Goal: Information Seeking & Learning: Learn about a topic

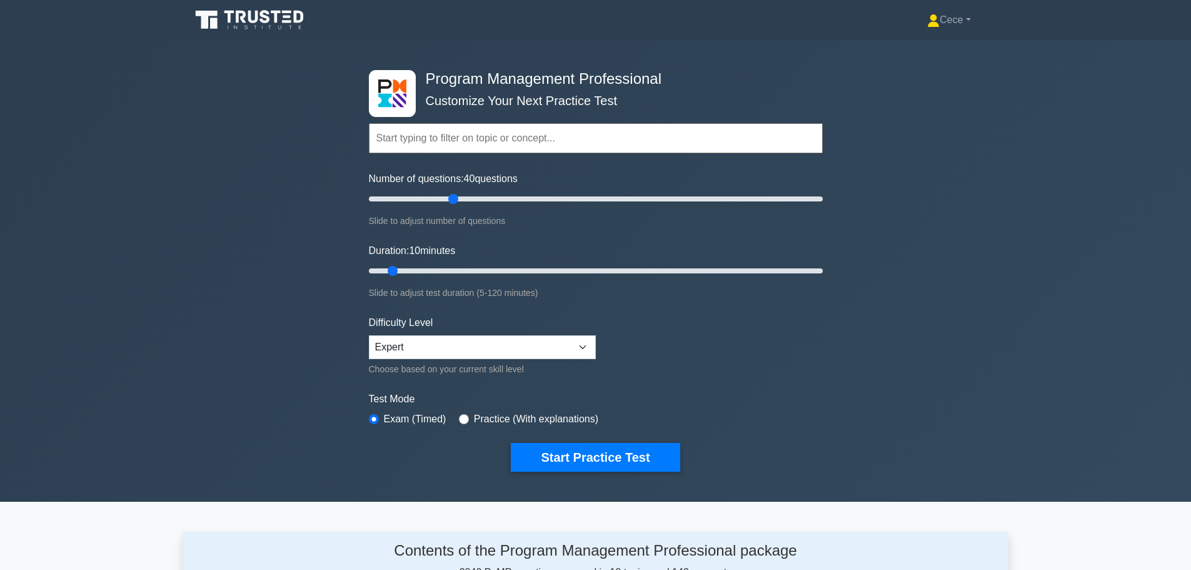
drag, startPoint x: 387, startPoint y: 194, endPoint x: 455, endPoint y: 201, distance: 68.6
type input "40"
click at [455, 201] on input "Number of questions: 40 questions" at bounding box center [596, 198] width 454 height 15
drag, startPoint x: 396, startPoint y: 271, endPoint x: 450, endPoint y: 271, distance: 54.4
type input "25"
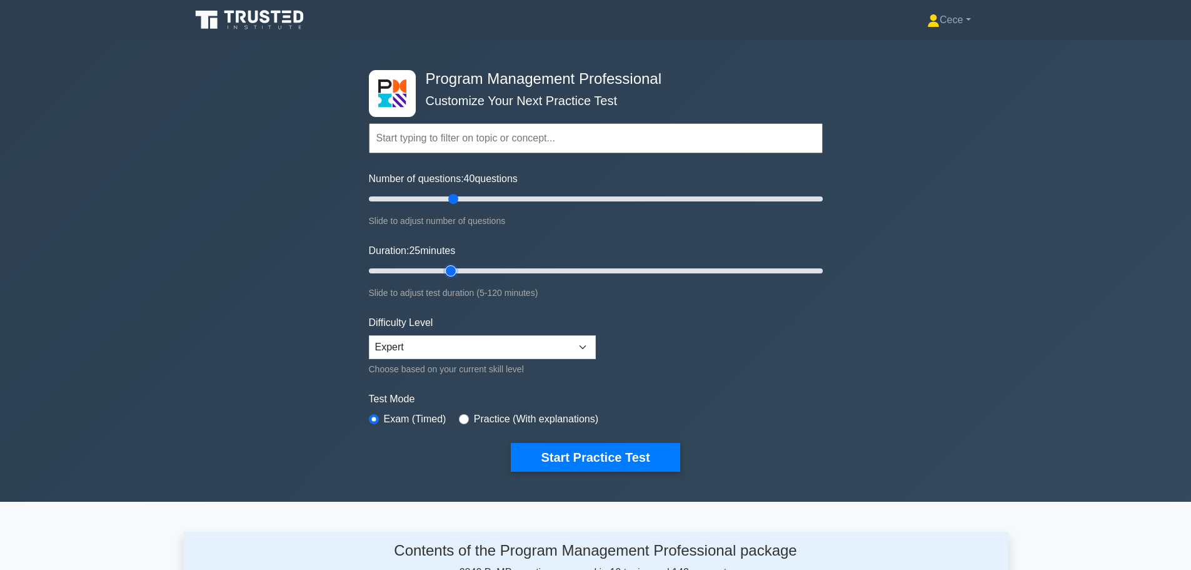
click at [450, 271] on input "Duration: 25 minutes" at bounding box center [596, 270] width 454 height 15
click at [602, 458] on button "Start Practice Test" at bounding box center [595, 457] width 169 height 29
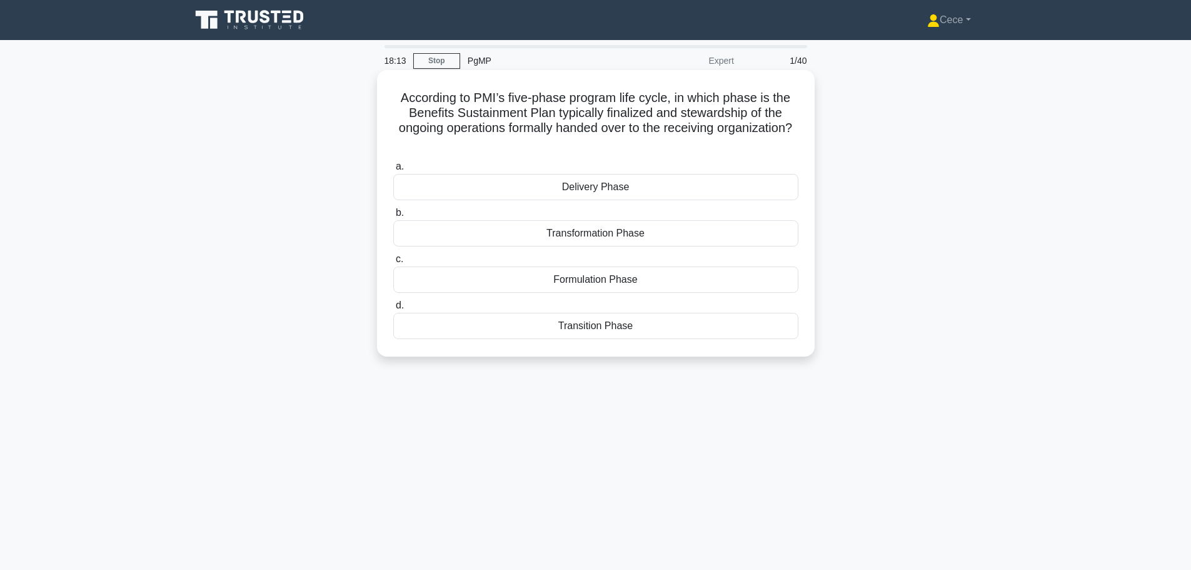
click at [627, 327] on div "Transition Phase" at bounding box center [595, 326] width 405 height 26
click at [393, 310] on input "d. Transition Phase" at bounding box center [393, 305] width 0 height 8
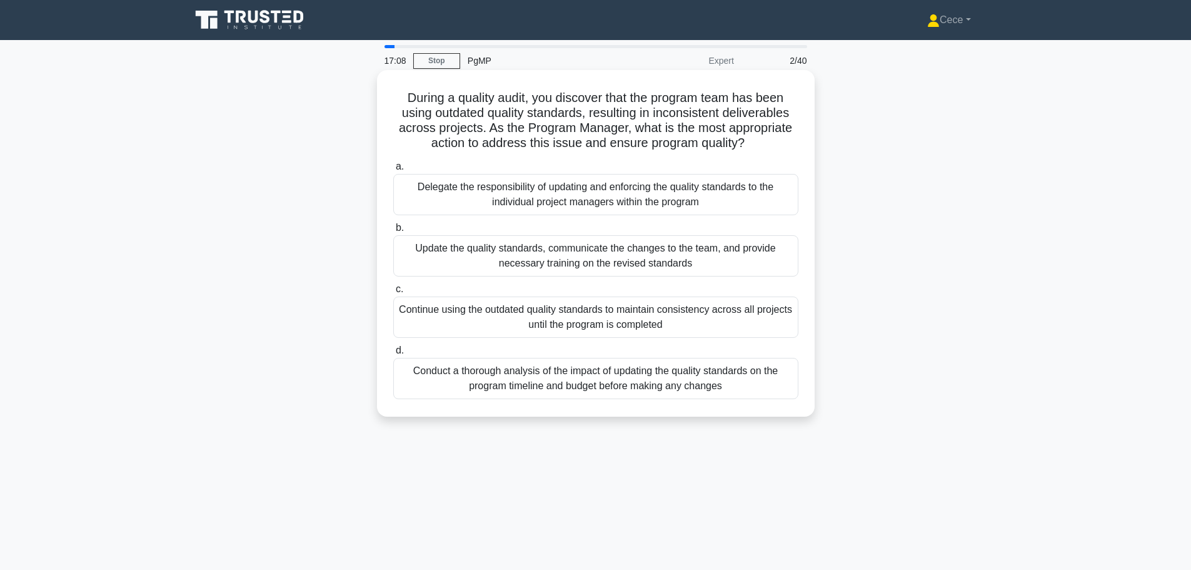
click at [627, 195] on div "Delegate the responsibility of updating and enforcing the quality standards to …" at bounding box center [595, 194] width 405 height 41
click at [393, 171] on input "a. Delegate the responsibility of updating and enforcing the quality standards …" at bounding box center [393, 167] width 0 height 8
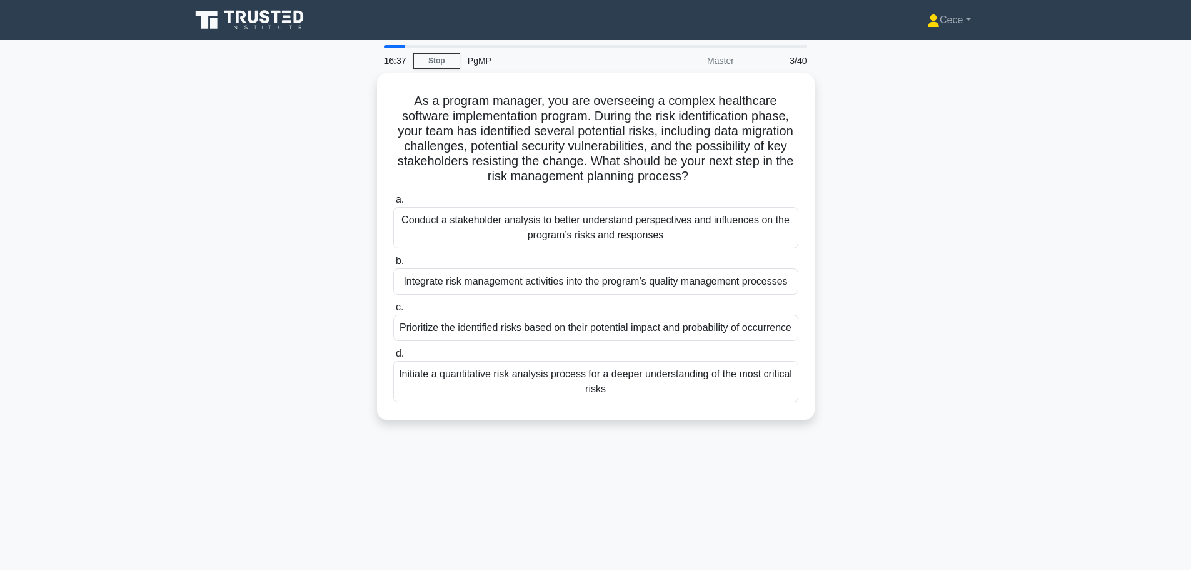
click at [881, 288] on div "As a program manager, you are overseeing a complex healthcare software implemen…" at bounding box center [596, 254] width 826 height 362
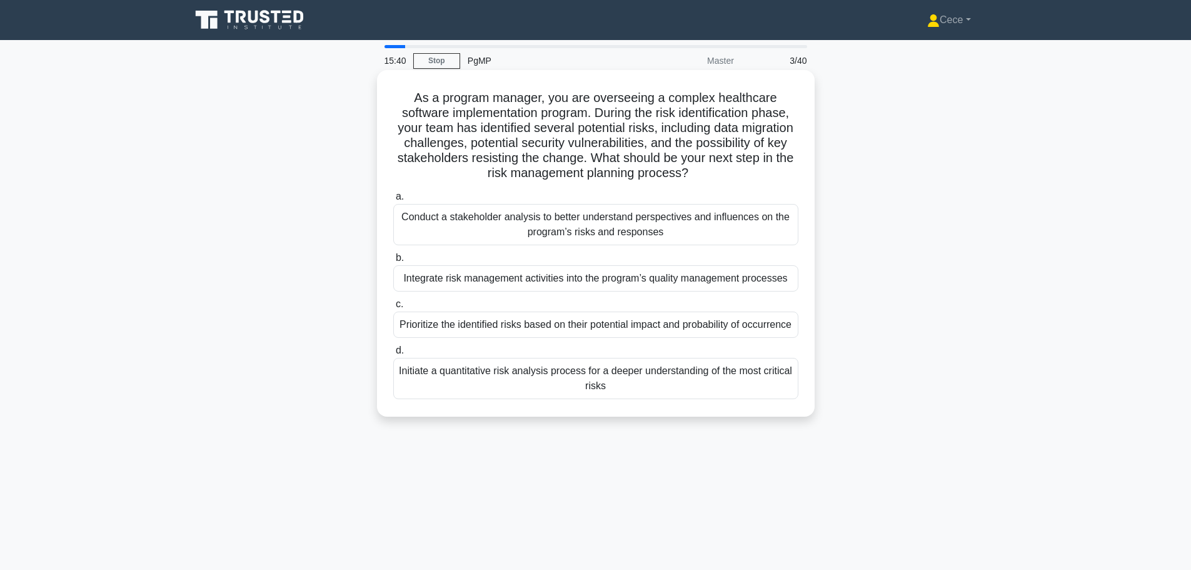
click at [711, 337] on div "Prioritize the identified risks based on their potential impact and probability…" at bounding box center [595, 324] width 405 height 26
click at [393, 308] on input "c. Prioritize the identified risks based on their potential impact and probabil…" at bounding box center [393, 304] width 0 height 8
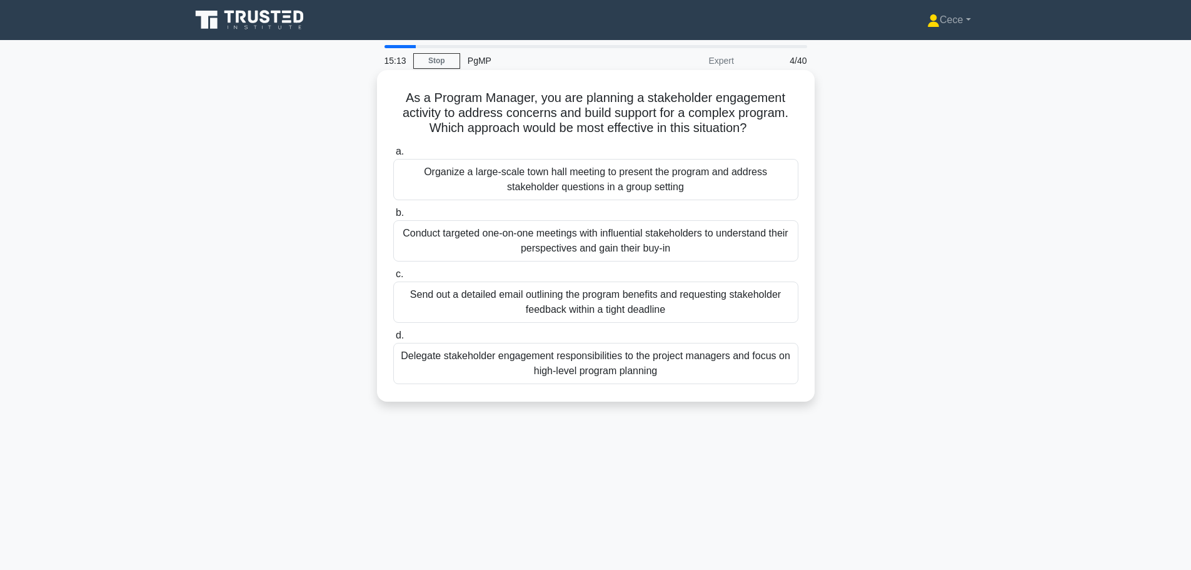
click at [679, 180] on div "Organize a large-scale town hall meeting to present the program and address sta…" at bounding box center [595, 179] width 405 height 41
click at [393, 156] on input "a. Organize a large-scale town hall meeting to present the program and address …" at bounding box center [393, 152] width 0 height 8
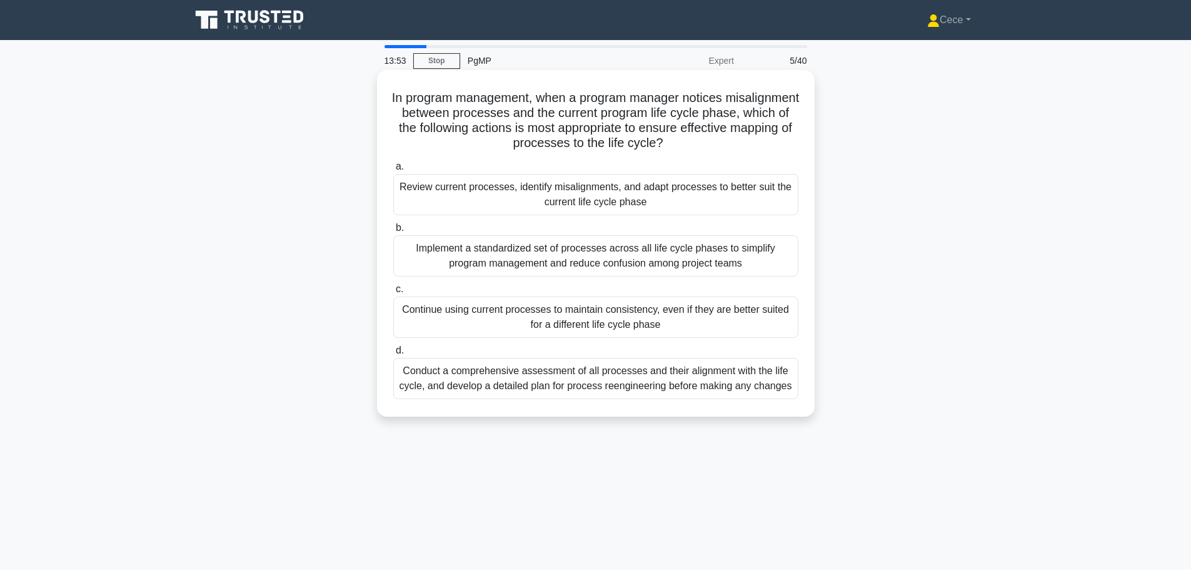
click at [672, 397] on div "Conduct a comprehensive assessment of all processes and their alignment with th…" at bounding box center [595, 378] width 405 height 41
click at [393, 355] on input "d. Conduct a comprehensive assessment of all processes and their alignment with…" at bounding box center [393, 350] width 0 height 8
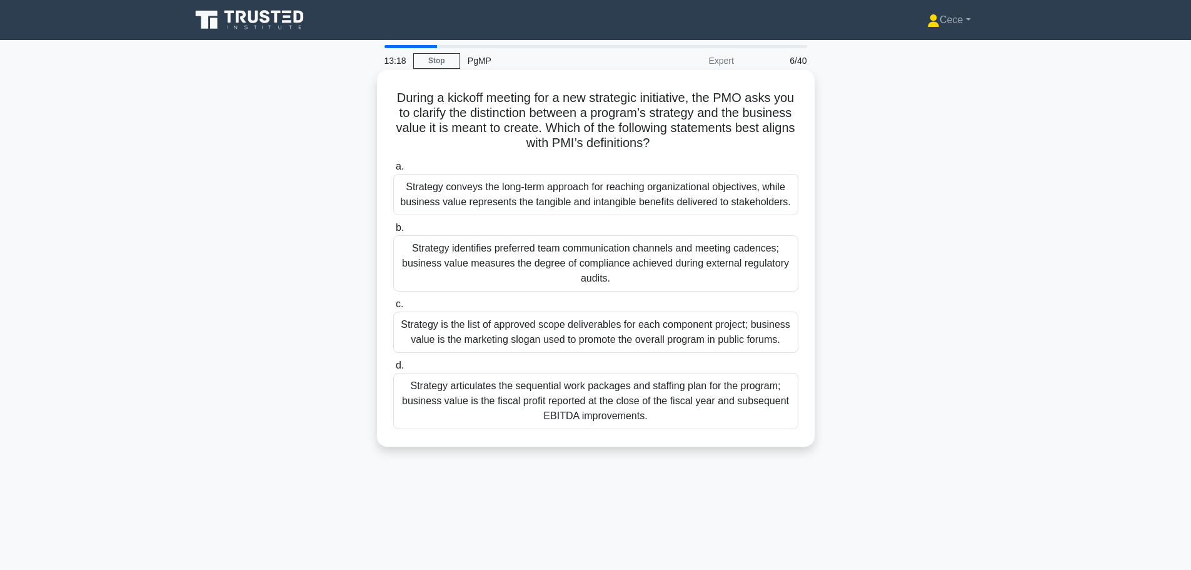
click at [520, 179] on div "Strategy conveys the long-term approach for reaching organizational objectives,…" at bounding box center [595, 194] width 405 height 41
click at [393, 171] on input "a. Strategy conveys the long-term approach for reaching organizational objectiv…" at bounding box center [393, 167] width 0 height 8
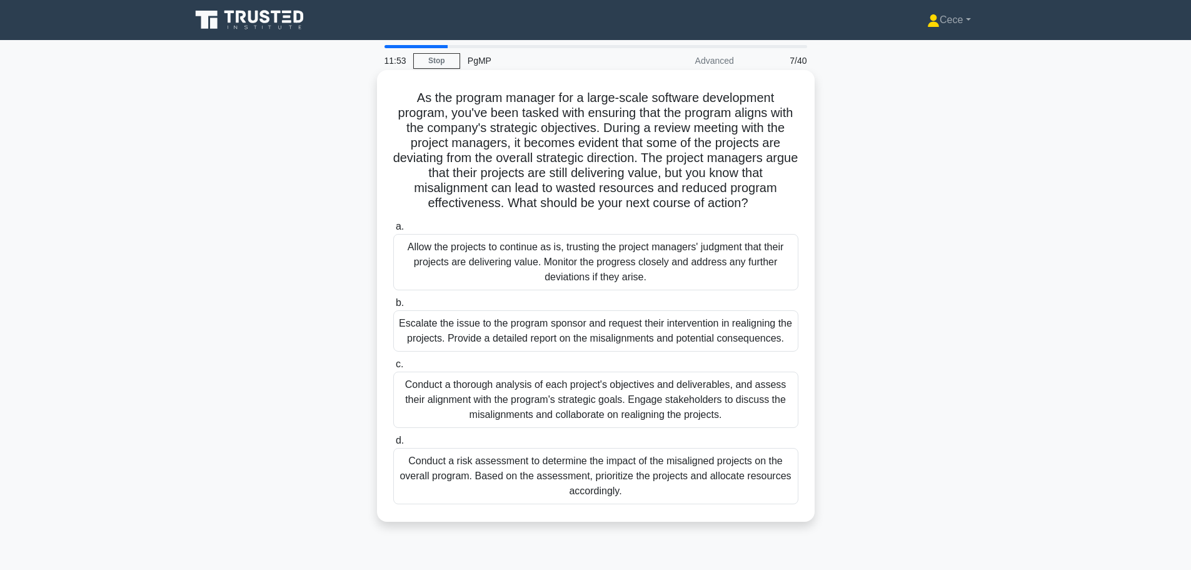
click at [676, 403] on div "Conduct a thorough analysis of each project's objectives and deliverables, and …" at bounding box center [595, 400] width 405 height 56
click at [393, 368] on input "c. Conduct a thorough analysis of each project's objectives and deliverables, a…" at bounding box center [393, 364] width 0 height 8
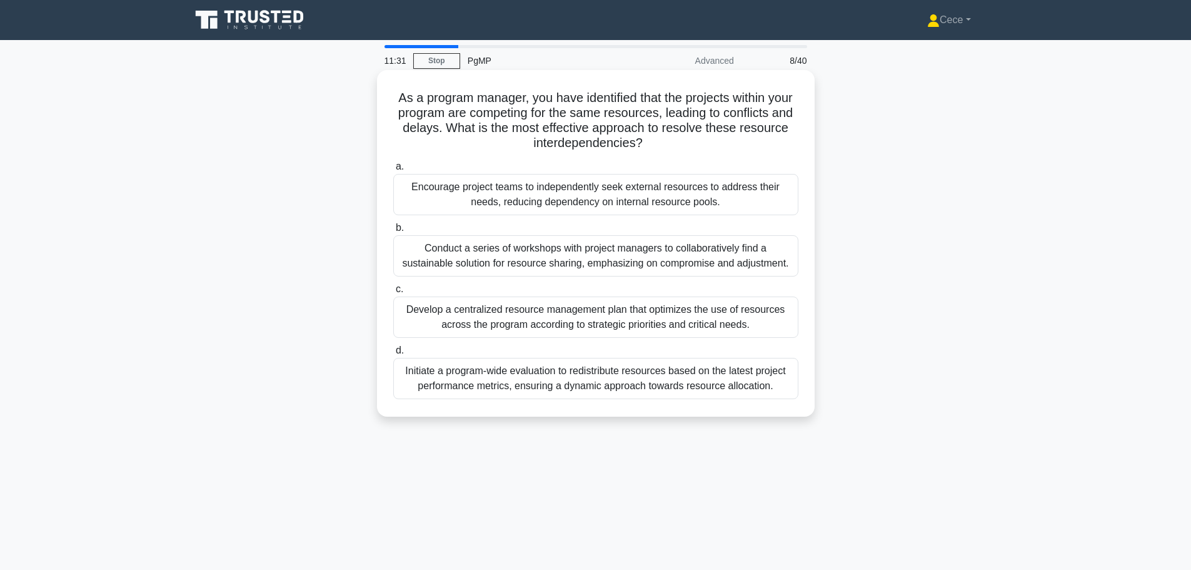
click at [685, 321] on div "Develop a centralized resource management plan that optimizes the use of resour…" at bounding box center [595, 316] width 405 height 41
click at [393, 293] on input "c. Develop a centralized resource management plan that optimizes the use of res…" at bounding box center [393, 289] width 0 height 8
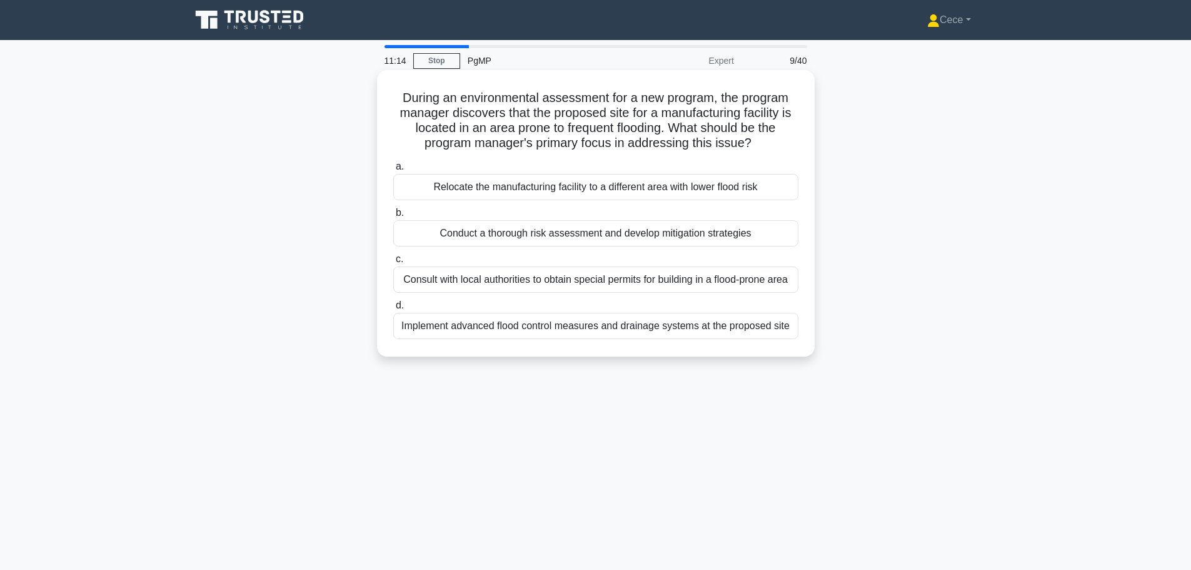
click at [635, 244] on div "Conduct a thorough risk assessment and develop mitigation strategies" at bounding box center [595, 233] width 405 height 26
click at [393, 217] on input "b. Conduct a thorough risk assessment and develop mitigation strategies" at bounding box center [393, 213] width 0 height 8
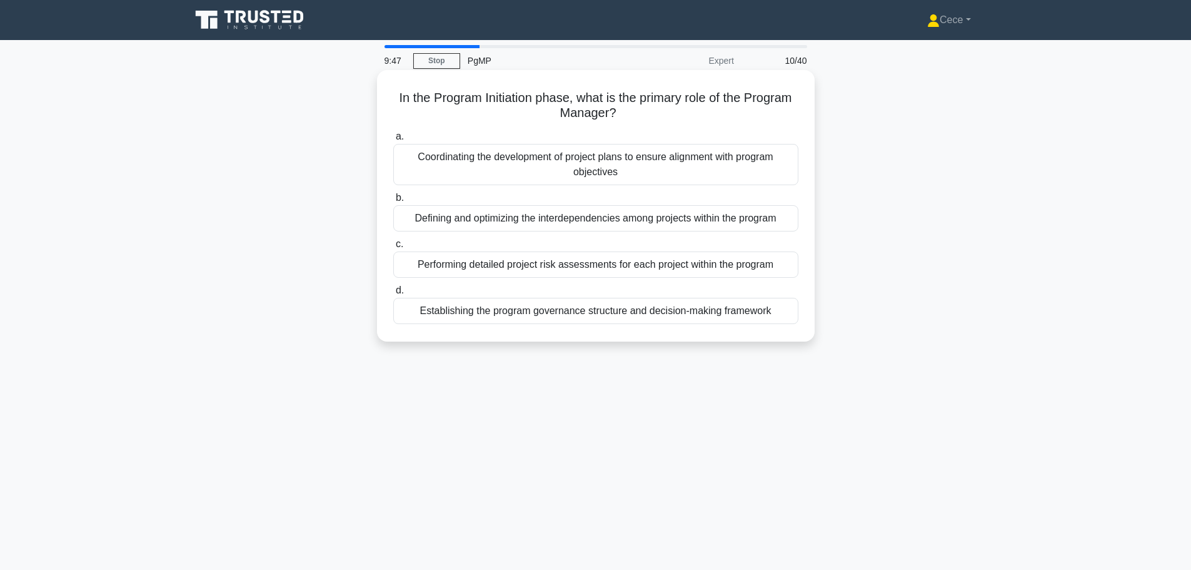
click at [719, 323] on div "Establishing the program governance structure and decision-making framework" at bounding box center [595, 311] width 405 height 26
click at [393, 295] on input "d. Establishing the program governance structure and decision-making framework" at bounding box center [393, 290] width 0 height 8
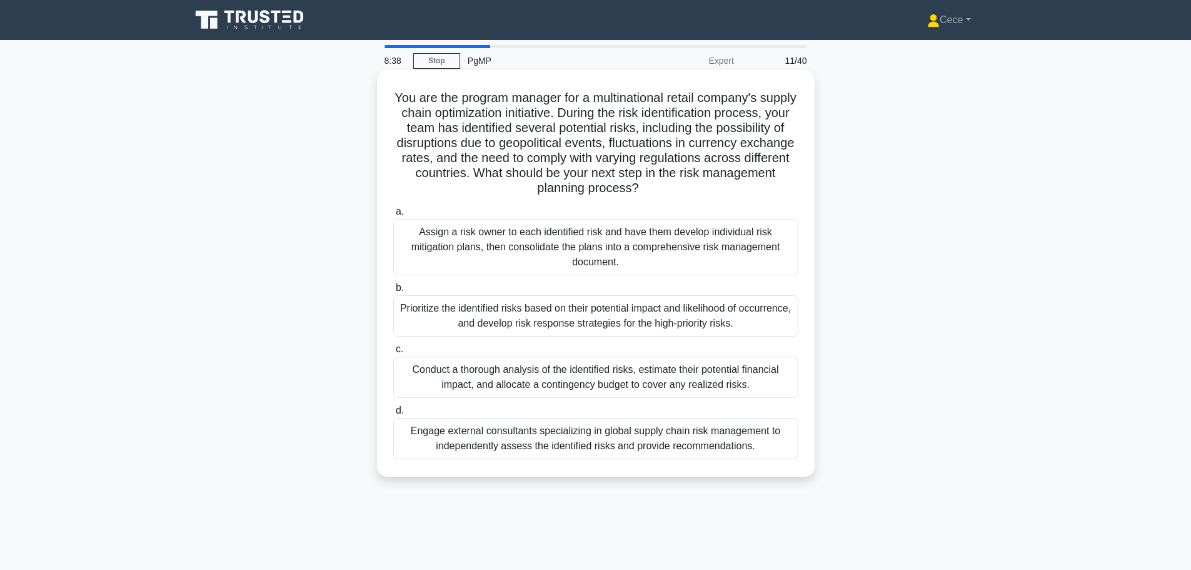
click at [635, 326] on div "Prioritize the identified risks based on their potential impact and likelihood …" at bounding box center [595, 315] width 405 height 41
click at [393, 292] on input "b. Prioritize the identified risks based on their potential impact and likeliho…" at bounding box center [393, 288] width 0 height 8
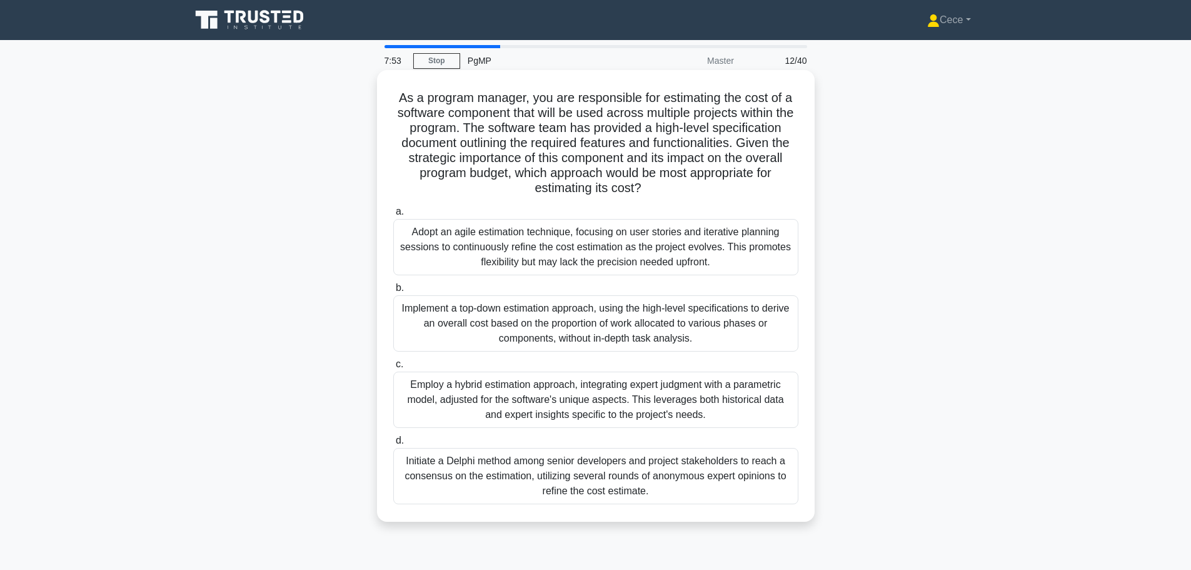
click at [708, 398] on div "Employ a hybrid estimation approach, integrating expert judgment with a paramet…" at bounding box center [595, 400] width 405 height 56
click at [393, 368] on input "c. Employ a hybrid estimation approach, integrating expert judgment with a para…" at bounding box center [393, 364] width 0 height 8
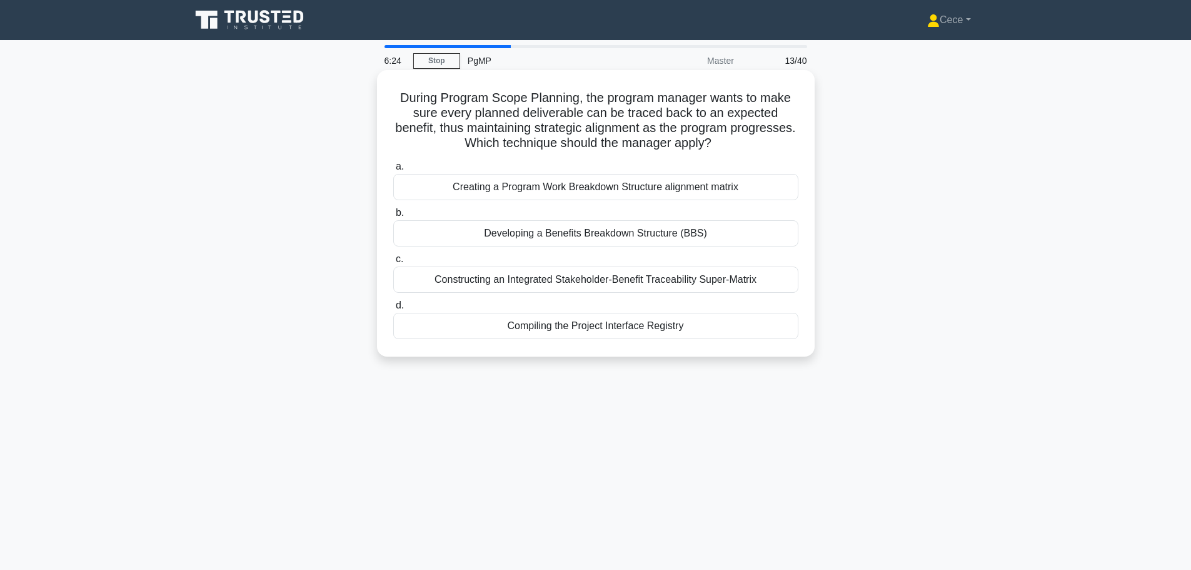
click at [672, 233] on div "Developing a Benefits Breakdown Structure (BBS)" at bounding box center [595, 233] width 405 height 26
click at [393, 217] on input "b. Developing a Benefits Breakdown Structure (BBS)" at bounding box center [393, 213] width 0 height 8
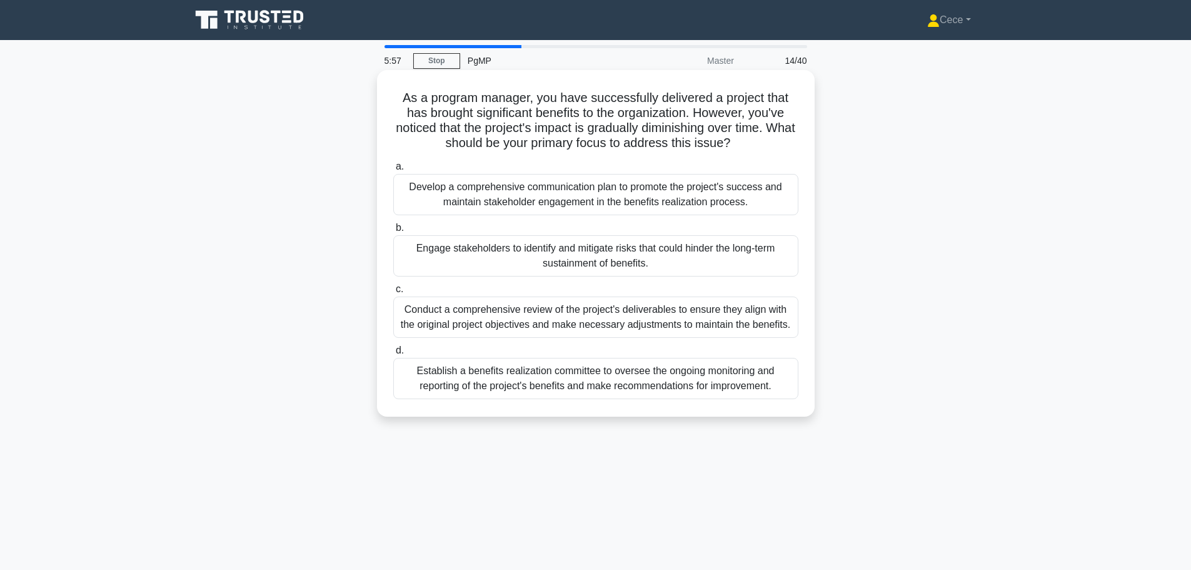
click at [597, 311] on div "Conduct a comprehensive review of the project's deliverables to ensure they ali…" at bounding box center [595, 316] width 405 height 41
click at [393, 293] on input "c. Conduct a comprehensive review of the project's deliverables to ensure they …" at bounding box center [393, 289] width 0 height 8
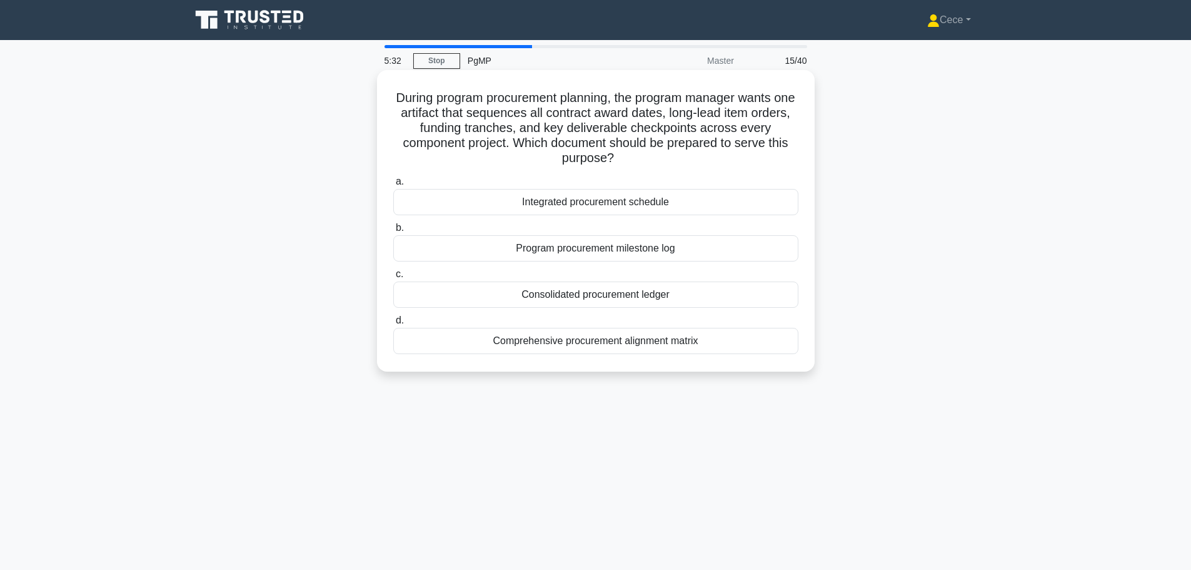
click at [562, 201] on div "Integrated procurement schedule" at bounding box center [595, 202] width 405 height 26
click at [393, 186] on input "a. Integrated procurement schedule" at bounding box center [393, 182] width 0 height 8
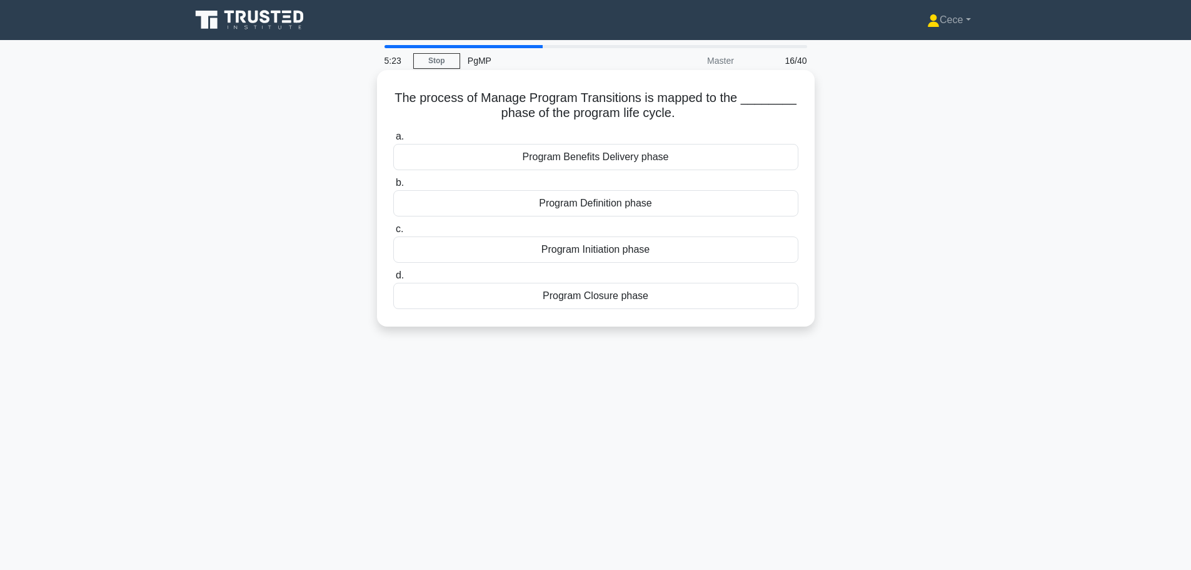
click at [609, 168] on div "Program Benefits Delivery phase" at bounding box center [595, 157] width 405 height 26
click at [393, 141] on input "a. Program Benefits Delivery phase" at bounding box center [393, 137] width 0 height 8
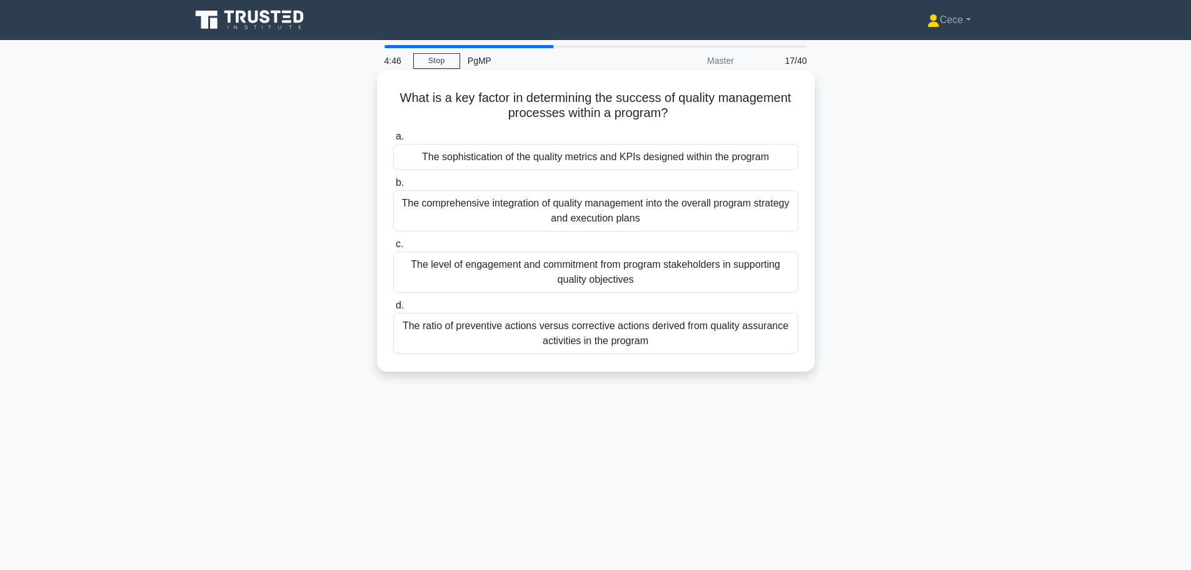
click at [644, 166] on div "The sophistication of the quality metrics and KPIs designed within the program" at bounding box center [595, 157] width 405 height 26
click at [393, 141] on input "a. The sophistication of the quality metrics and KPIs designed within the progr…" at bounding box center [393, 137] width 0 height 8
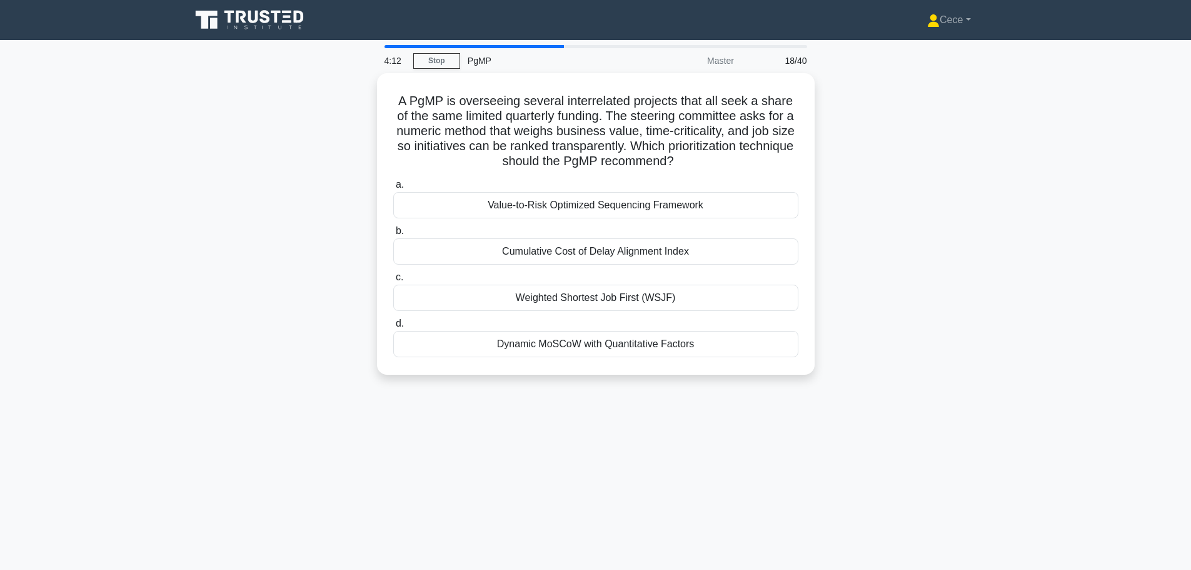
click at [913, 259] on div "A PgMP is overseeing several interrelated projects that all seek a share of the…" at bounding box center [596, 231] width 826 height 316
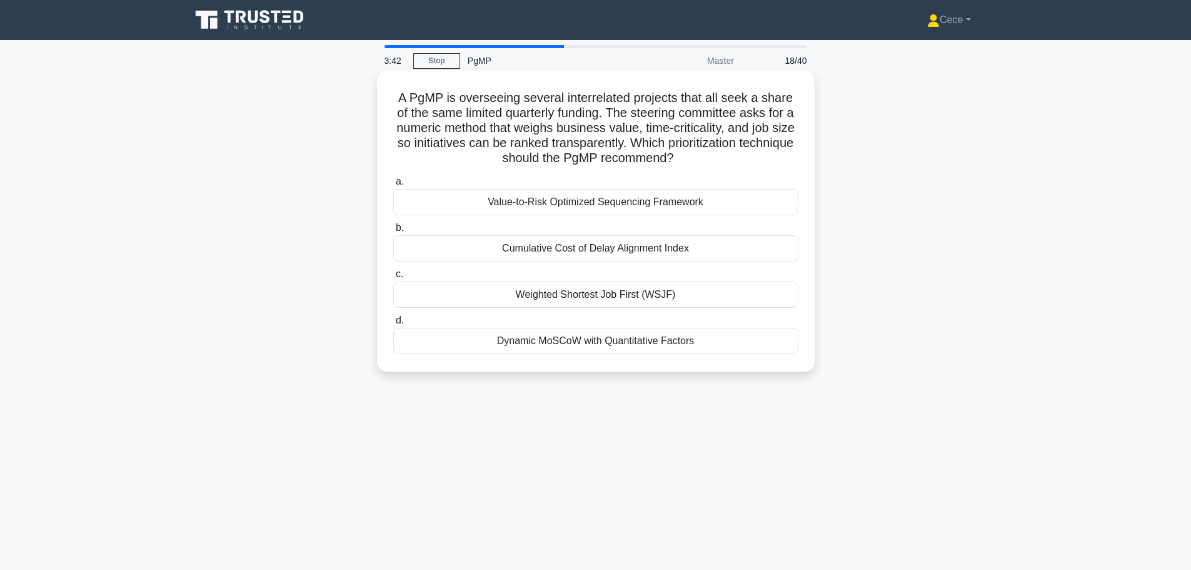
click at [671, 350] on div "Dynamic MoSCoW with Quantitative Factors" at bounding box center [595, 341] width 405 height 26
click at [393, 325] on input "d. Dynamic MoSCoW with Quantitative Factors" at bounding box center [393, 320] width 0 height 8
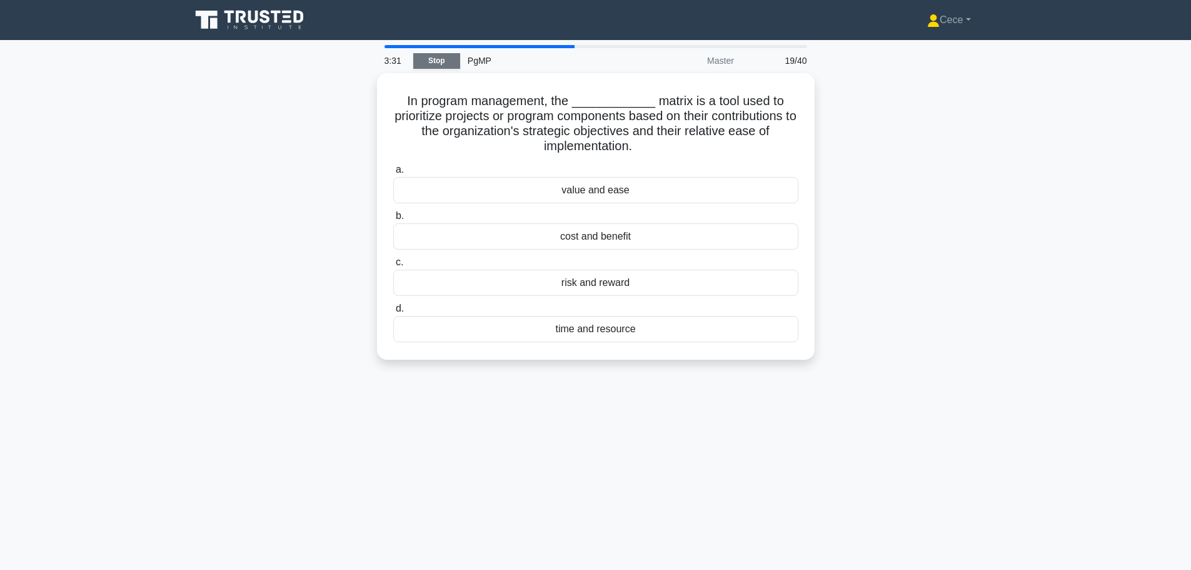
click at [445, 64] on link "Stop" at bounding box center [436, 61] width 47 height 16
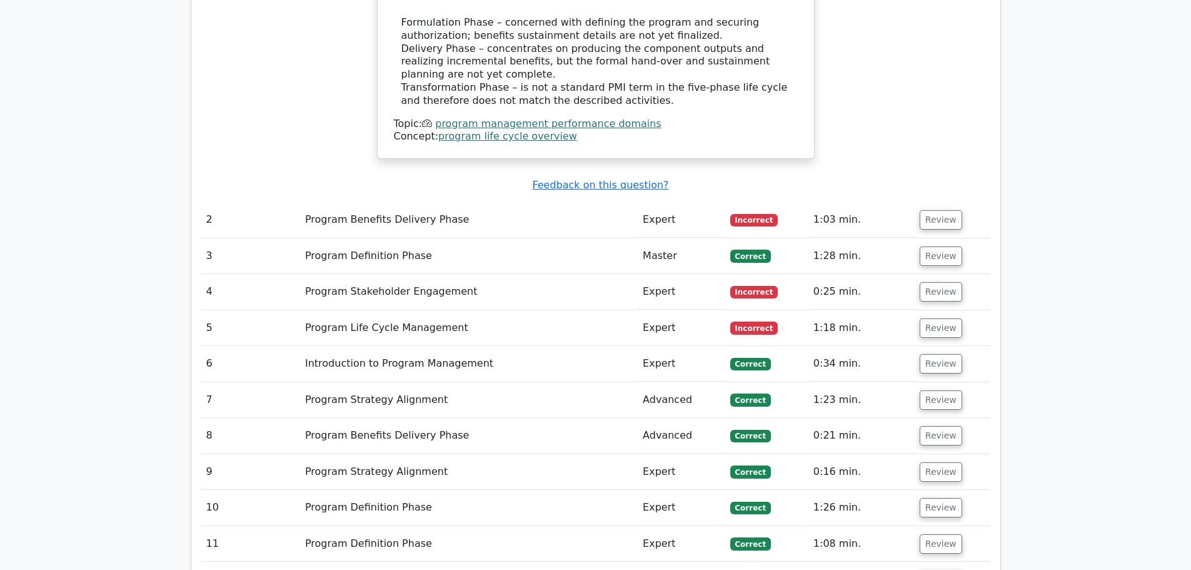
scroll to position [1251, 0]
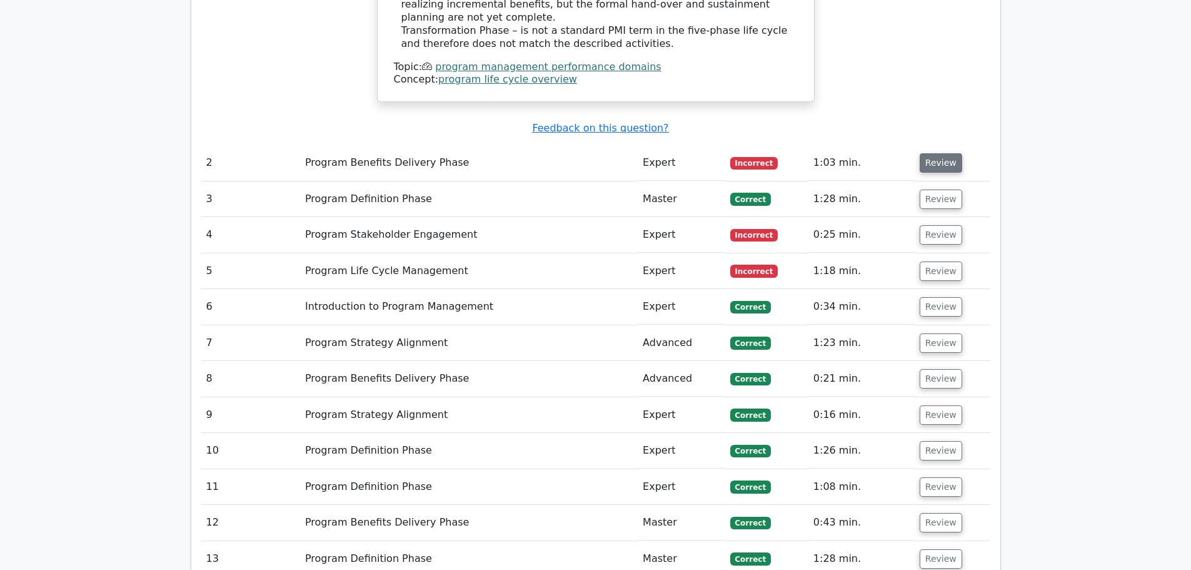
click at [926, 153] on button "Review" at bounding box center [941, 162] width 43 height 19
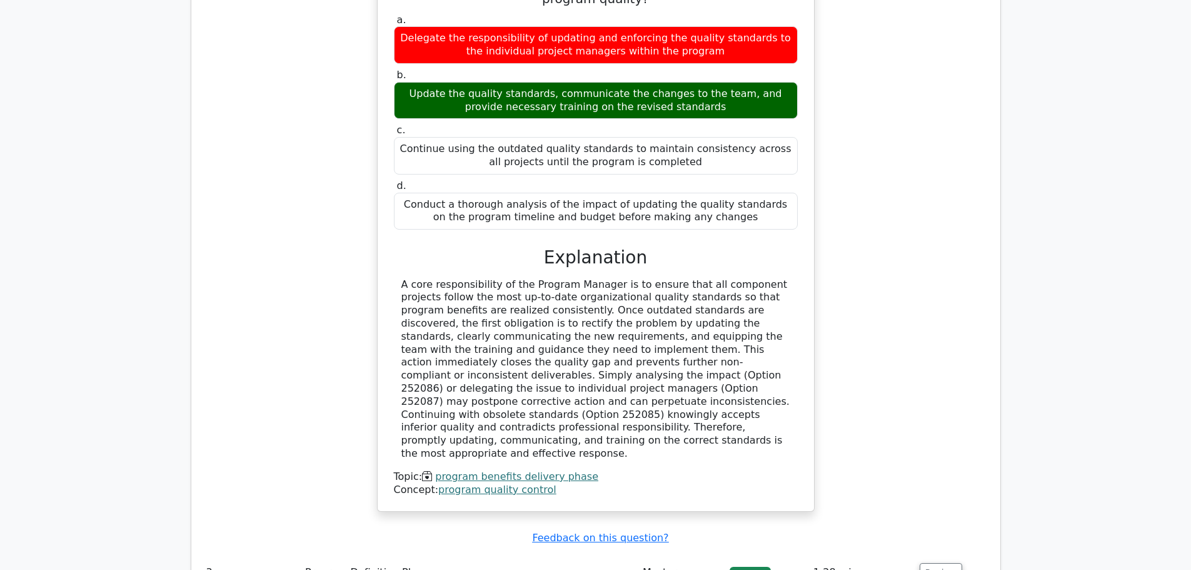
scroll to position [1626, 0]
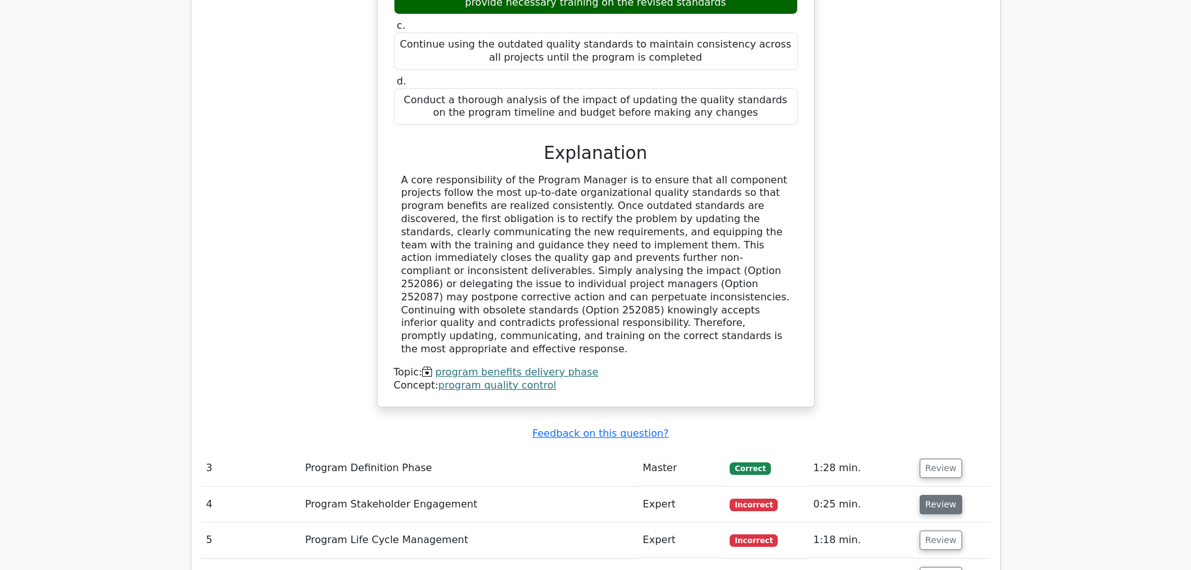
click at [945, 495] on button "Review" at bounding box center [941, 504] width 43 height 19
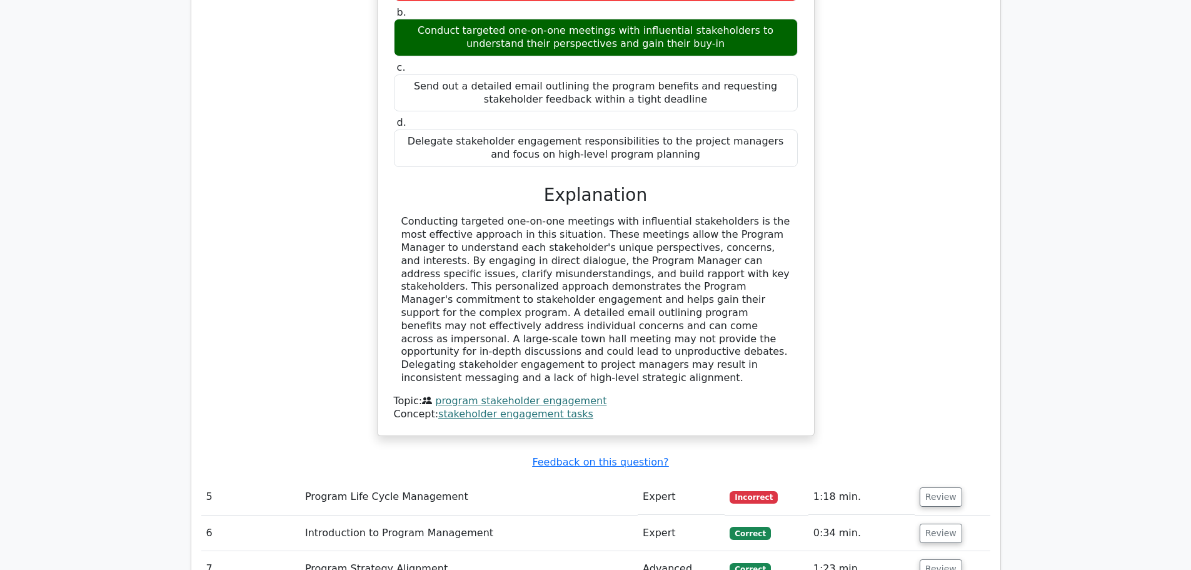
scroll to position [2377, 0]
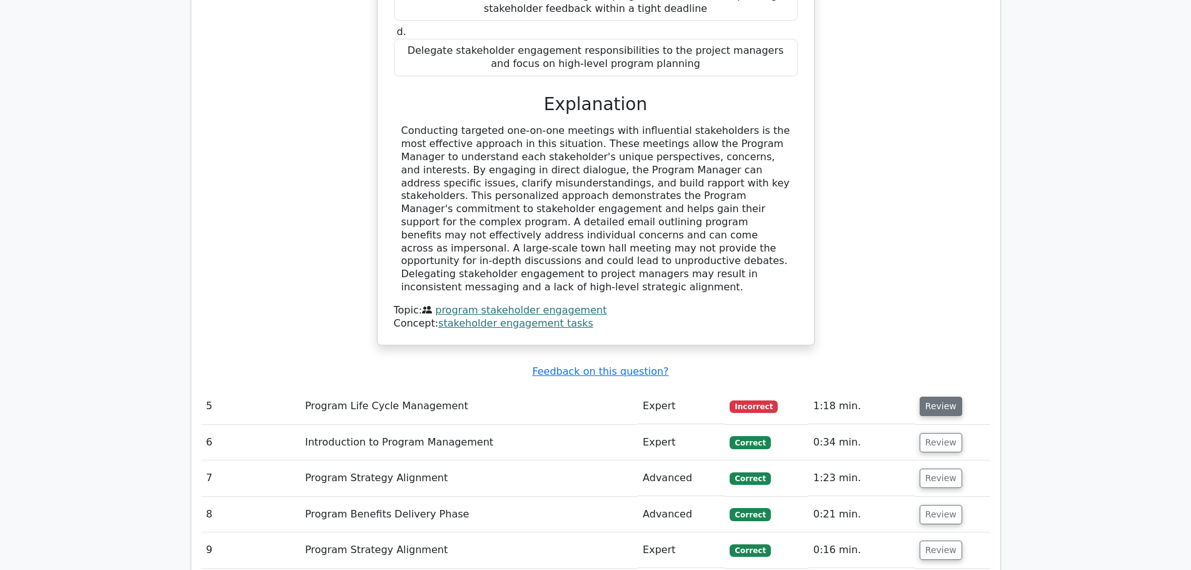
click at [934, 397] on button "Review" at bounding box center [941, 406] width 43 height 19
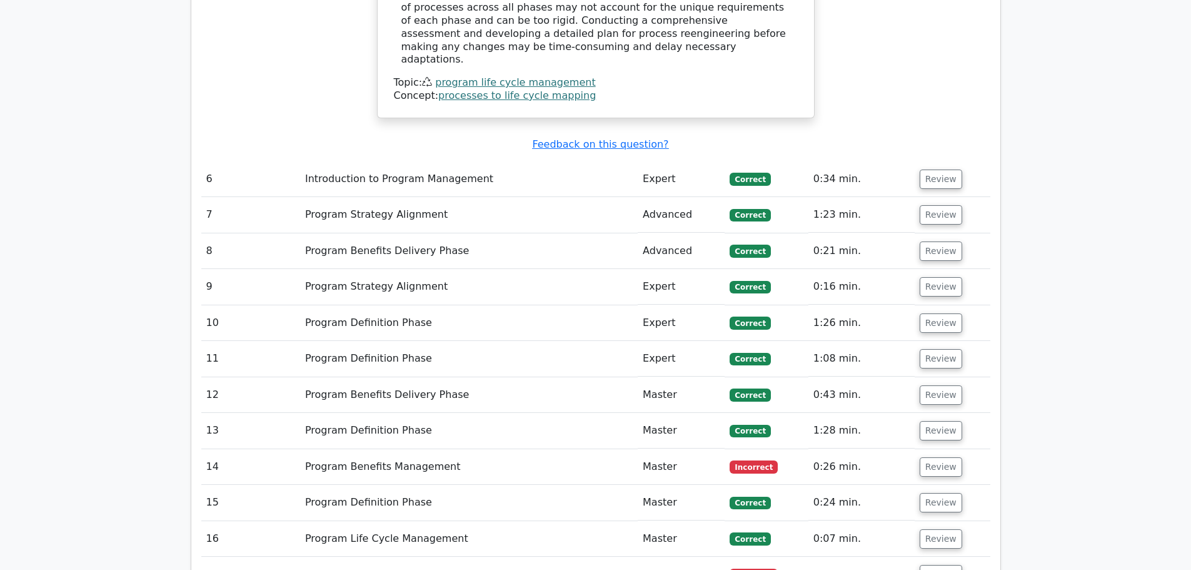
scroll to position [3315, 0]
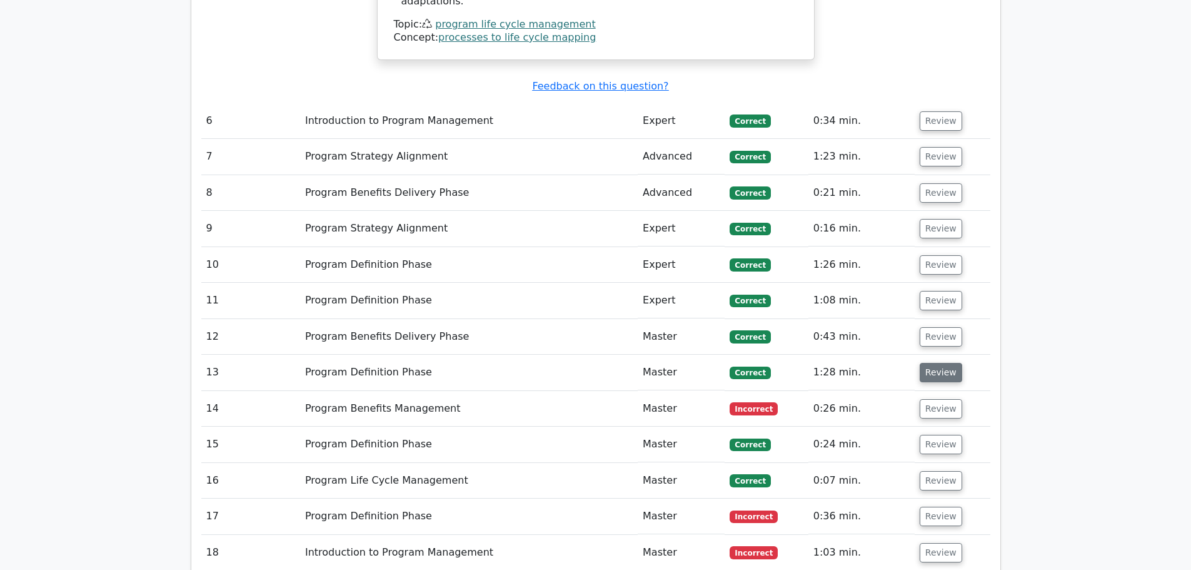
click at [935, 363] on button "Review" at bounding box center [941, 372] width 43 height 19
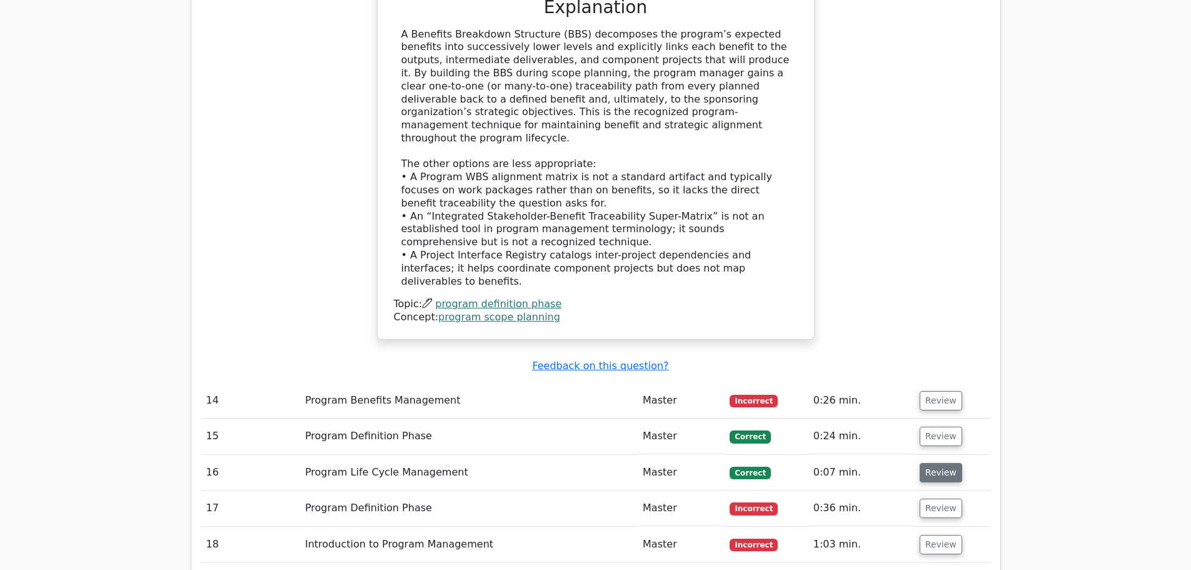
scroll to position [4065, 0]
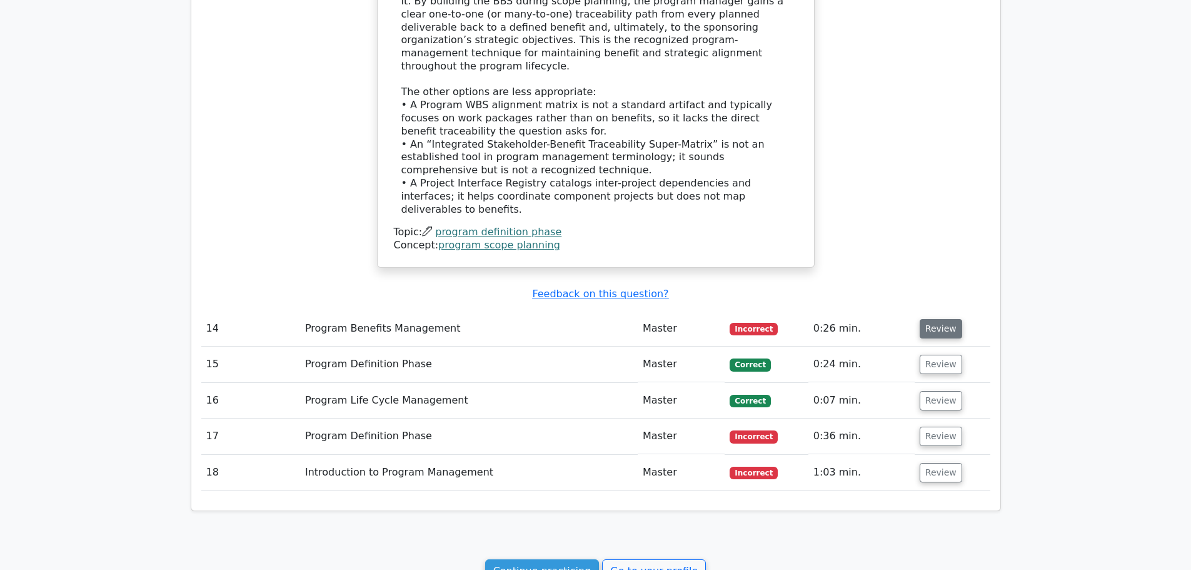
click at [938, 319] on button "Review" at bounding box center [941, 328] width 43 height 19
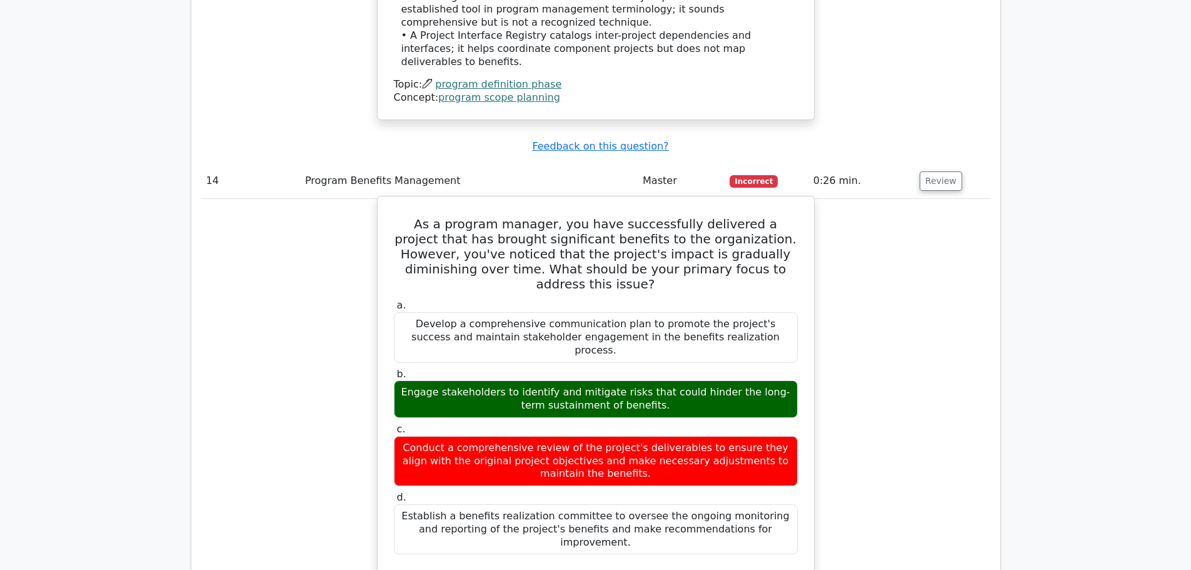
scroll to position [4190, 0]
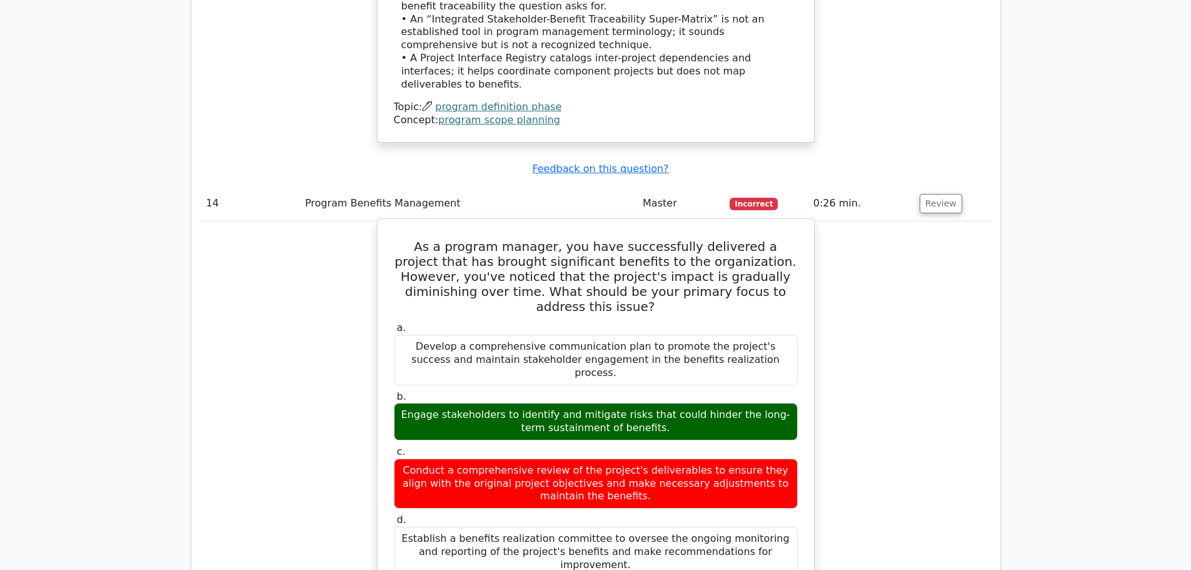
drag, startPoint x: 402, startPoint y: 93, endPoint x: 792, endPoint y: 379, distance: 484.6
click at [792, 379] on div "As a program manager, you have successfully delivered a project that has brough…" at bounding box center [596, 526] width 427 height 604
copy div "As a program manager, you have successfully delivered a project that has brough…"
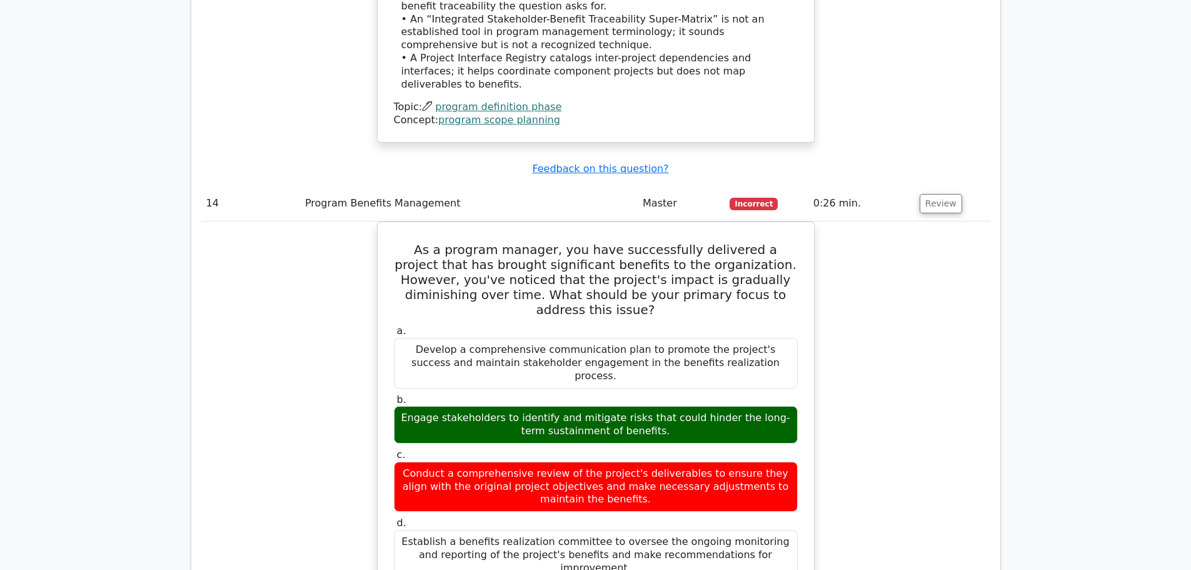
click at [263, 236] on div "As a program manager, you have successfully delivered a project that has brough…" at bounding box center [595, 536] width 789 height 630
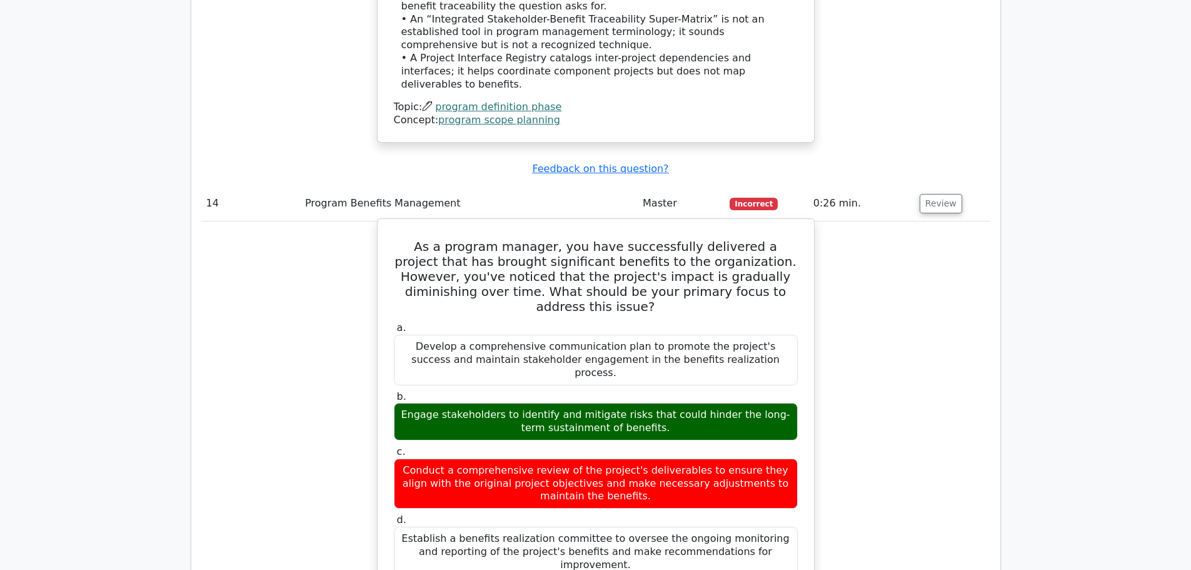
drag, startPoint x: 417, startPoint y: 360, endPoint x: 776, endPoint y: 368, distance: 359.7
click at [776, 527] on div "Establish a benefits realization committee to oversee the ongoing monitoring an…" at bounding box center [596, 552] width 404 height 50
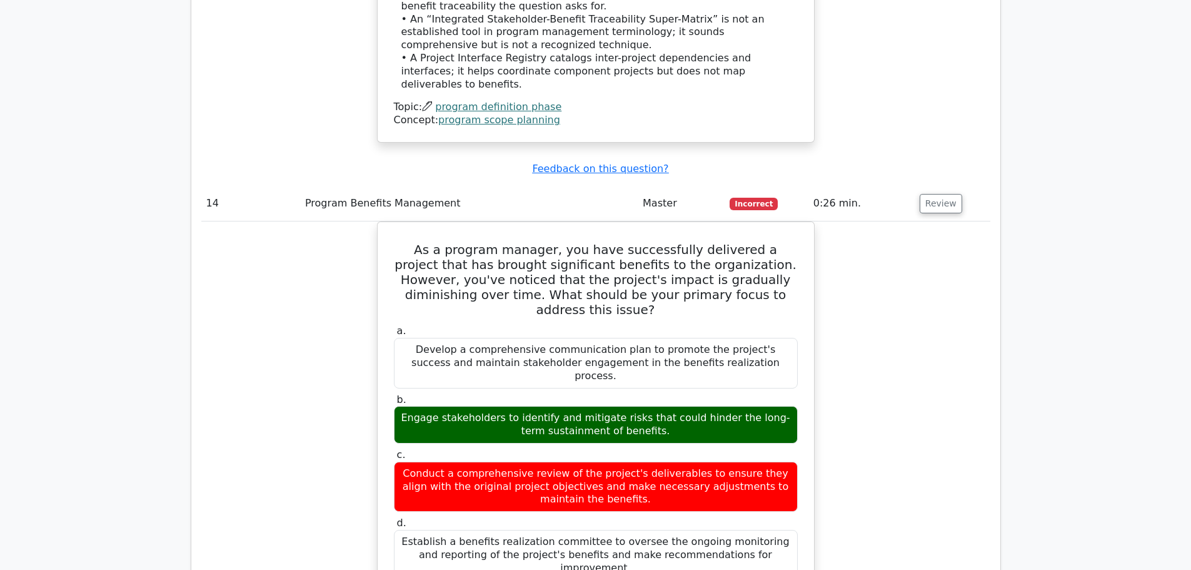
copy div "Establish a benefits realization committee to oversee the ongoing monitoring an…"
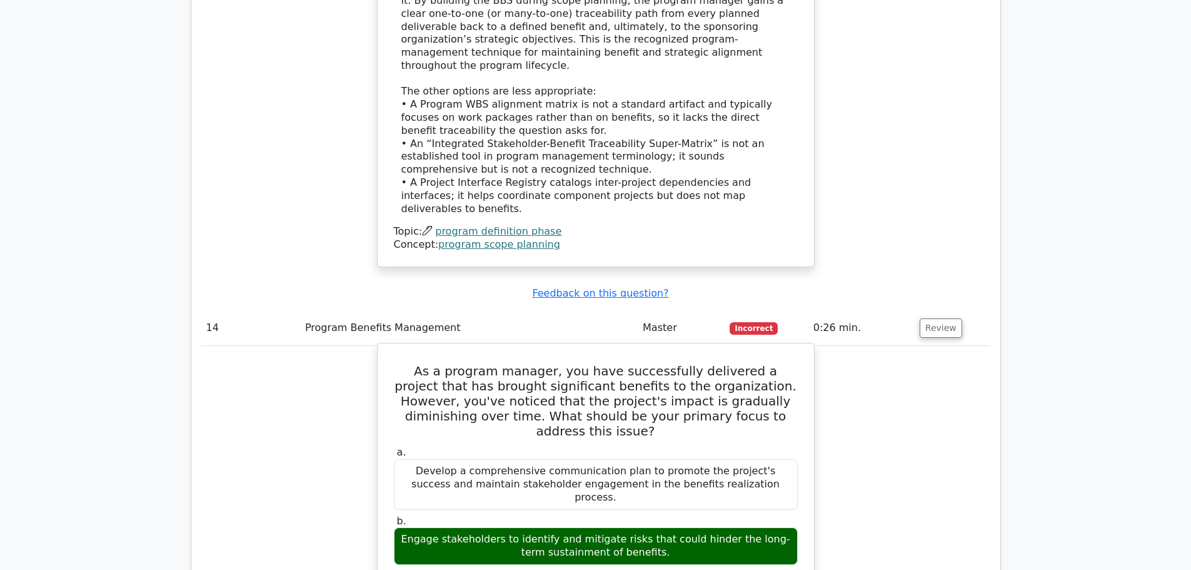
scroll to position [4065, 0]
click at [432, 364] on h5 "As a program manager, you have successfully delivered a project that has brough…" at bounding box center [596, 401] width 407 height 75
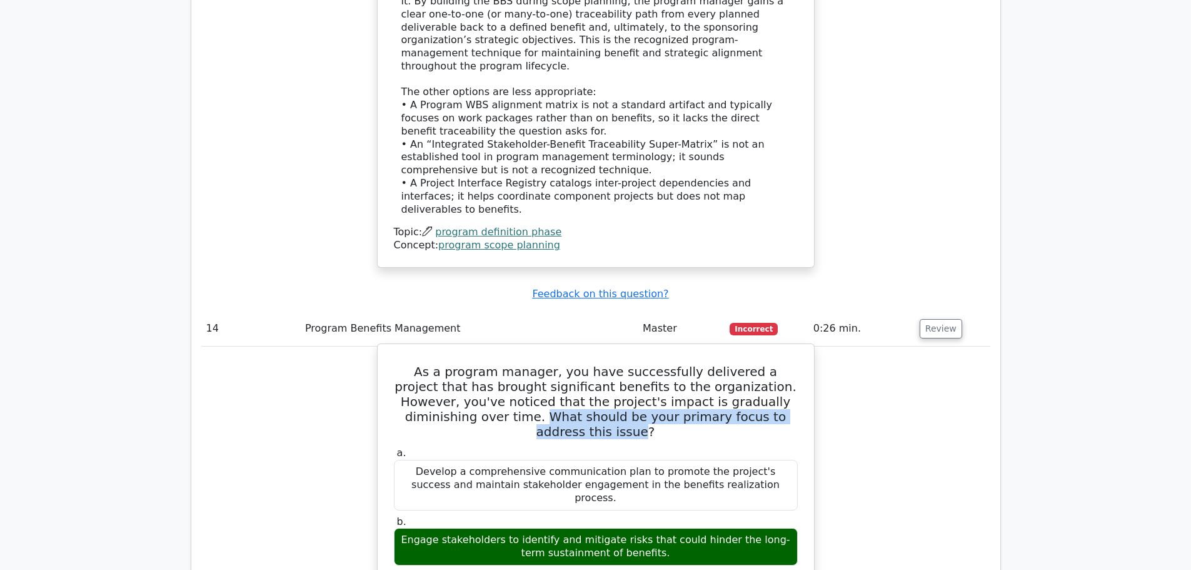
drag, startPoint x: 436, startPoint y: 268, endPoint x: 754, endPoint y: 271, distance: 317.7
click at [754, 364] on h5 "As a program manager, you have successfully delivered a project that has brough…" at bounding box center [596, 401] width 407 height 75
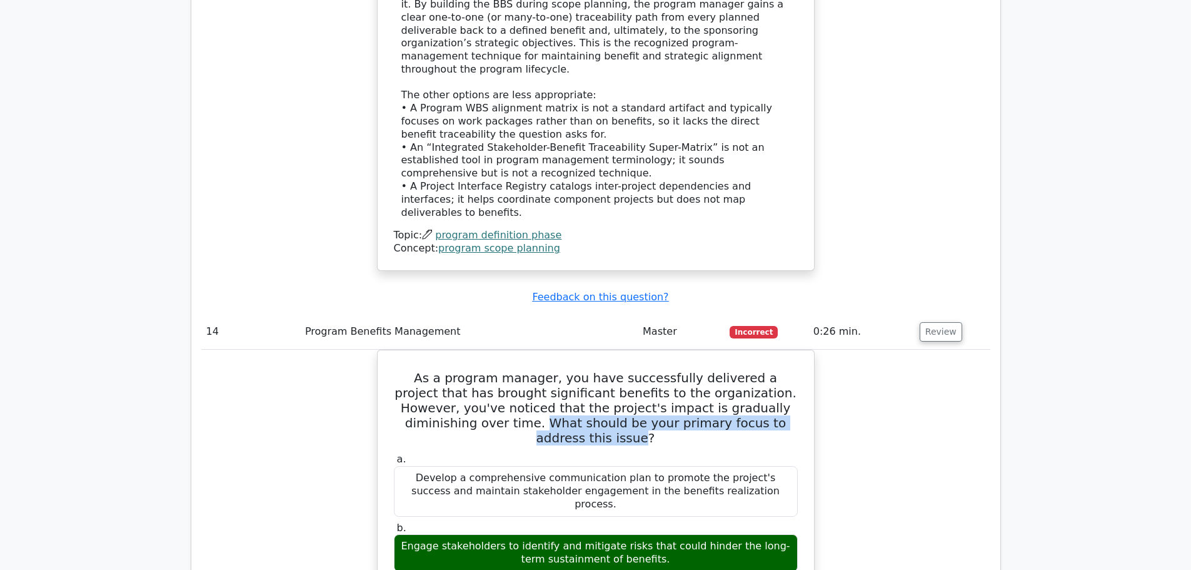
copy h5 "What should be your primary focus to address this issue"
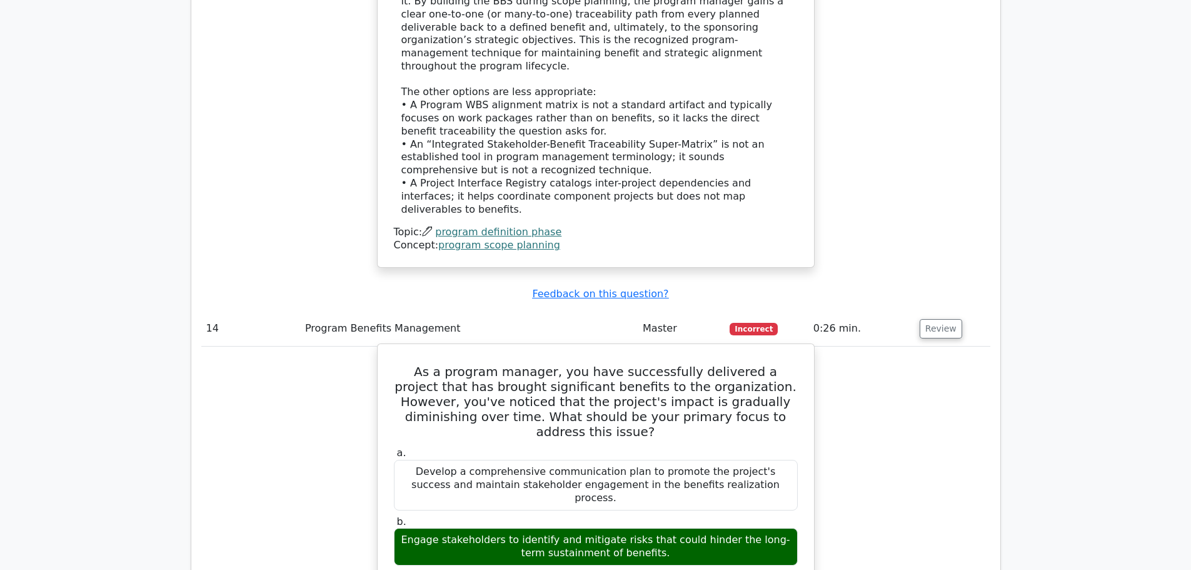
click at [494, 460] on div "Develop a comprehensive communication plan to promote the project's success and…" at bounding box center [596, 485] width 404 height 50
drag, startPoint x: 407, startPoint y: 362, endPoint x: 645, endPoint y: 377, distance: 238.7
click at [645, 528] on div "Engage stakeholders to identify and mitigate risks that could hinder the long-t…" at bounding box center [596, 547] width 404 height 38
copy div "Engage stakeholders to identify and mitigate risks that could hinder the long-t…"
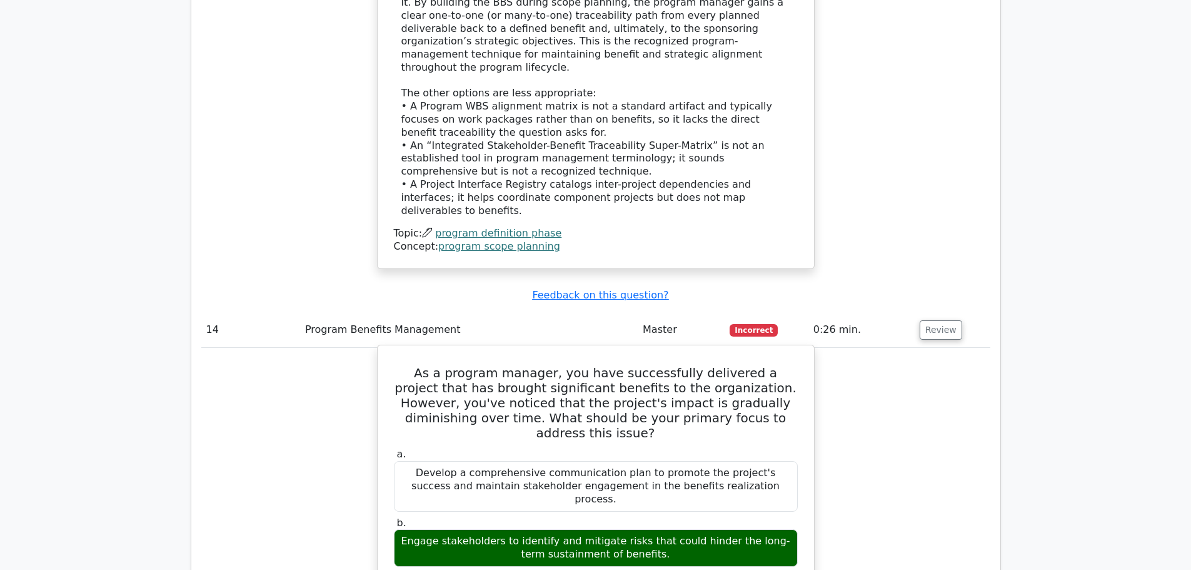
scroll to position [4190, 0]
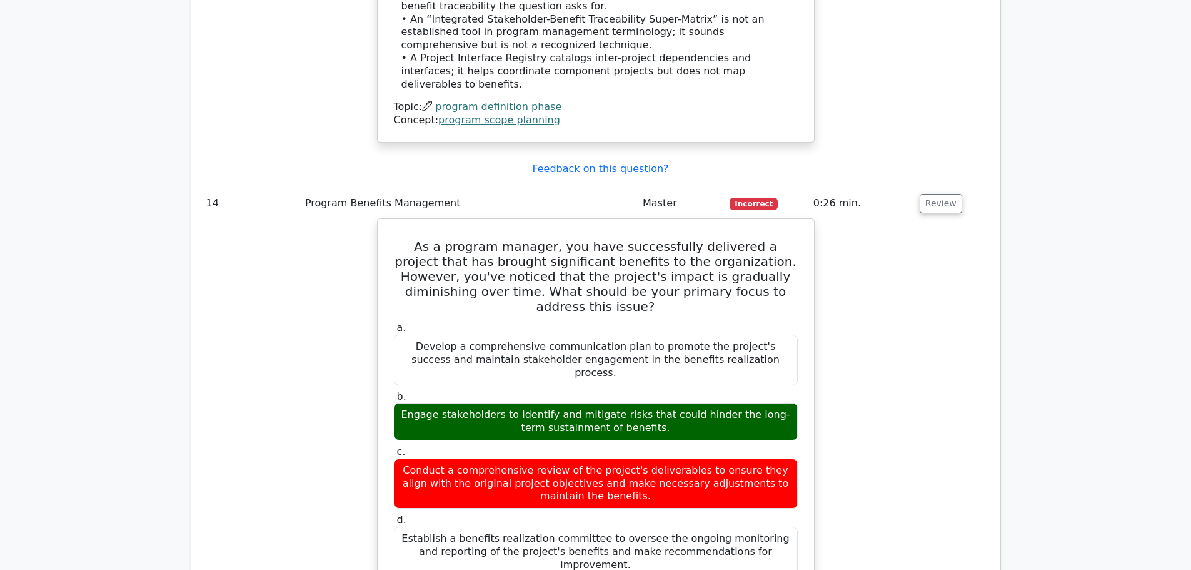
drag, startPoint x: 398, startPoint y: 96, endPoint x: 781, endPoint y: 378, distance: 476.0
click at [781, 378] on div "As a program manager, you have successfully delivered a project that has brough…" at bounding box center [596, 526] width 427 height 604
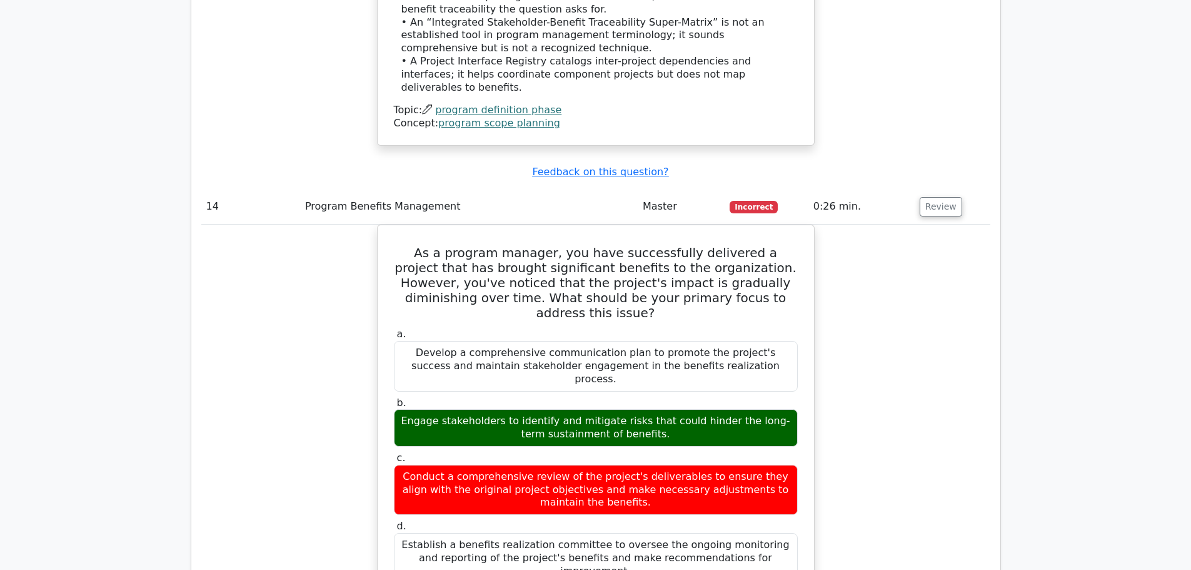
copy div "As a program manager, you have successfully delivered a project that has brough…"
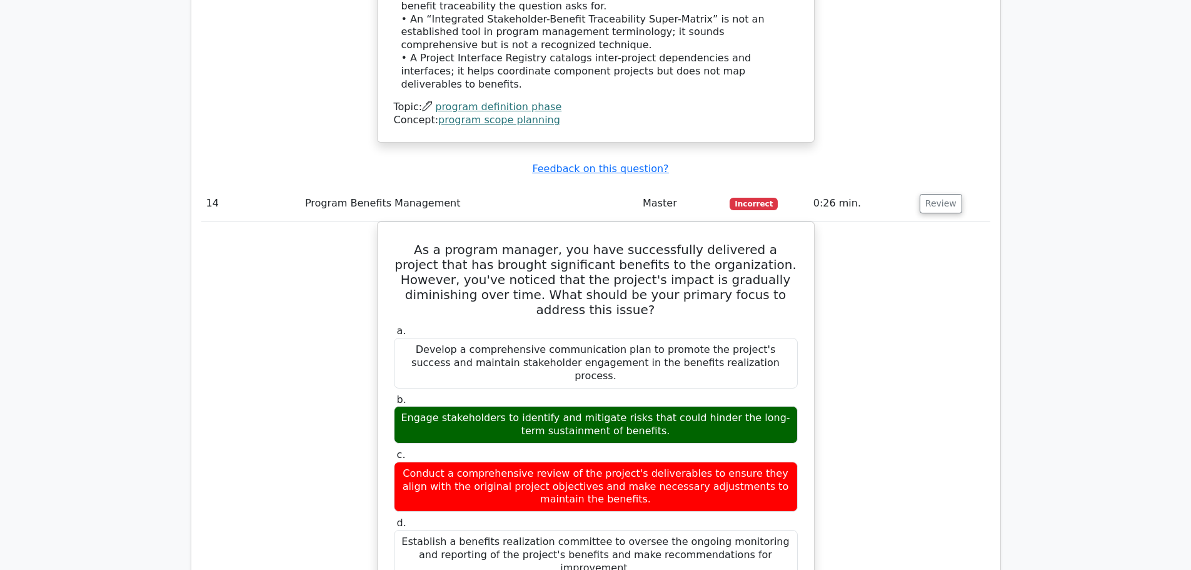
click at [927, 307] on div "As a program manager, you have successfully delivered a project that has brough…" at bounding box center [595, 536] width 789 height 630
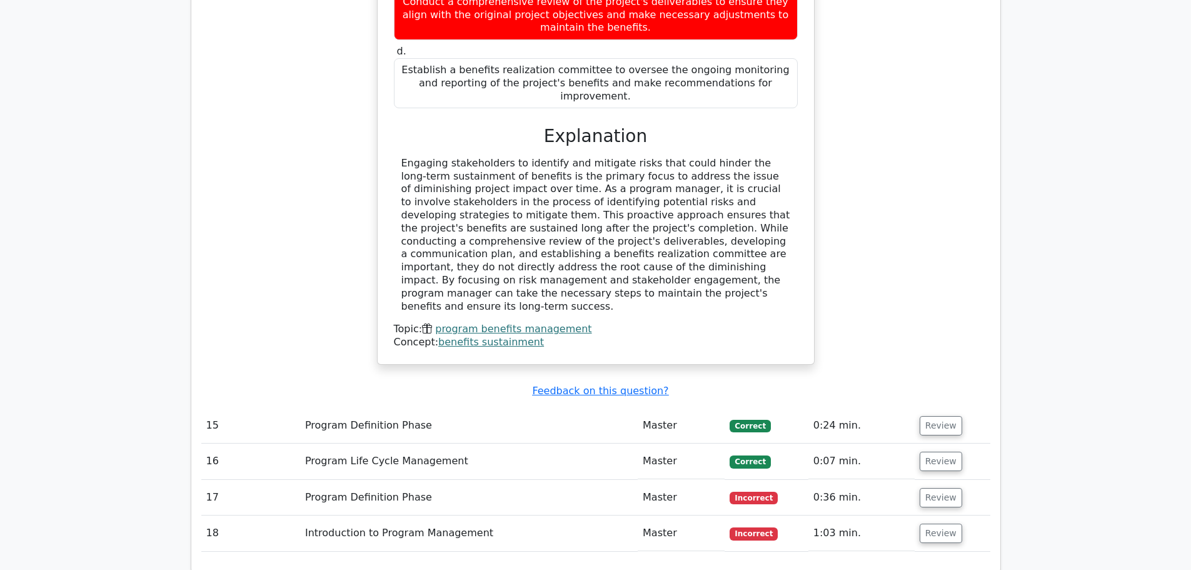
scroll to position [4691, 0]
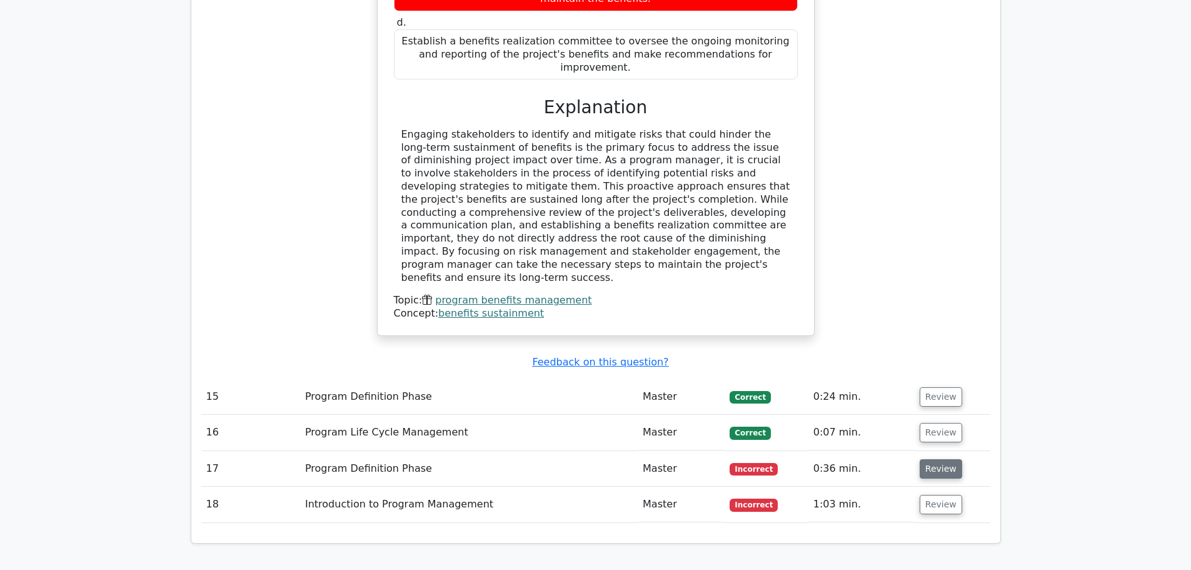
click at [933, 459] on button "Review" at bounding box center [941, 468] width 43 height 19
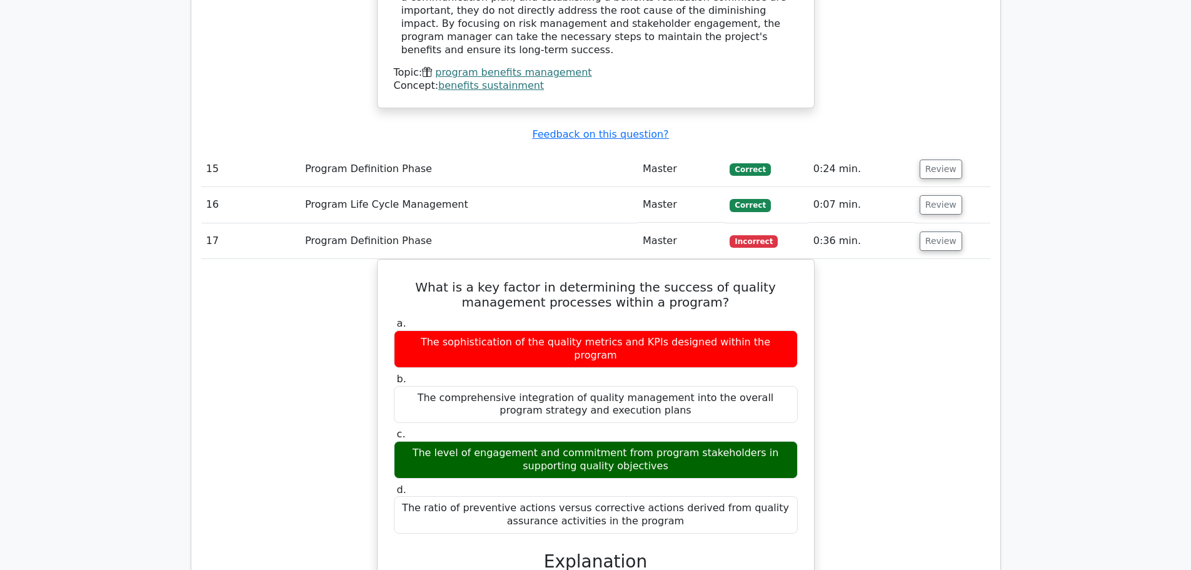
scroll to position [4941, 0]
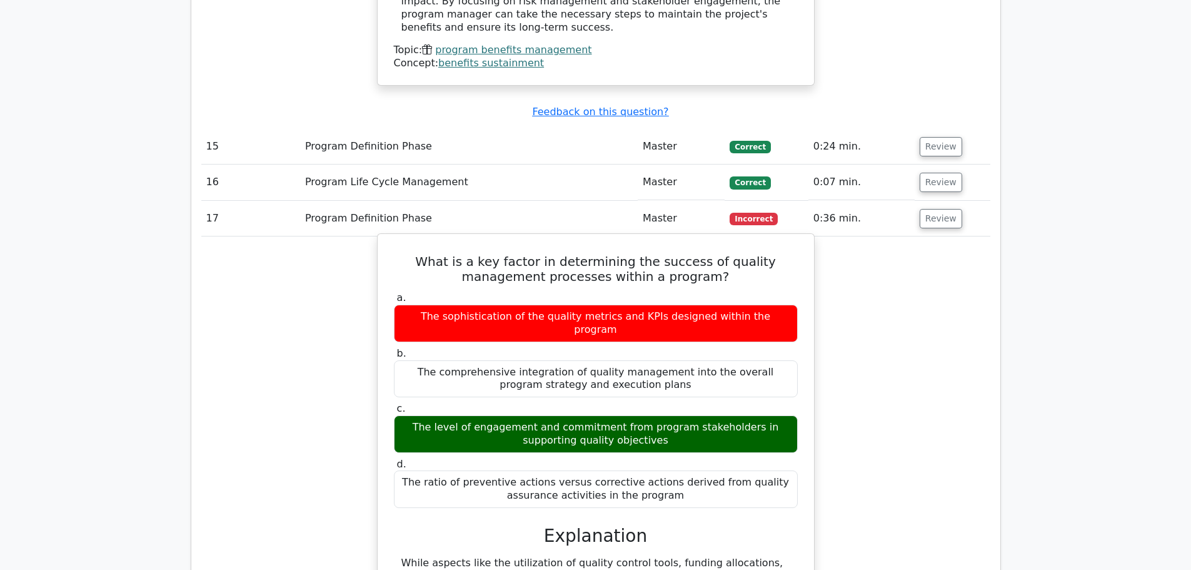
drag, startPoint x: 435, startPoint y: 91, endPoint x: 691, endPoint y: 278, distance: 317.2
click at [691, 278] on div "What is a key factor in determining the success of quality management processes…" at bounding box center [596, 485] width 427 height 493
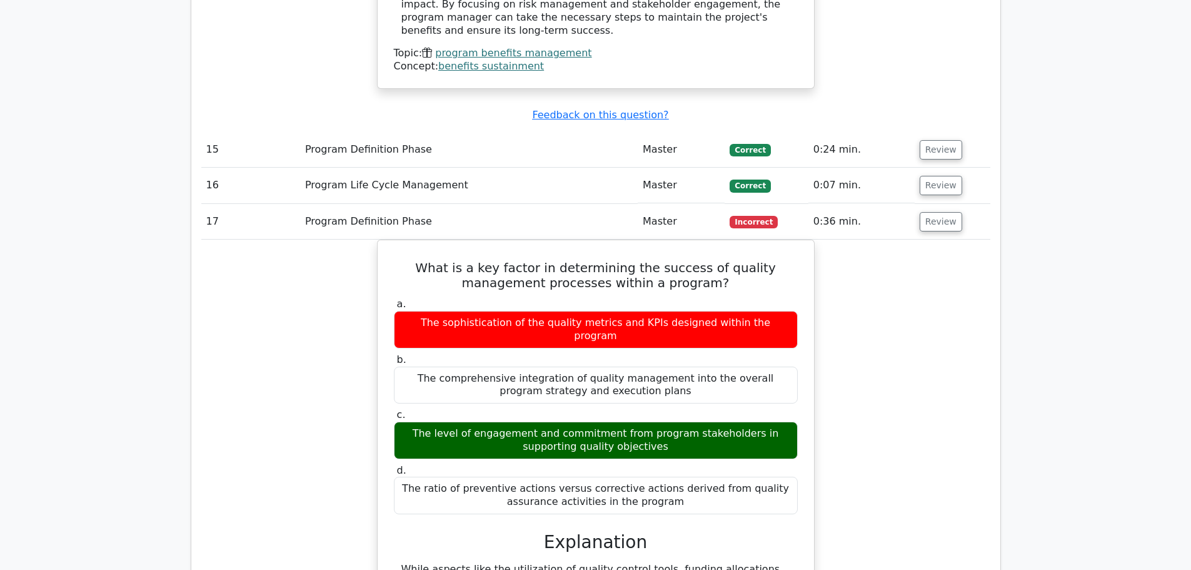
copy div "What is a key factor in determining the success of quality management processes…"
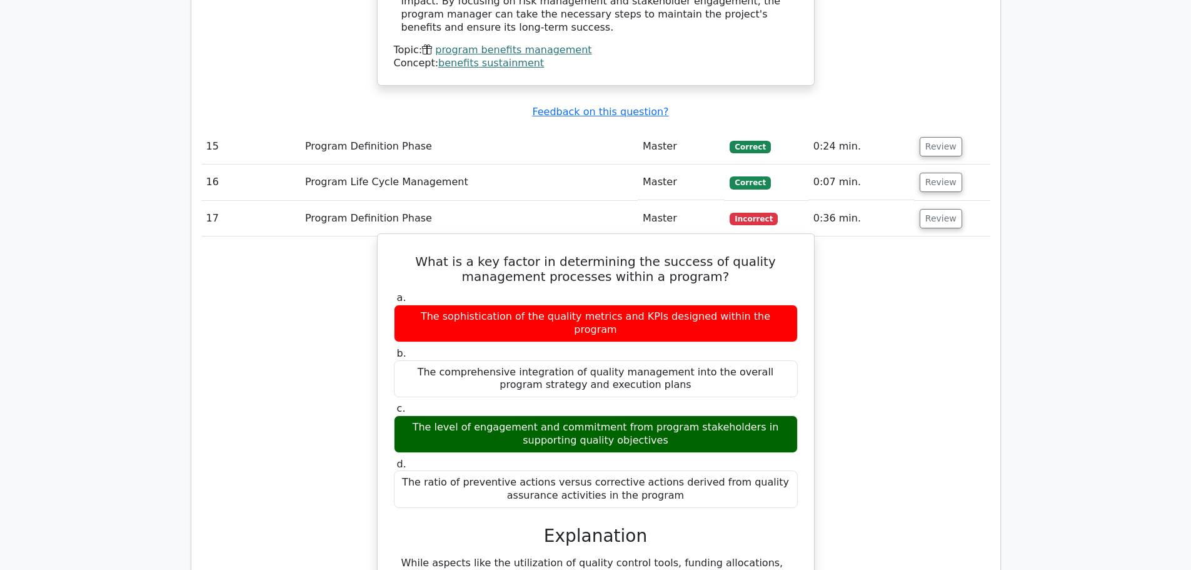
click at [787, 402] on label "c. The level of engagement and commitment from program stakeholders in supporti…" at bounding box center [596, 427] width 404 height 50
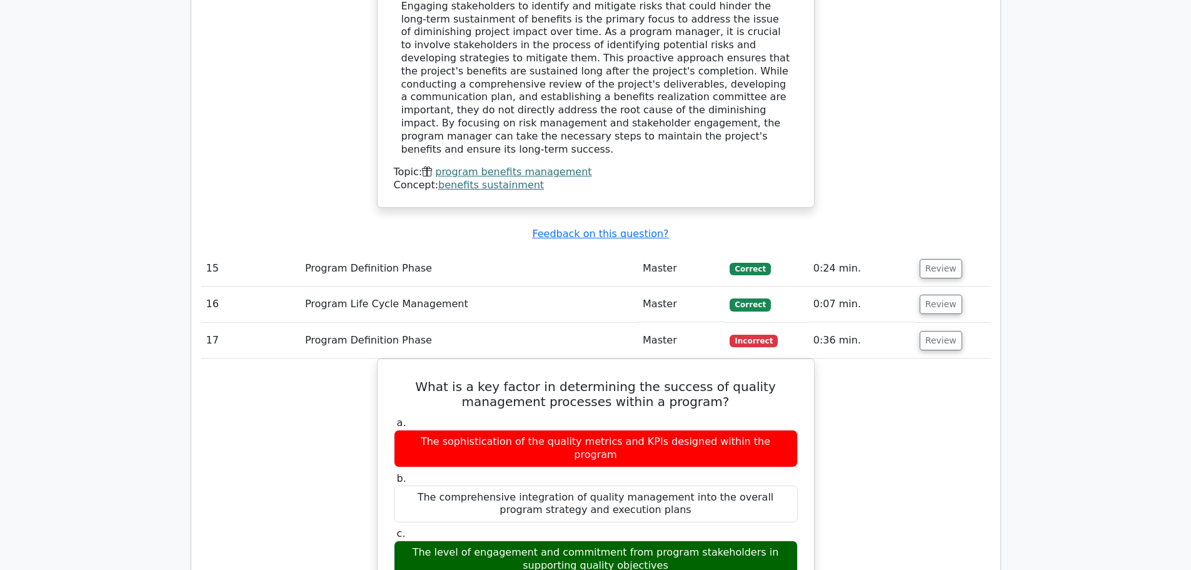
scroll to position [4816, 0]
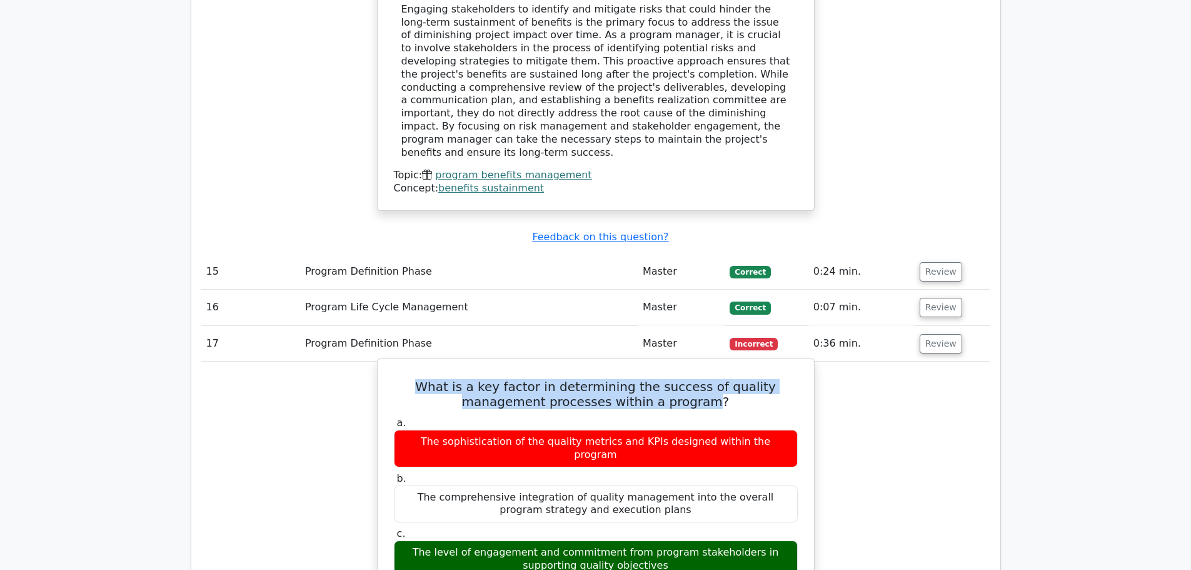
drag, startPoint x: 395, startPoint y: 187, endPoint x: 669, endPoint y: 204, distance: 275.1
click at [669, 379] on h5 "What is a key factor in determining the success of quality management processes…" at bounding box center [596, 394] width 407 height 30
copy h5 "What is a key factor in determining the success of quality management processes…"
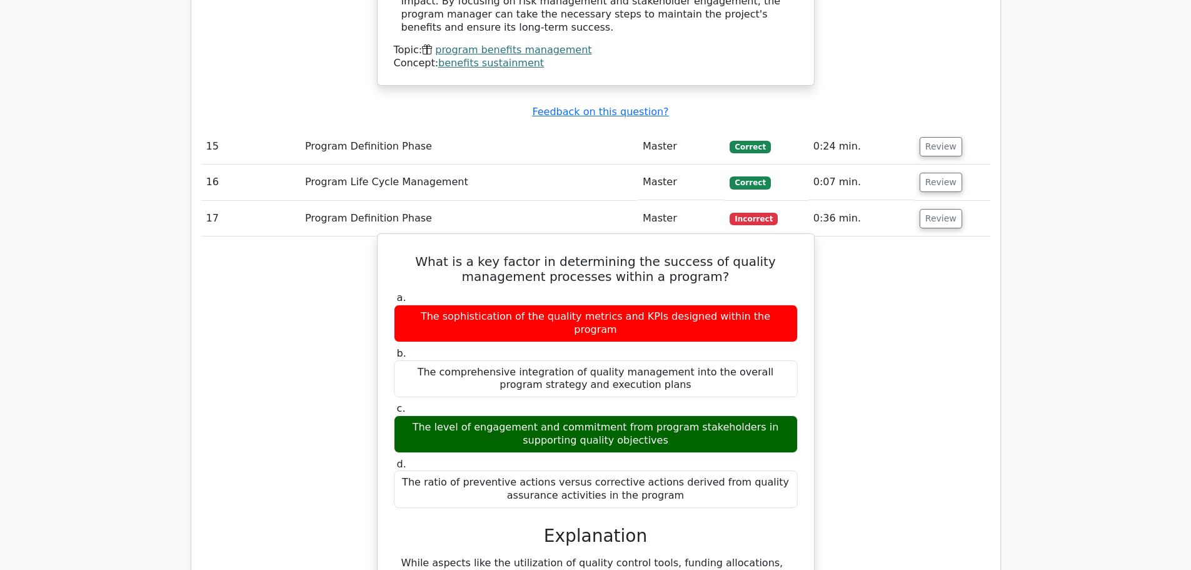
drag, startPoint x: 688, startPoint y: 387, endPoint x: 776, endPoint y: 385, distance: 87.6
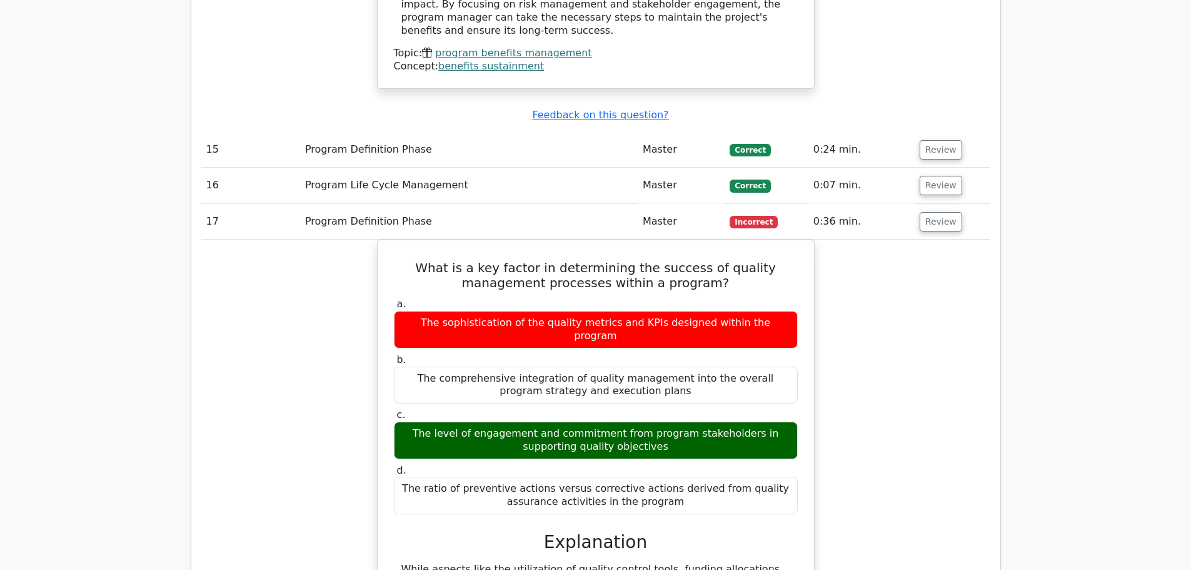
copy div "Stakeholder support"
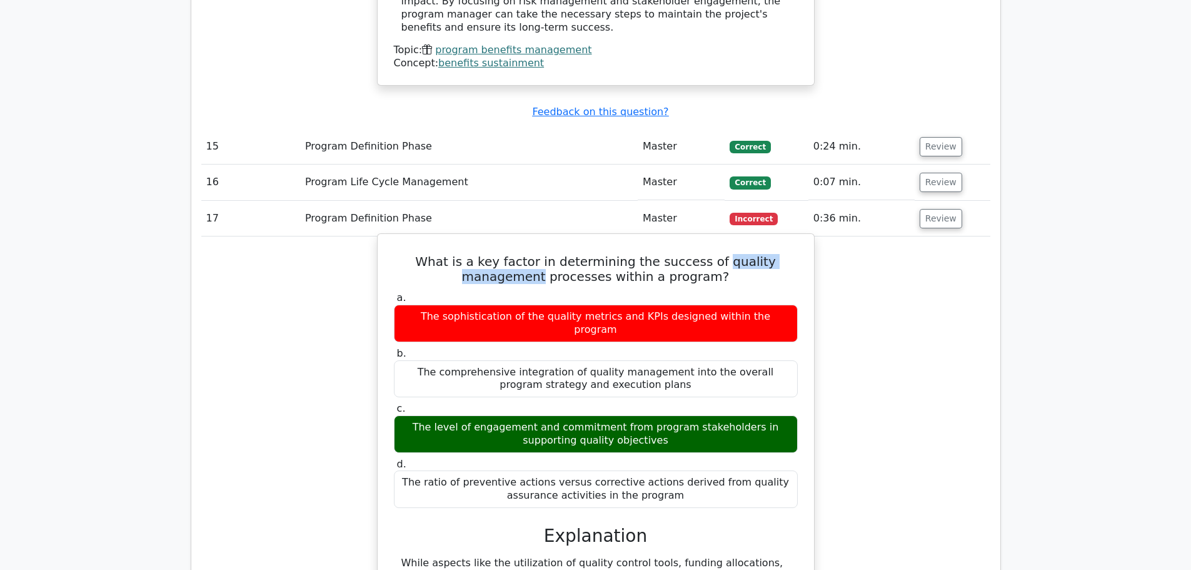
drag, startPoint x: 680, startPoint y: 58, endPoint x: 798, endPoint y: 61, distance: 117.6
click at [798, 254] on h5 "What is a key factor in determining the success of quality management processes…" at bounding box center [596, 269] width 407 height 30
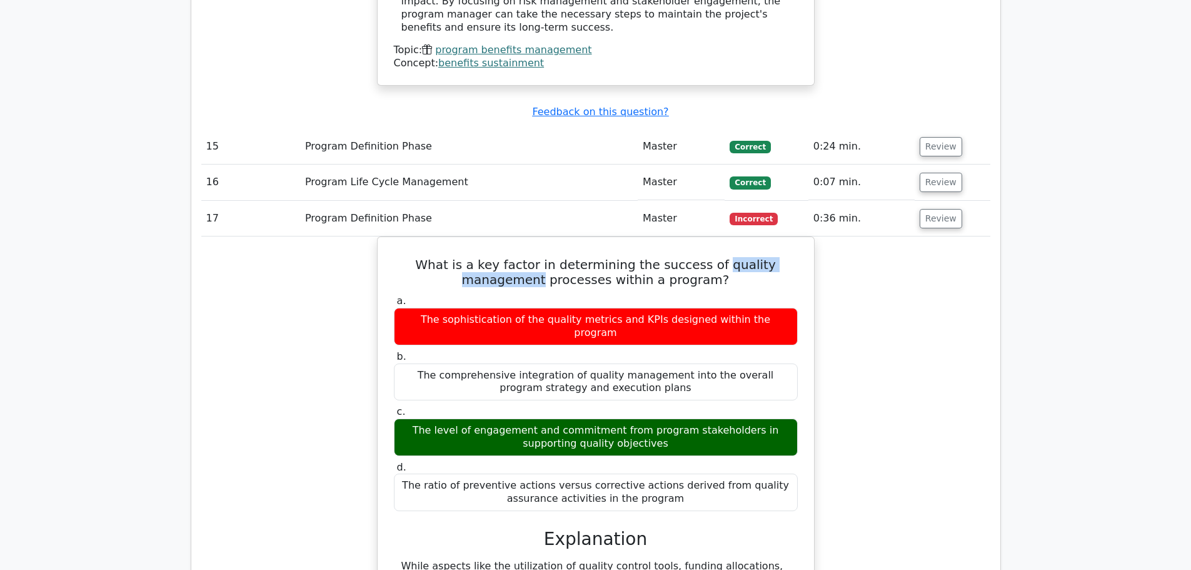
copy h5 "quality management"
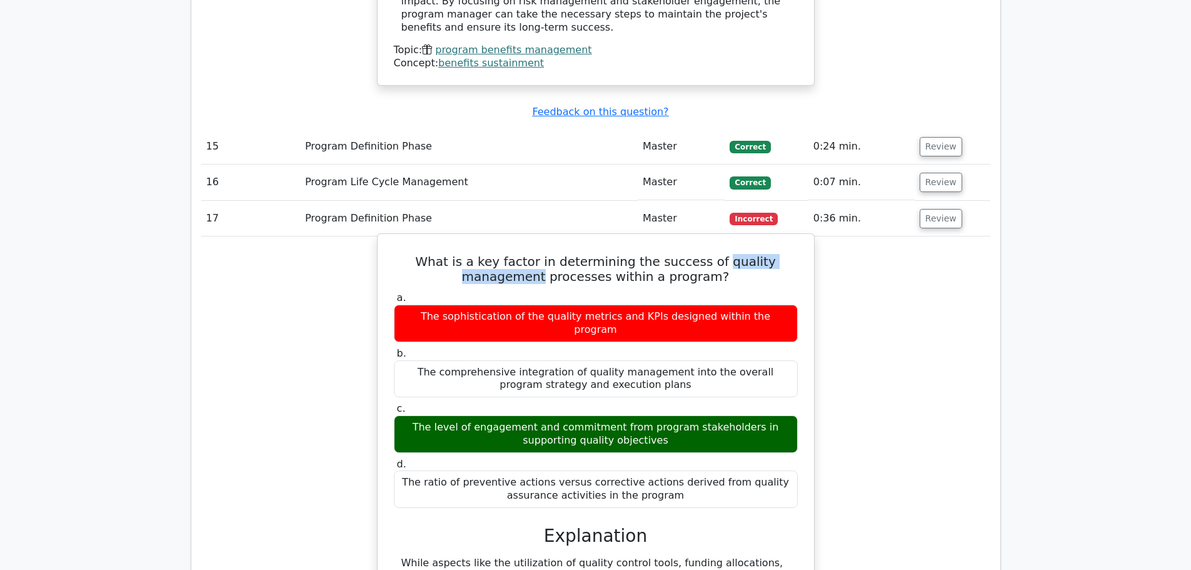
drag, startPoint x: 490, startPoint y: 154, endPoint x: 629, endPoint y: 179, distance: 141.6
click at [645, 360] on div "The comprehensive integration of quality management into the overall program st…" at bounding box center [596, 379] width 404 height 38
copy div "integration of quality management into the overall program strategy and executi…"
click at [680, 415] on div "The level of engagement and commitment from program stakeholders in supporting …" at bounding box center [596, 434] width 404 height 38
click at [740, 415] on div "The level of engagement and commitment from program stakeholders in supporting …" at bounding box center [596, 434] width 404 height 38
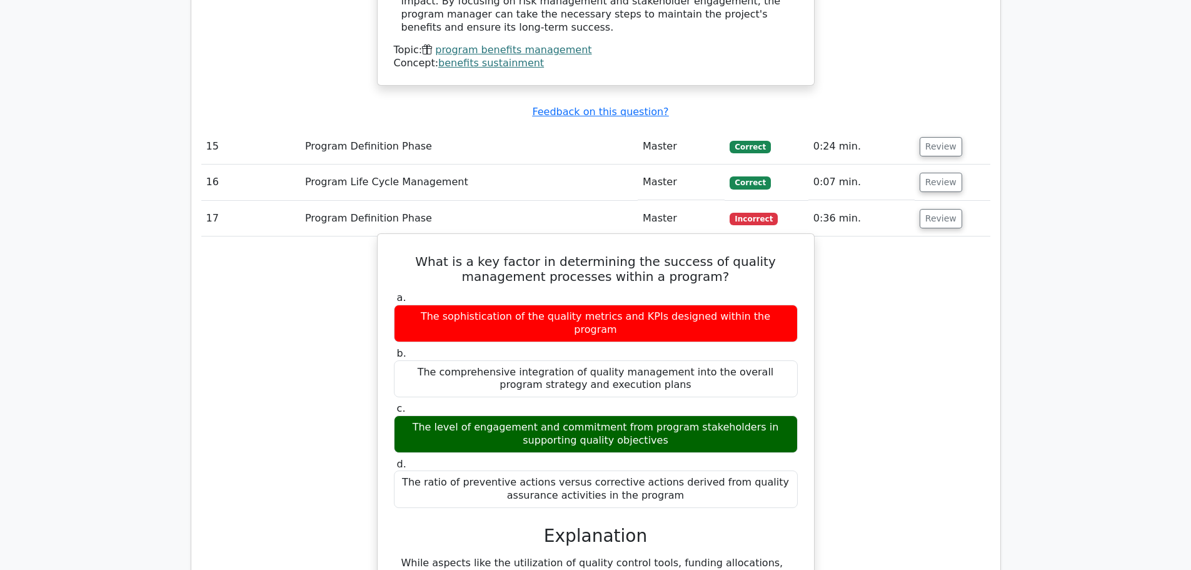
click at [712, 360] on div "The comprehensive integration of quality management into the overall program st…" at bounding box center [596, 379] width 404 height 38
drag, startPoint x: 712, startPoint y: 154, endPoint x: 794, endPoint y: 154, distance: 81.9
click at [794, 360] on div "The comprehensive integration of quality management into the overall program st…" at bounding box center [596, 379] width 404 height 38
click at [657, 360] on div "The comprehensive integration of quality management into the overall program st…" at bounding box center [596, 379] width 404 height 38
drag, startPoint x: 668, startPoint y: 173, endPoint x: 398, endPoint y: 154, distance: 270.3
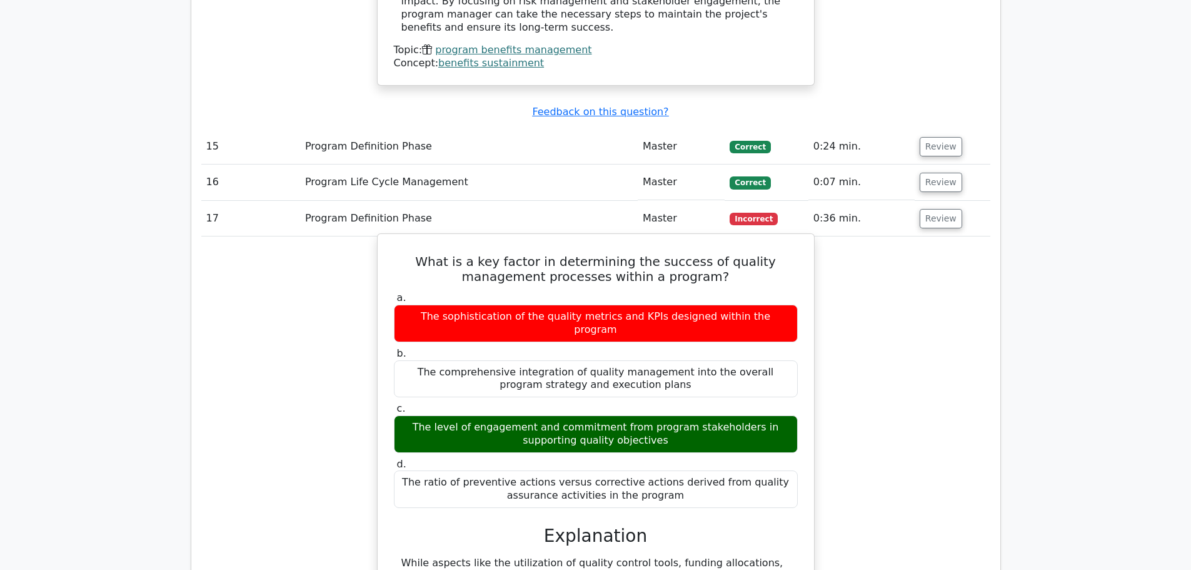
click at [398, 360] on div "The comprehensive integration of quality management into the overall program st…" at bounding box center [596, 379] width 404 height 38
click at [579, 360] on div "The comprehensive integration of quality management into the overall program st…" at bounding box center [596, 379] width 404 height 38
drag, startPoint x: 717, startPoint y: 156, endPoint x: 798, endPoint y: 156, distance: 81.3
click at [798, 347] on div "b. The comprehensive integration of quality management into the overall program…" at bounding box center [596, 372] width 419 height 50
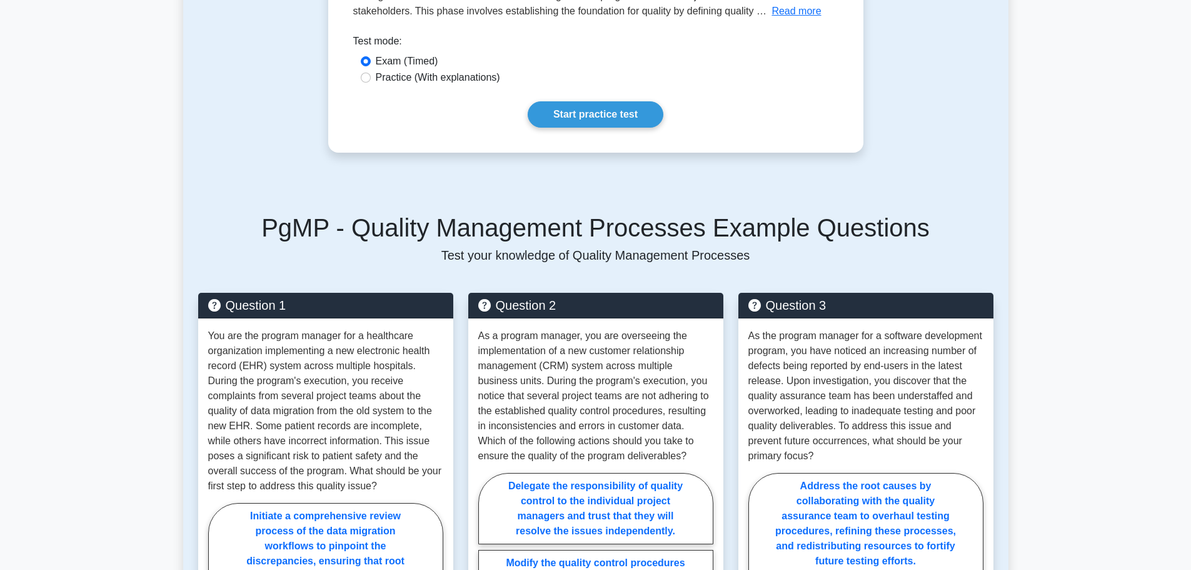
scroll to position [313, 0]
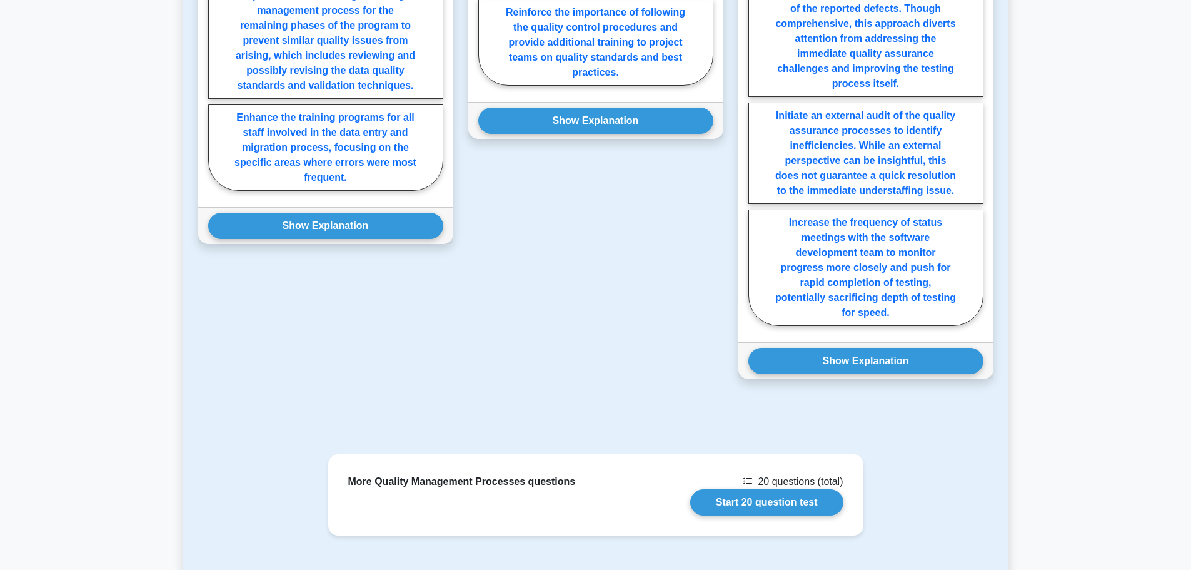
scroll to position [1063, 0]
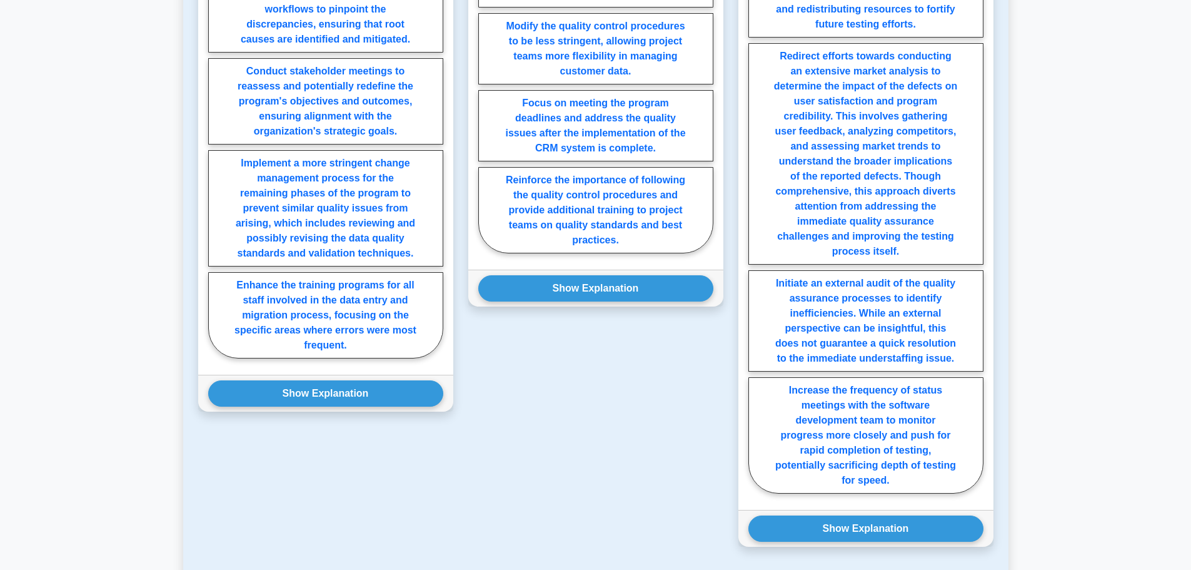
scroll to position [1135, 0]
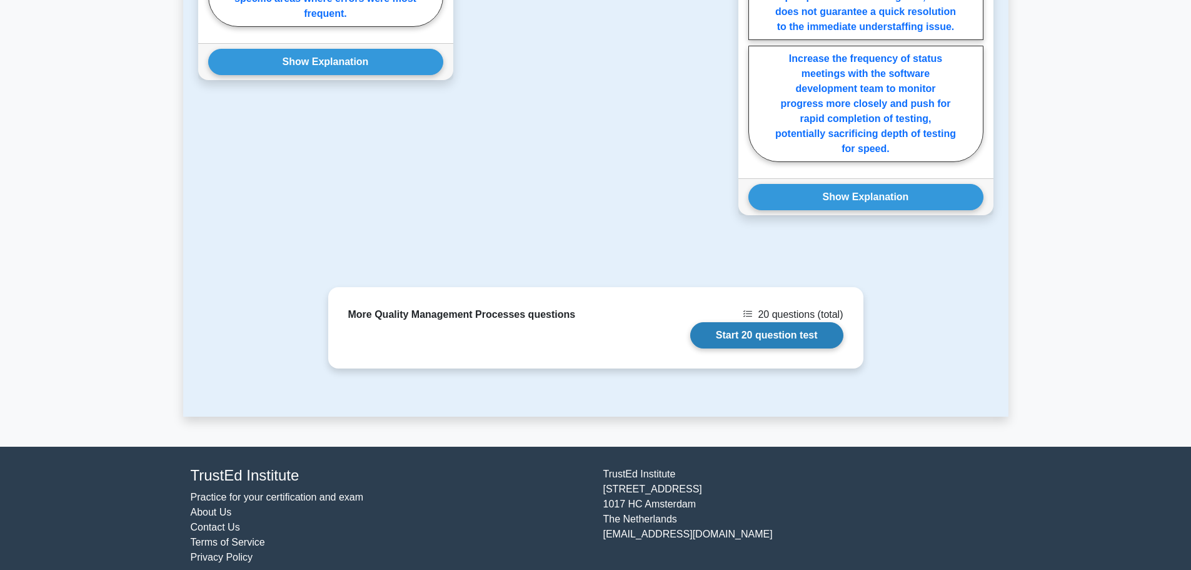
click at [732, 322] on link "Start 20 question test" at bounding box center [766, 335] width 153 height 26
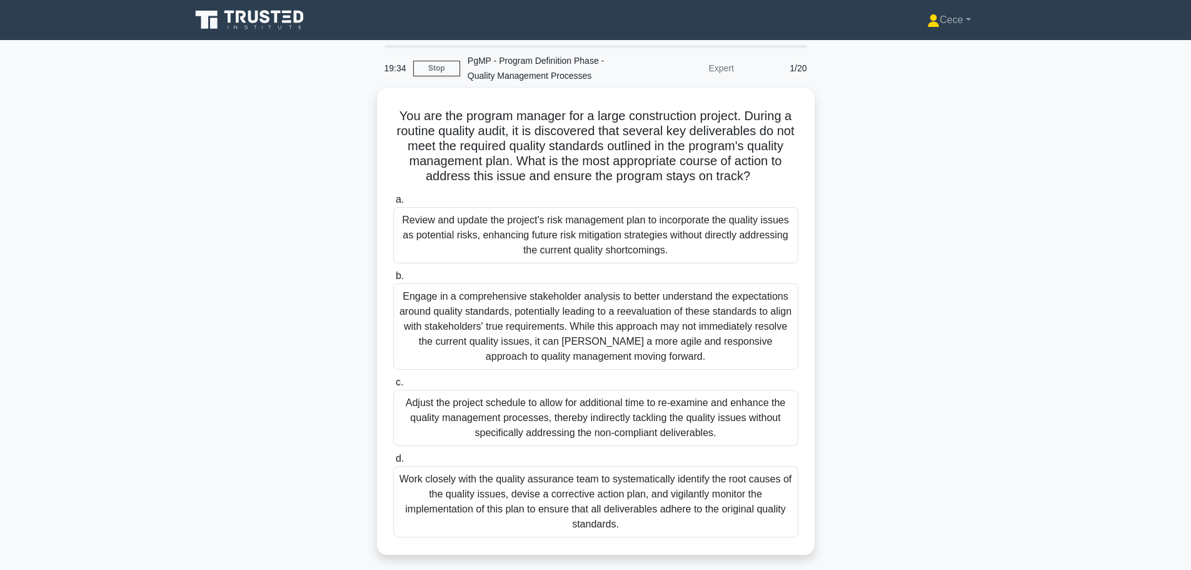
drag, startPoint x: 365, startPoint y: 500, endPoint x: 377, endPoint y: 500, distance: 11.9
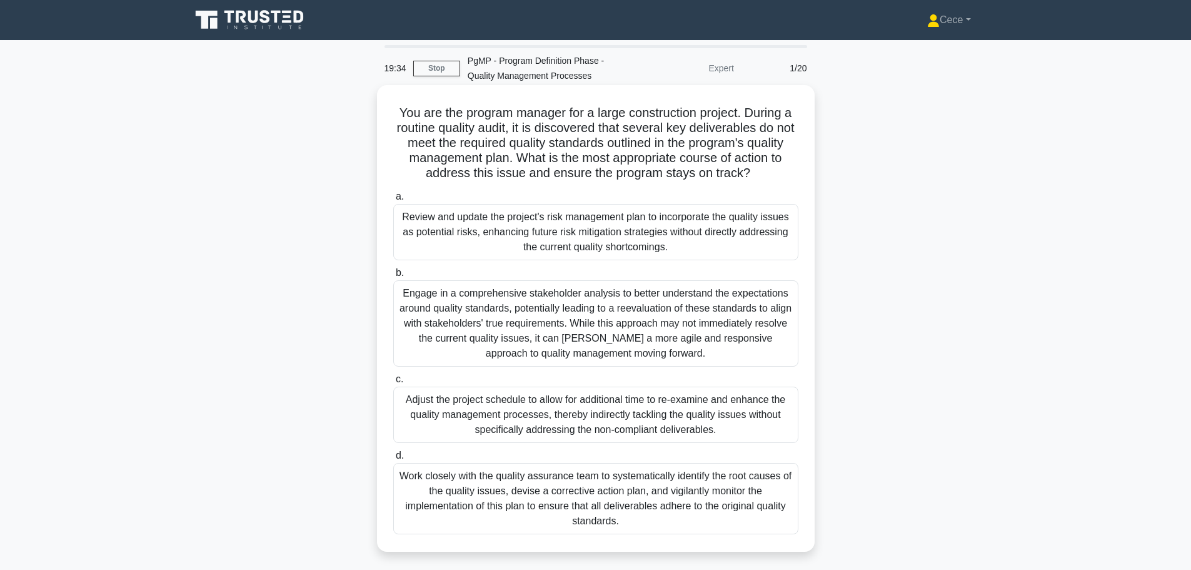
click at [366, 500] on div "You are the program manager for a large construction project. During a routine …" at bounding box center [596, 329] width 826 height 482
click at [475, 499] on div "Work closely with the quality assurance team to systematically identify the roo…" at bounding box center [595, 498] width 405 height 71
click at [393, 460] on input "d. Work closely with the quality assurance team to systematically identify the …" at bounding box center [393, 456] width 0 height 8
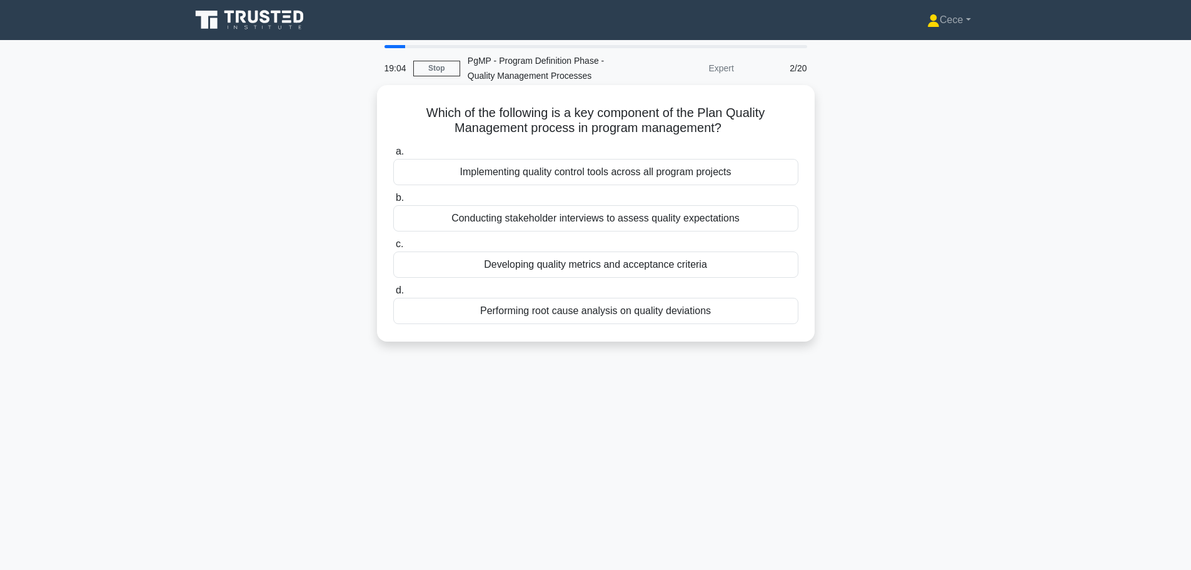
click at [512, 270] on div "Developing quality metrics and acceptance criteria" at bounding box center [595, 264] width 405 height 26
click at [393, 248] on input "c. Developing quality metrics and acceptance criteria" at bounding box center [393, 244] width 0 height 8
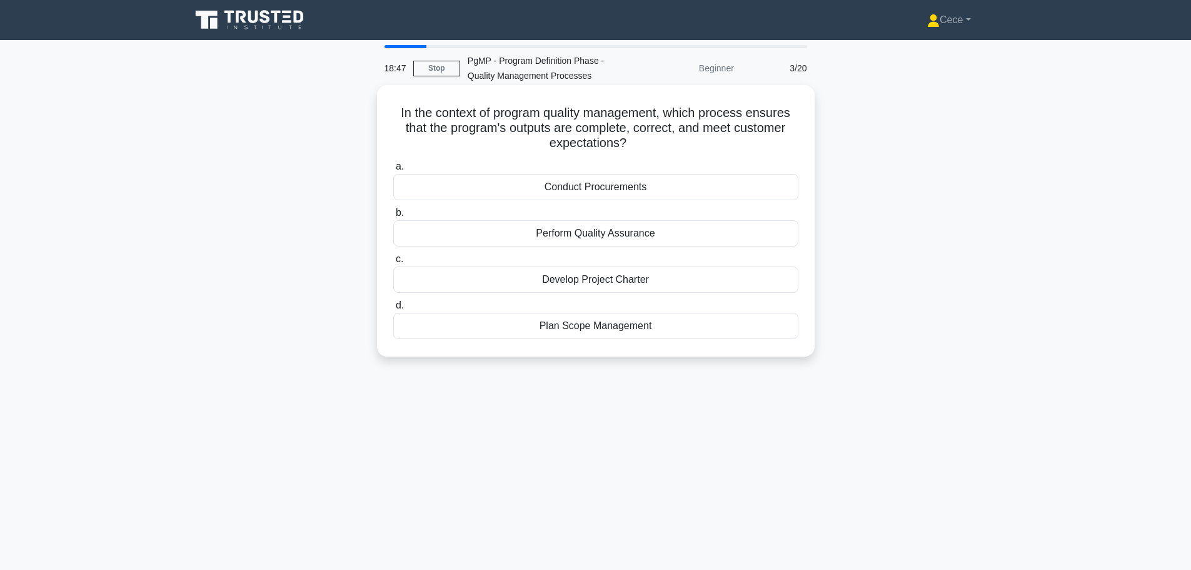
click at [525, 235] on div "Perform Quality Assurance" at bounding box center [595, 233] width 405 height 26
click at [393, 217] on input "b. Perform Quality Assurance" at bounding box center [393, 213] width 0 height 8
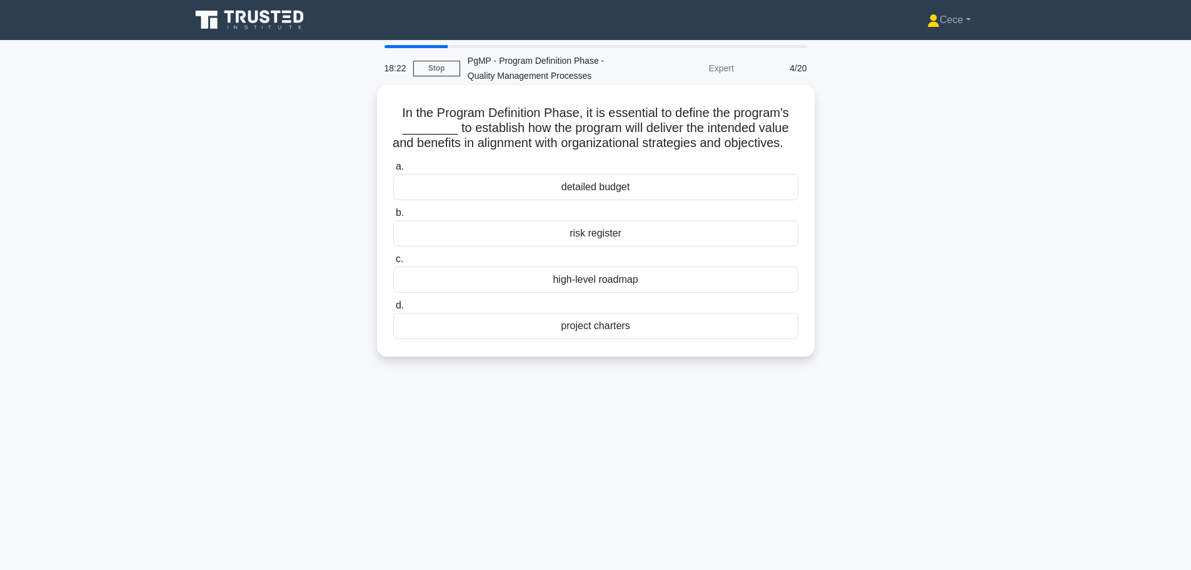
click at [580, 293] on div "high-level roadmap" at bounding box center [595, 279] width 405 height 26
click at [393, 263] on input "c. high-level roadmap" at bounding box center [393, 259] width 0 height 8
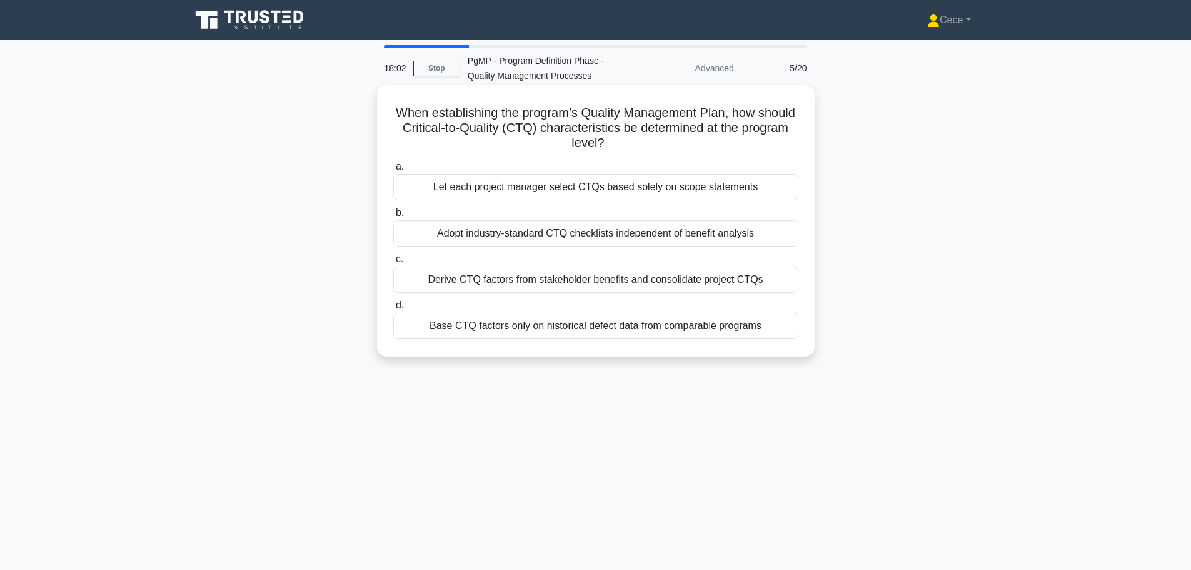
click at [508, 274] on div "Derive CTQ factors from stakeholder benefits and consolidate project CTQs" at bounding box center [595, 279] width 405 height 26
click at [393, 263] on input "c. Derive CTQ factors from stakeholder benefits and consolidate project CTQs" at bounding box center [393, 259] width 0 height 8
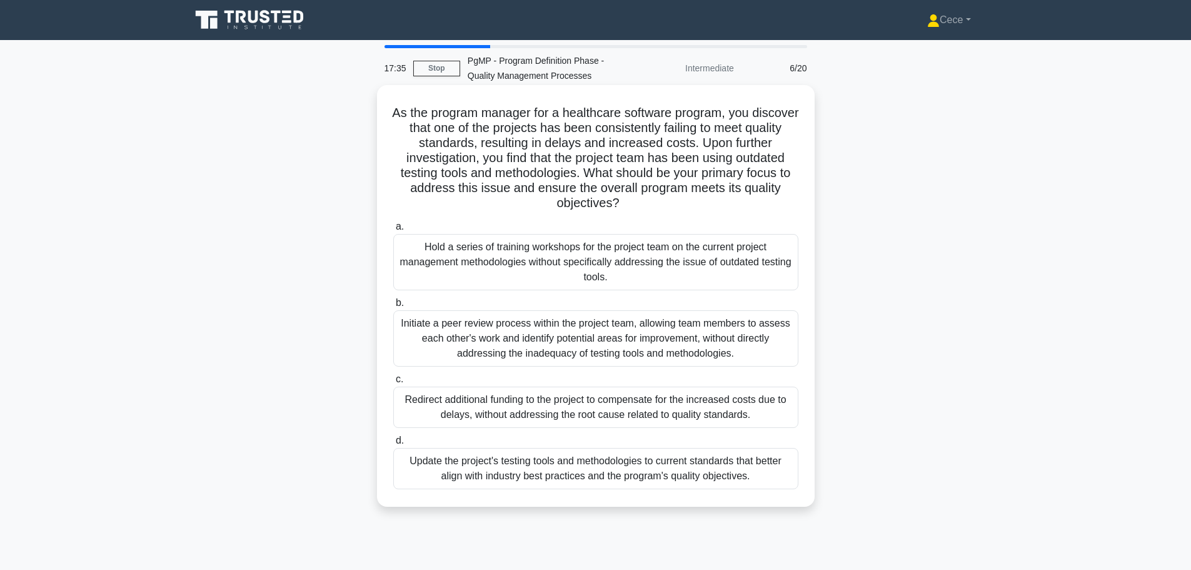
click at [624, 478] on div "Update the project's testing tools and methodologies to current standards that …" at bounding box center [595, 468] width 405 height 41
click at [393, 445] on input "d. Update the project's testing tools and methodologies to current standards th…" at bounding box center [393, 441] width 0 height 8
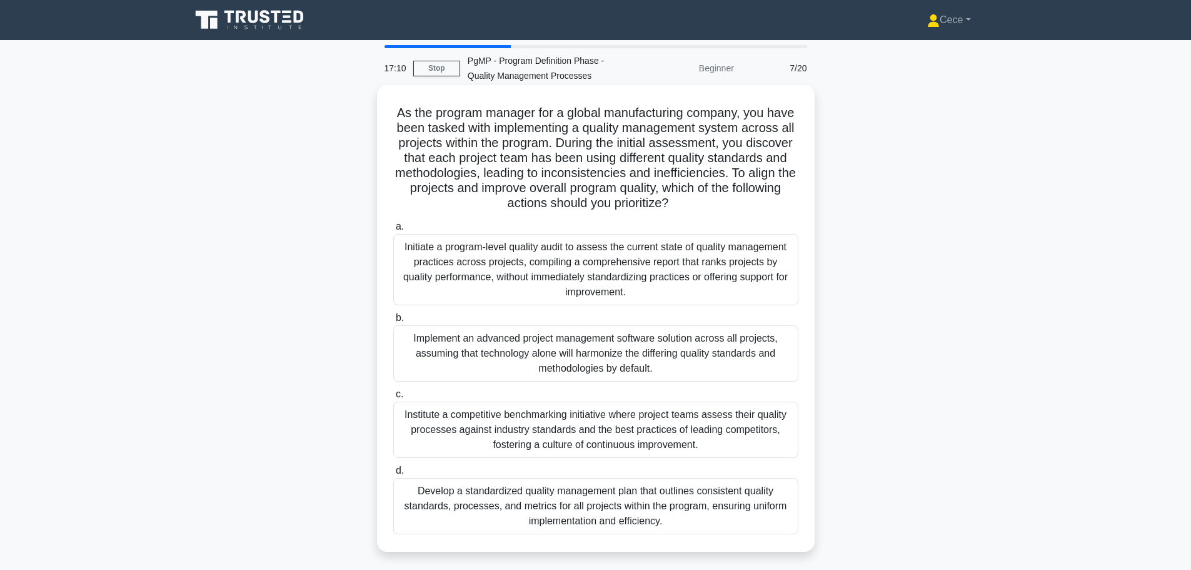
click at [651, 516] on div "Develop a standardized quality management plan that outlines consistent quality…" at bounding box center [595, 506] width 405 height 56
click at [393, 475] on input "d. Develop a standardized quality management plan that outlines consistent qual…" at bounding box center [393, 471] width 0 height 8
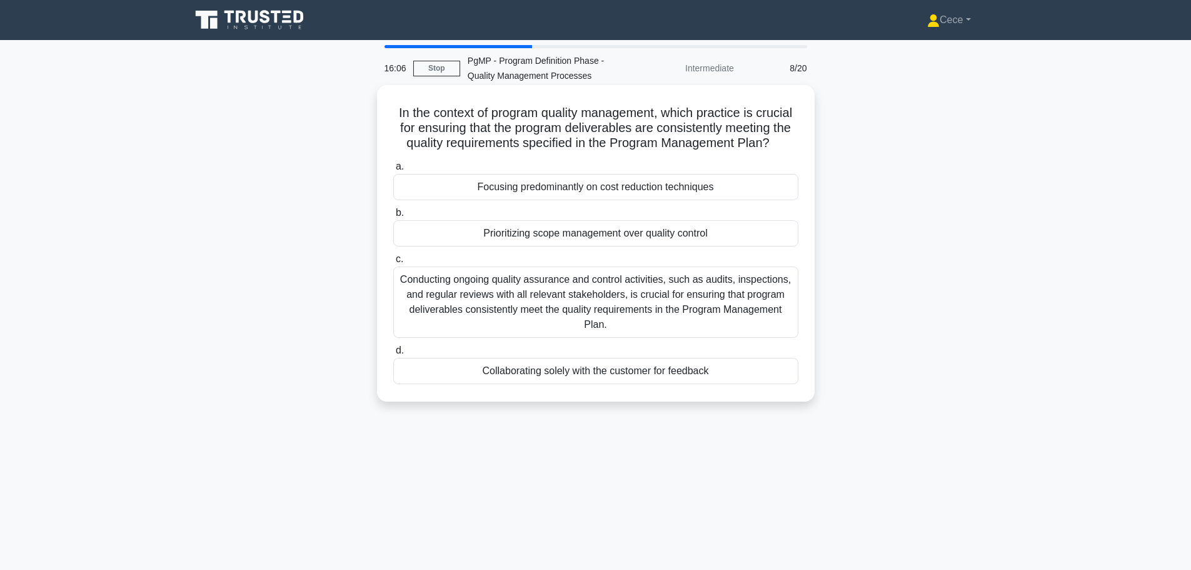
click at [635, 331] on div "Conducting ongoing quality assurance and control activities, such as audits, in…" at bounding box center [595, 301] width 405 height 71
click at [393, 263] on input "c. Conducting ongoing quality assurance and control activities, such as audits,…" at bounding box center [393, 259] width 0 height 8
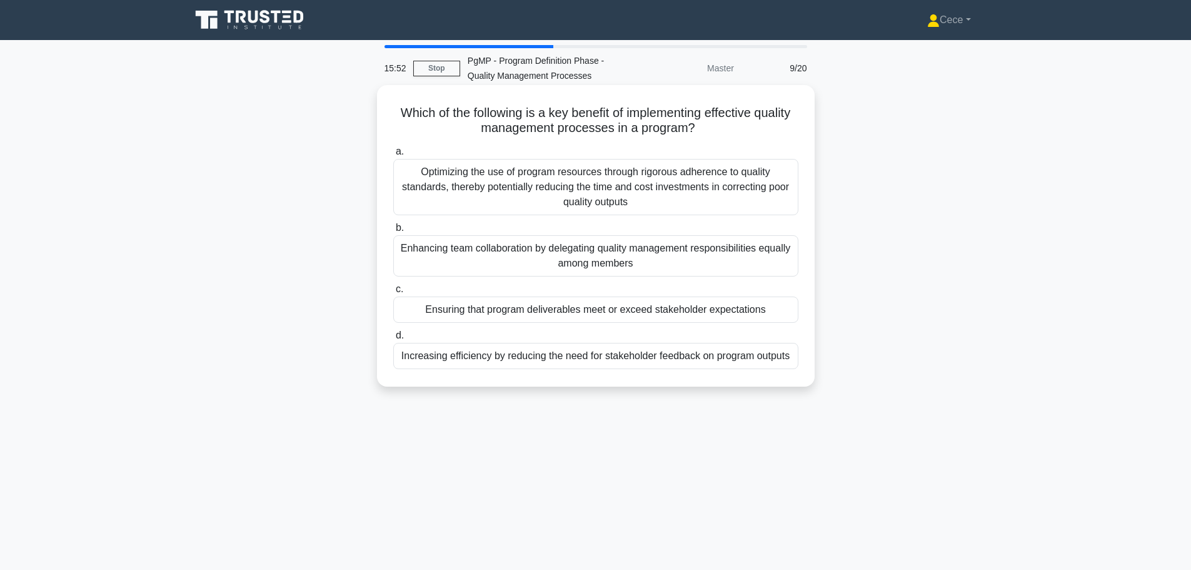
click at [637, 311] on div "Ensuring that program deliverables meet or exceed stakeholder expectations" at bounding box center [595, 309] width 405 height 26
click at [393, 293] on input "c. Ensuring that program deliverables meet or exceed stakeholder expectations" at bounding box center [393, 289] width 0 height 8
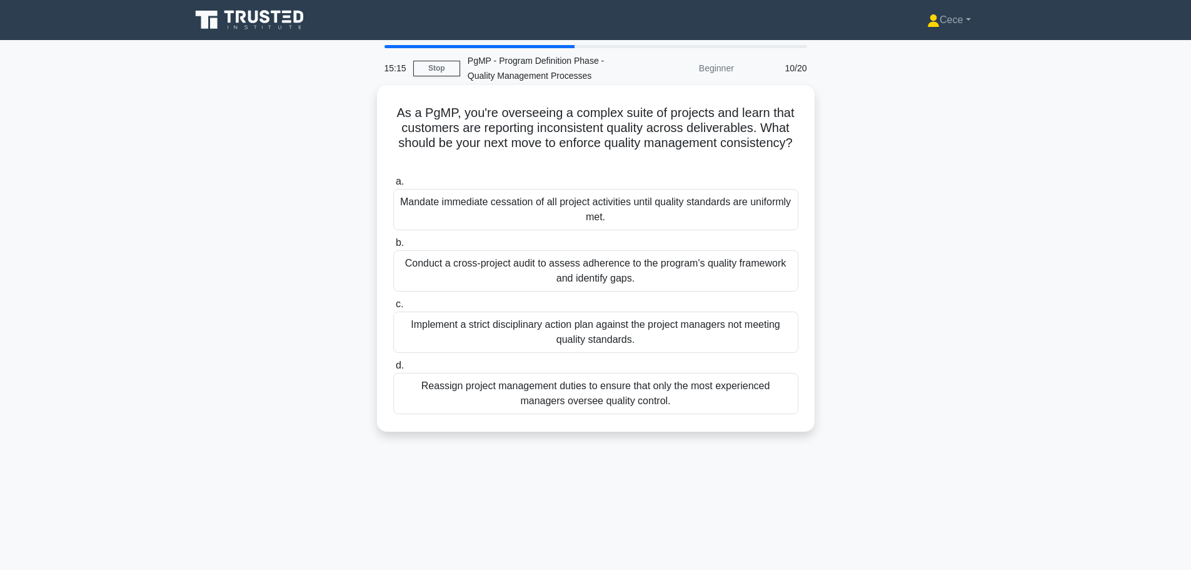
click at [602, 267] on div "Conduct a cross-project audit to assess adherence to the program's quality fram…" at bounding box center [595, 270] width 405 height 41
click at [393, 247] on input "b. Conduct a cross-project audit to assess adherence to the program's quality f…" at bounding box center [393, 243] width 0 height 8
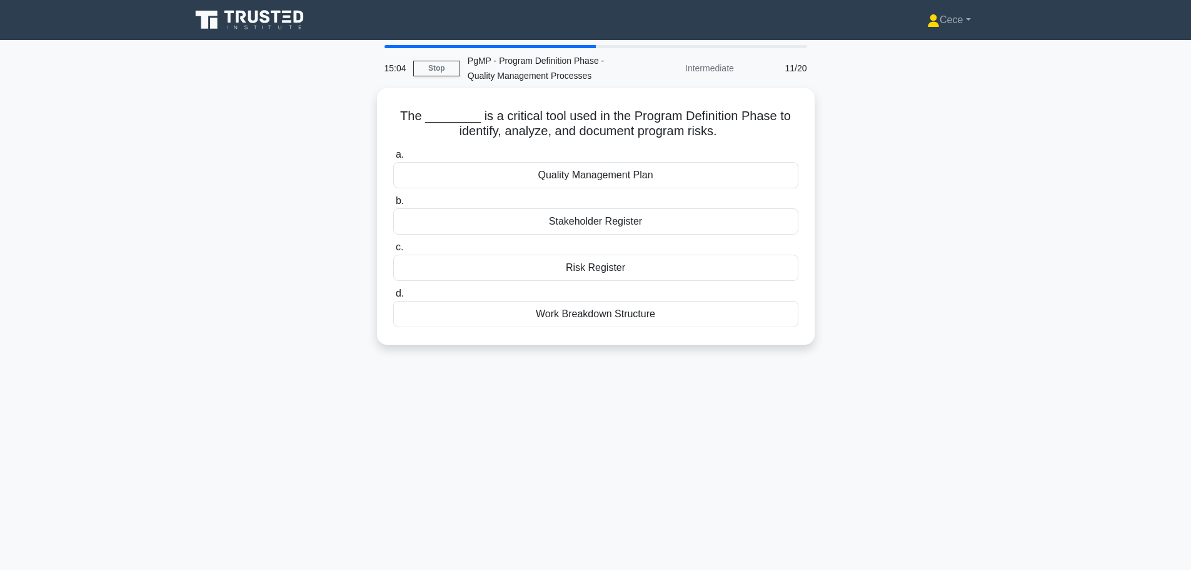
click at [602, 267] on div "Risk Register" at bounding box center [595, 268] width 405 height 26
click at [393, 251] on input "c. Risk Register" at bounding box center [393, 247] width 0 height 8
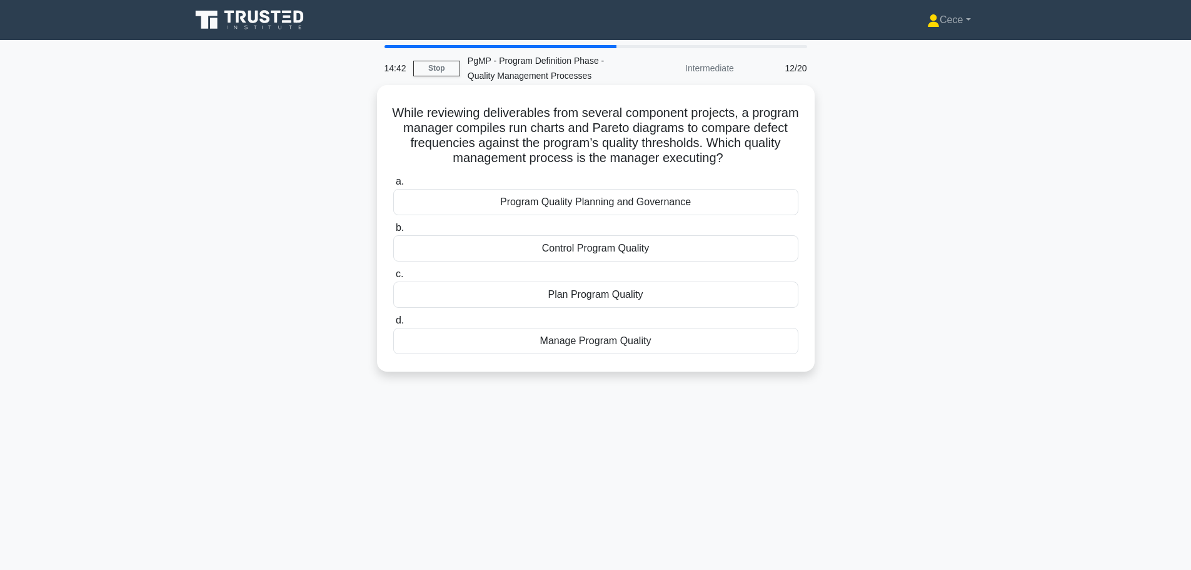
click at [654, 206] on div "Program Quality Planning and Governance" at bounding box center [595, 202] width 405 height 26
click at [393, 186] on input "a. Program Quality Planning and Governance" at bounding box center [393, 182] width 0 height 8
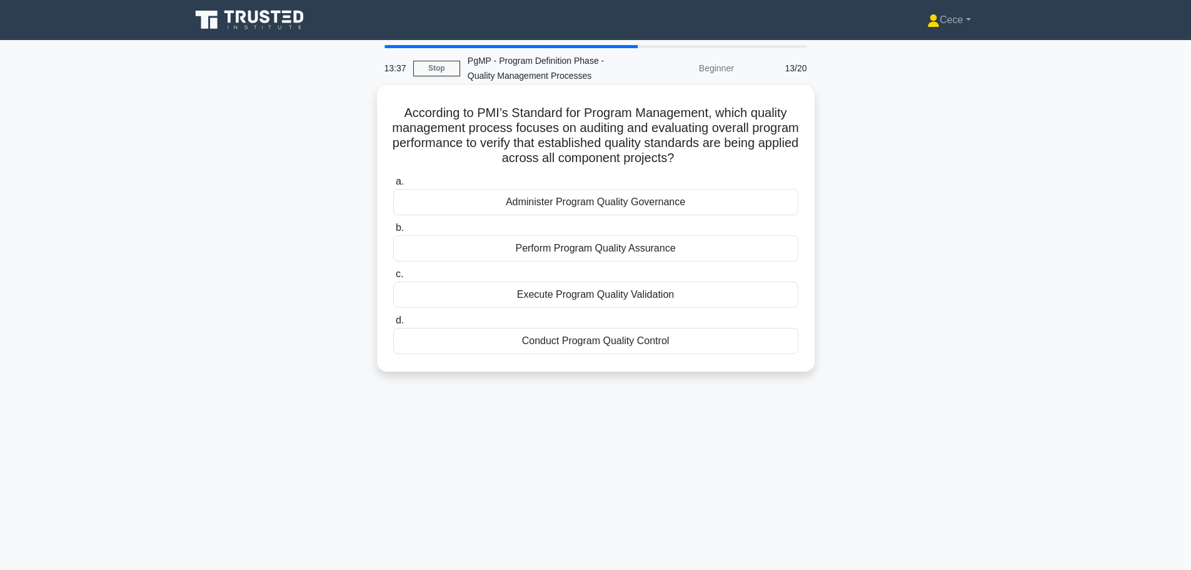
click at [672, 250] on div "Perform Program Quality Assurance" at bounding box center [595, 248] width 405 height 26
click at [393, 232] on input "b. Perform Program Quality Assurance" at bounding box center [393, 228] width 0 height 8
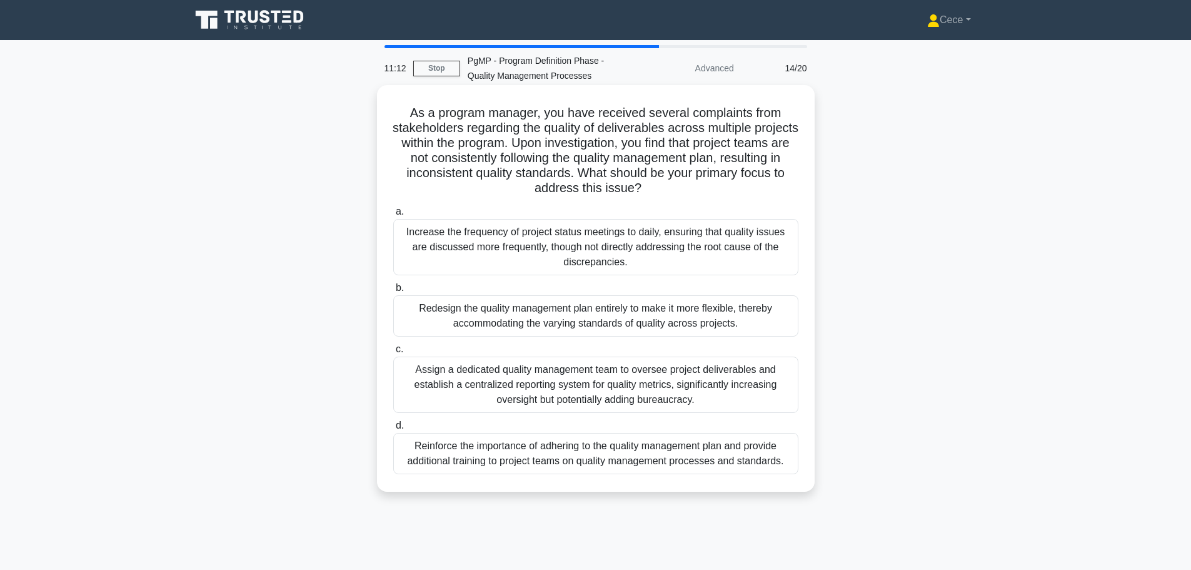
click at [615, 470] on div "Reinforce the importance of adhering to the quality management plan and provide…" at bounding box center [595, 453] width 405 height 41
click at [393, 430] on input "d. Reinforce the importance of adhering to the quality management plan and prov…" at bounding box center [393, 426] width 0 height 8
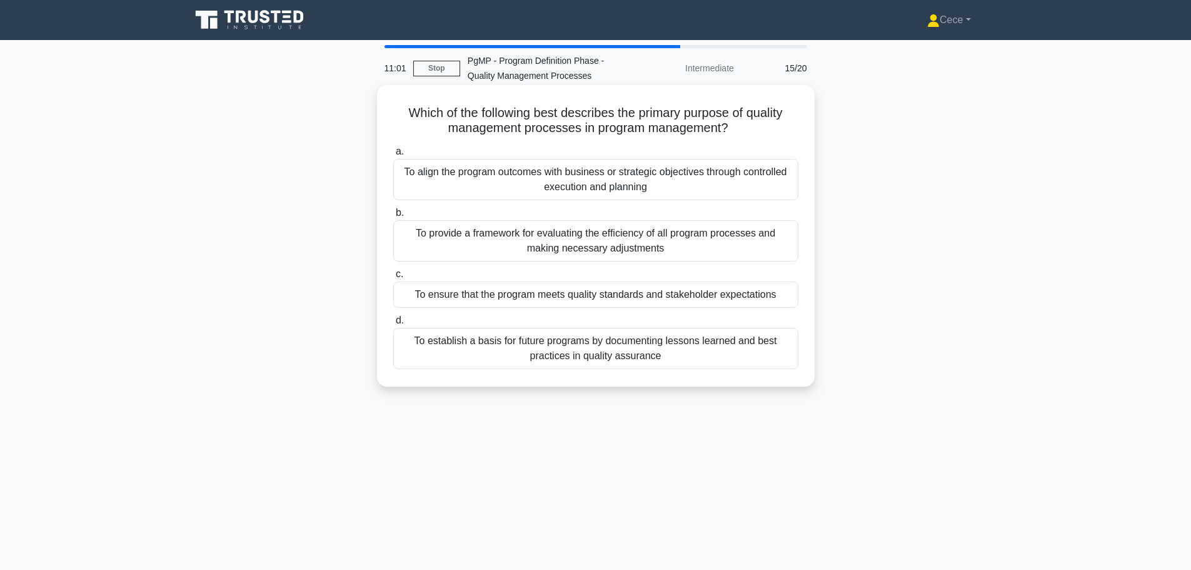
click at [712, 288] on div "To ensure that the program meets quality standards and stakeholder expectations" at bounding box center [595, 294] width 405 height 26
click at [393, 278] on input "c. To ensure that the program meets quality standards and stakeholder expectati…" at bounding box center [393, 274] width 0 height 8
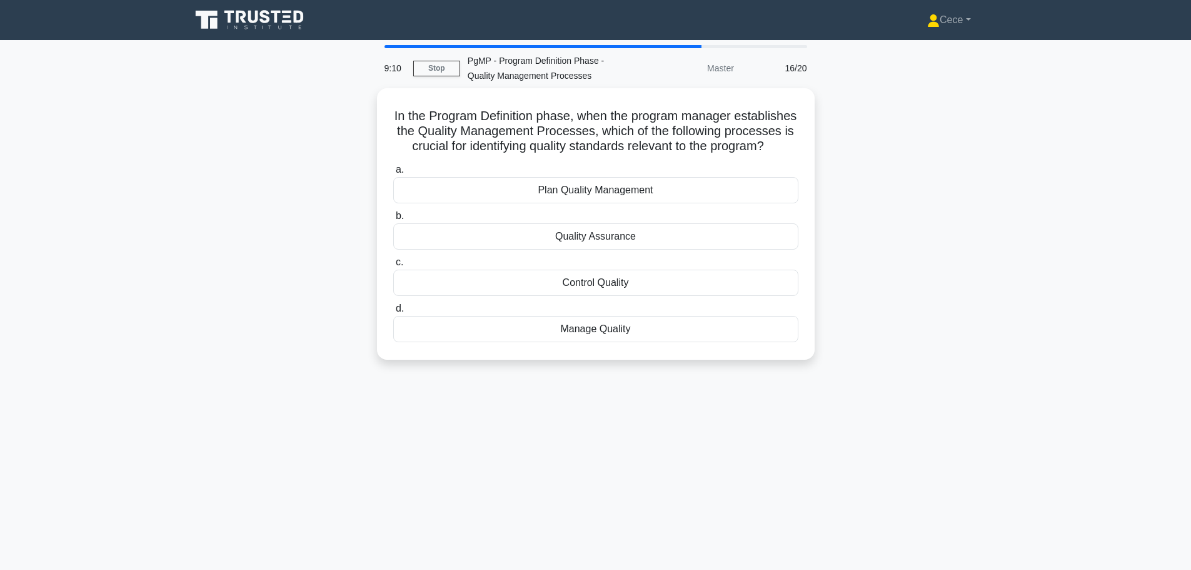
drag, startPoint x: 674, startPoint y: 250, endPoint x: 973, endPoint y: 205, distance: 303.0
click at [973, 205] on div "In the Program Definition phase, when the program manager establishes the Quali…" at bounding box center [596, 231] width 826 height 286
click at [717, 246] on div "Quality Assurance" at bounding box center [595, 233] width 405 height 26
click at [393, 217] on input "b. Quality Assurance" at bounding box center [393, 213] width 0 height 8
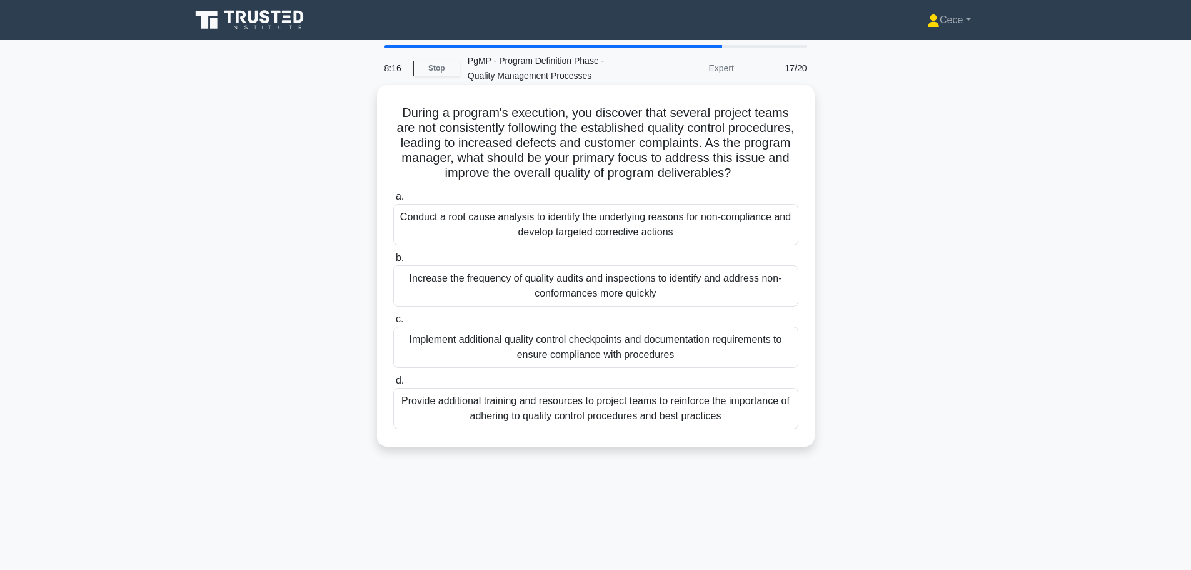
click at [691, 404] on div "Provide additional training and resources to project teams to reinforce the imp…" at bounding box center [595, 408] width 405 height 41
click at [393, 385] on input "d. Provide additional training and resources to project teams to reinforce the …" at bounding box center [393, 381] width 0 height 8
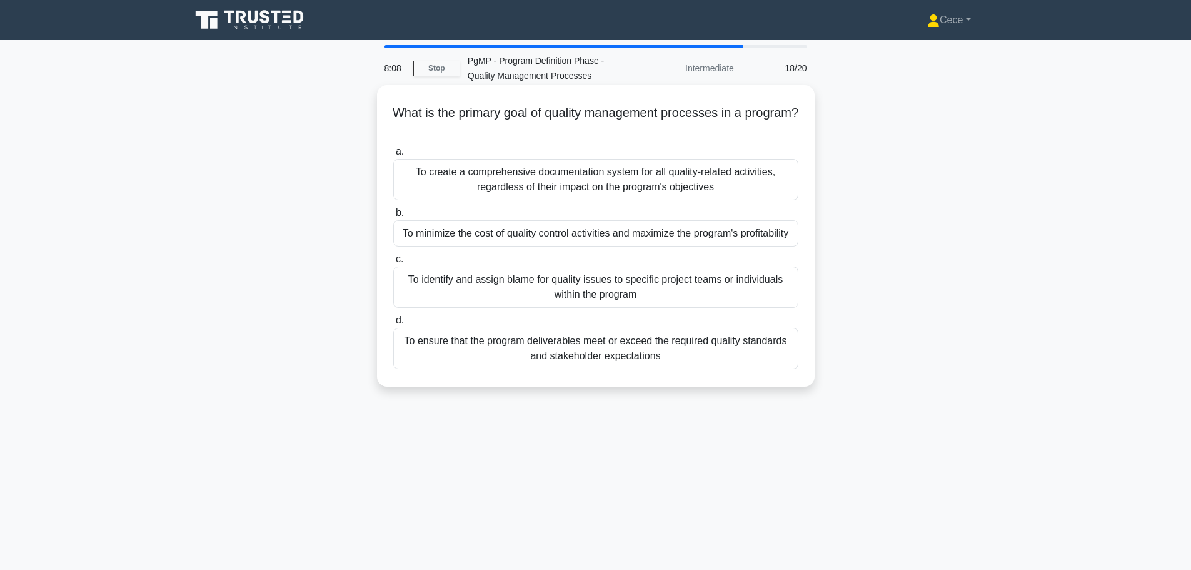
click at [768, 355] on div "To ensure that the program deliverables meet or exceed the required quality sta…" at bounding box center [595, 348] width 405 height 41
click at [393, 325] on input "d. To ensure that the program deliverables meet or exceed the required quality …" at bounding box center [393, 320] width 0 height 8
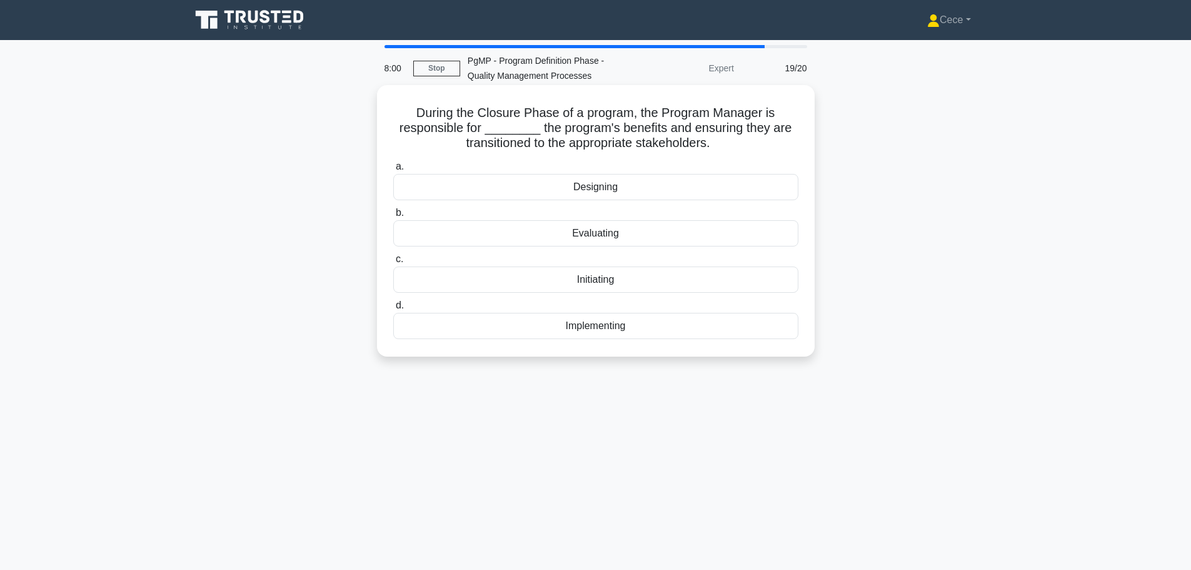
click at [759, 336] on div "Implementing" at bounding box center [595, 326] width 405 height 26
click at [393, 310] on input "d. Implementing" at bounding box center [393, 305] width 0 height 8
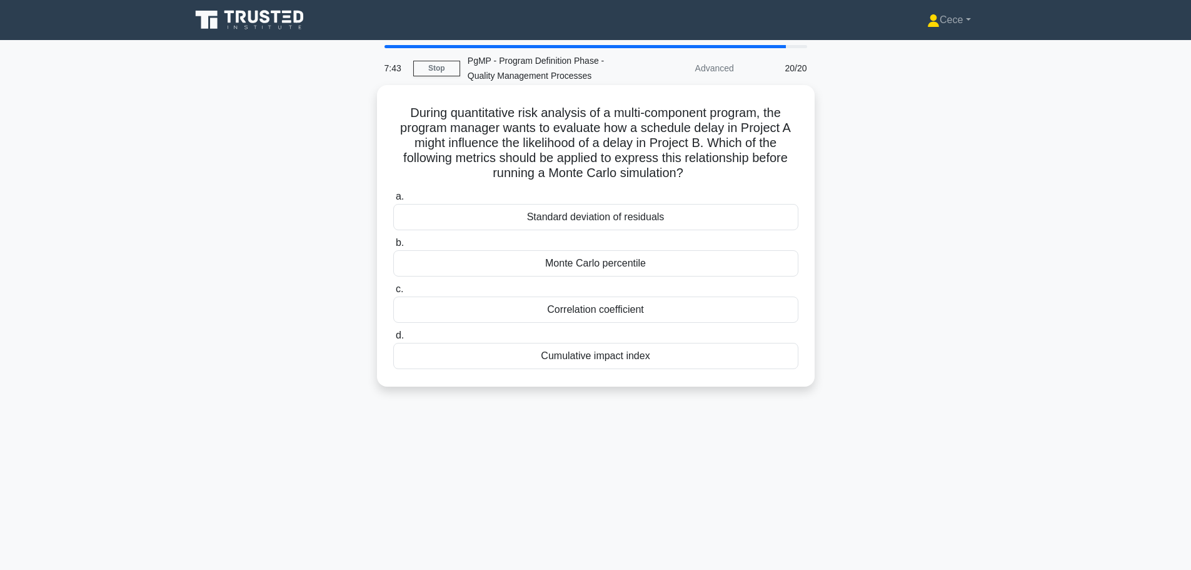
click at [760, 324] on div "a. Standard deviation of residuals b. Monte Carlo percentile c. d." at bounding box center [596, 278] width 420 height 185
click at [760, 315] on div "Correlation coefficient" at bounding box center [595, 309] width 405 height 26
click at [393, 293] on input "c. Correlation coefficient" at bounding box center [393, 289] width 0 height 8
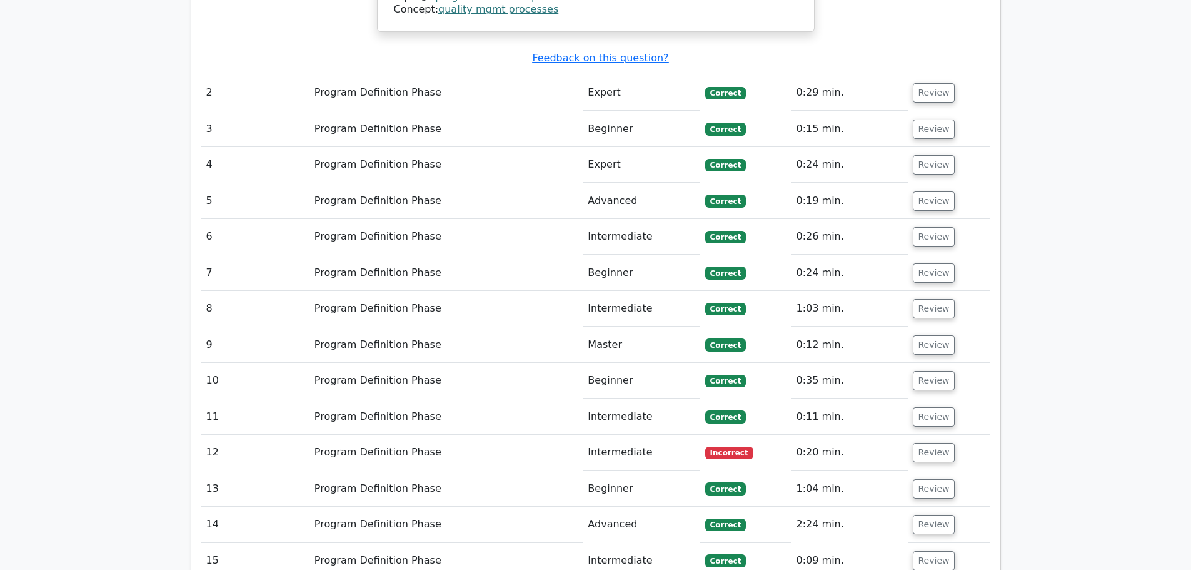
scroll to position [1401, 0]
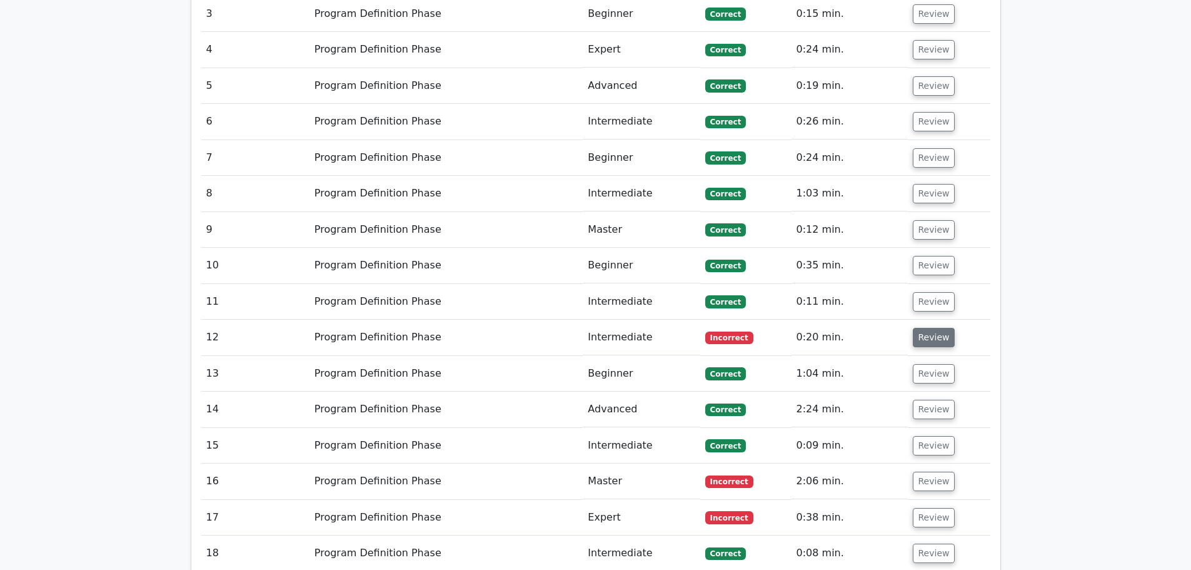
click at [924, 328] on button "Review" at bounding box center [934, 337] width 43 height 19
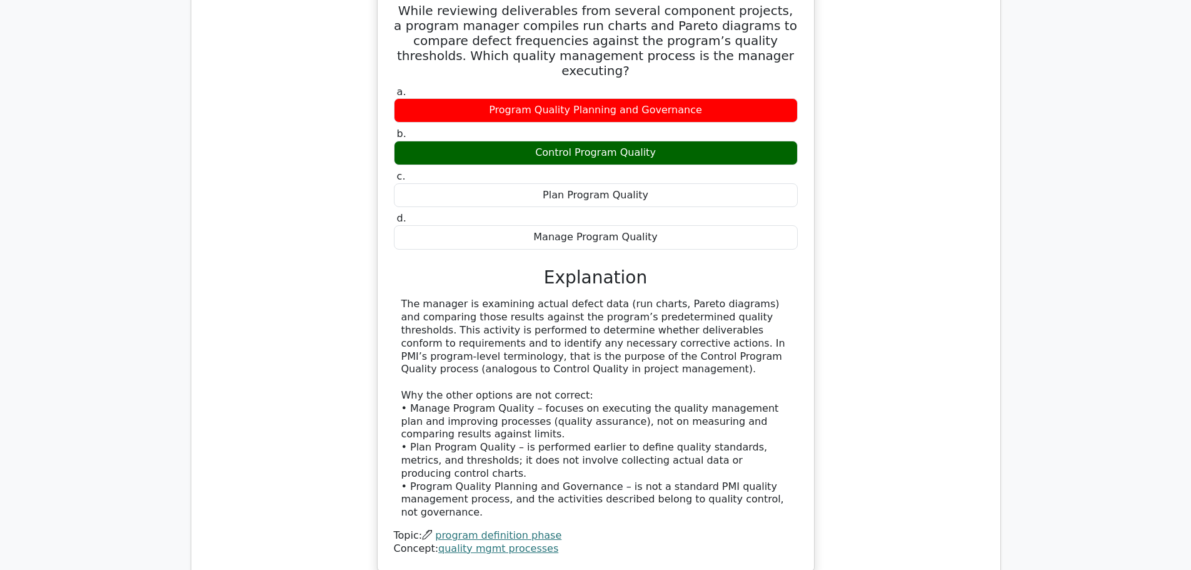
scroll to position [1776, 0]
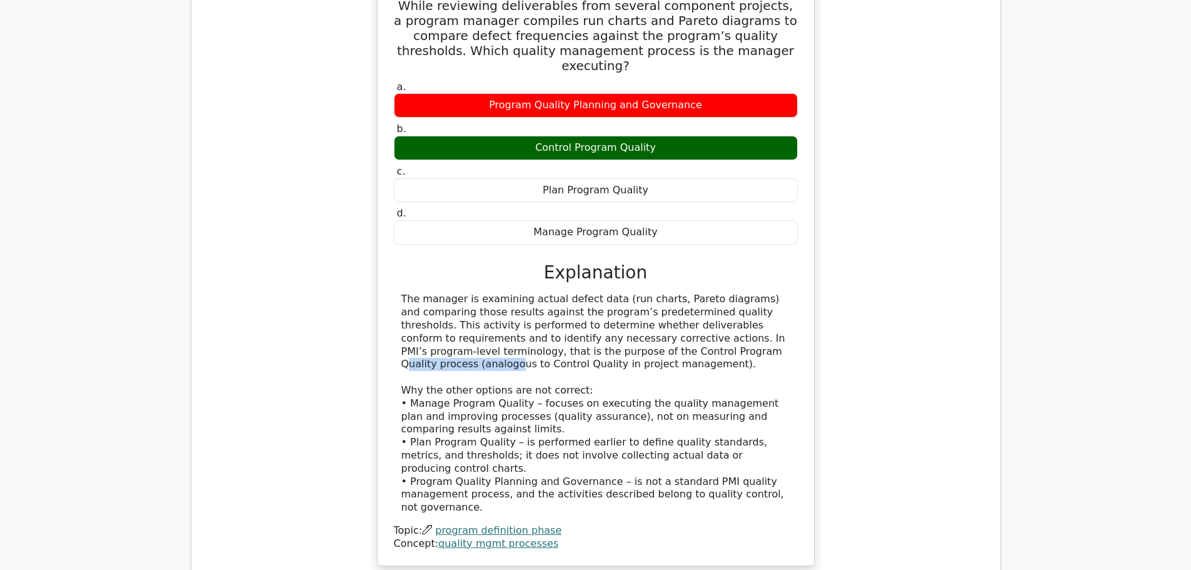
drag, startPoint x: 470, startPoint y: 293, endPoint x: 576, endPoint y: 291, distance: 106.3
click at [576, 293] on div "The manager is examining actual defect data (run charts, Pareto diagrams) and c…" at bounding box center [596, 403] width 389 height 221
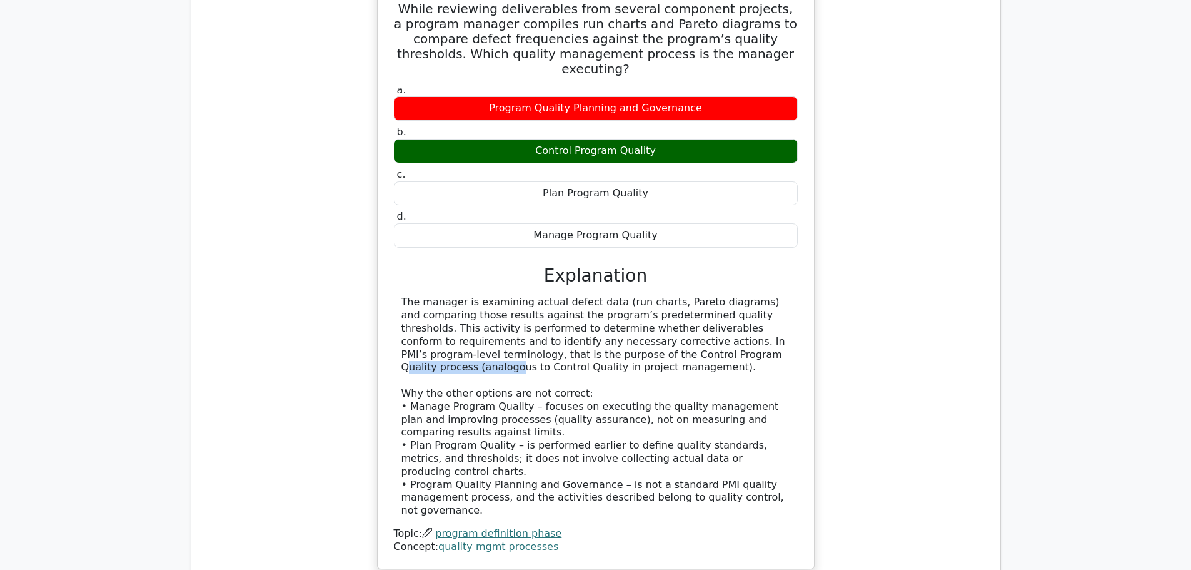
copy div "Control Program Quality"
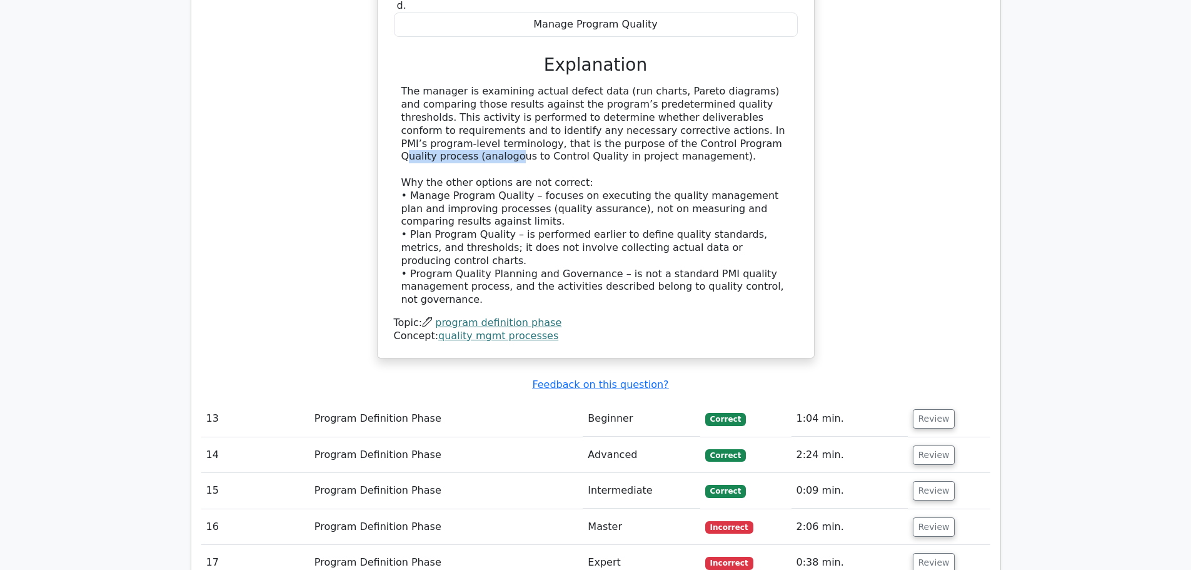
scroll to position [2317, 0]
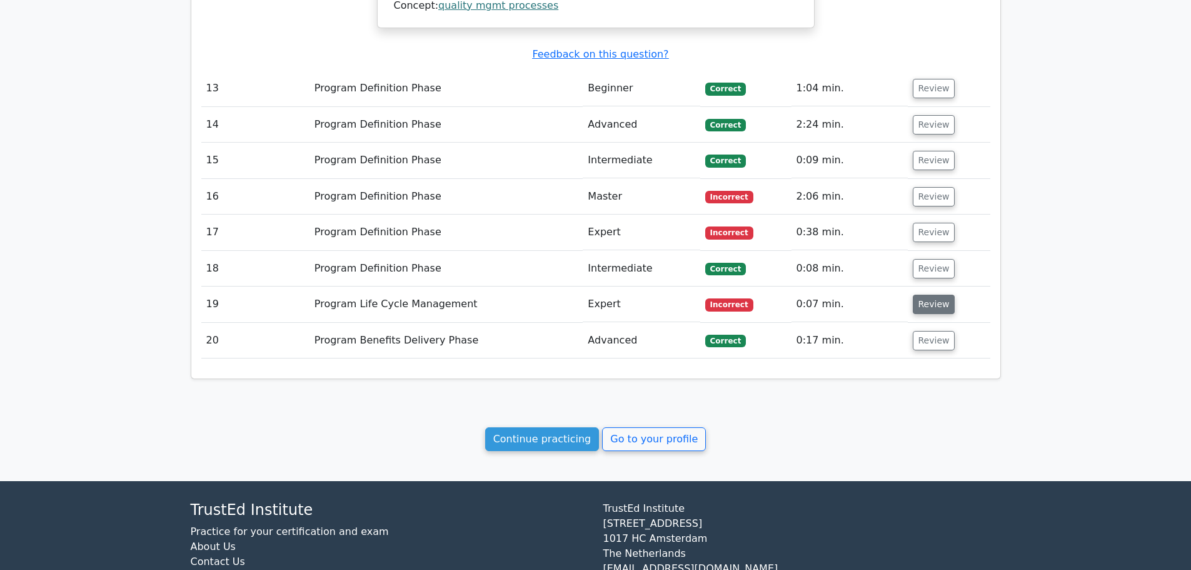
click at [923, 295] on button "Review" at bounding box center [934, 304] width 43 height 19
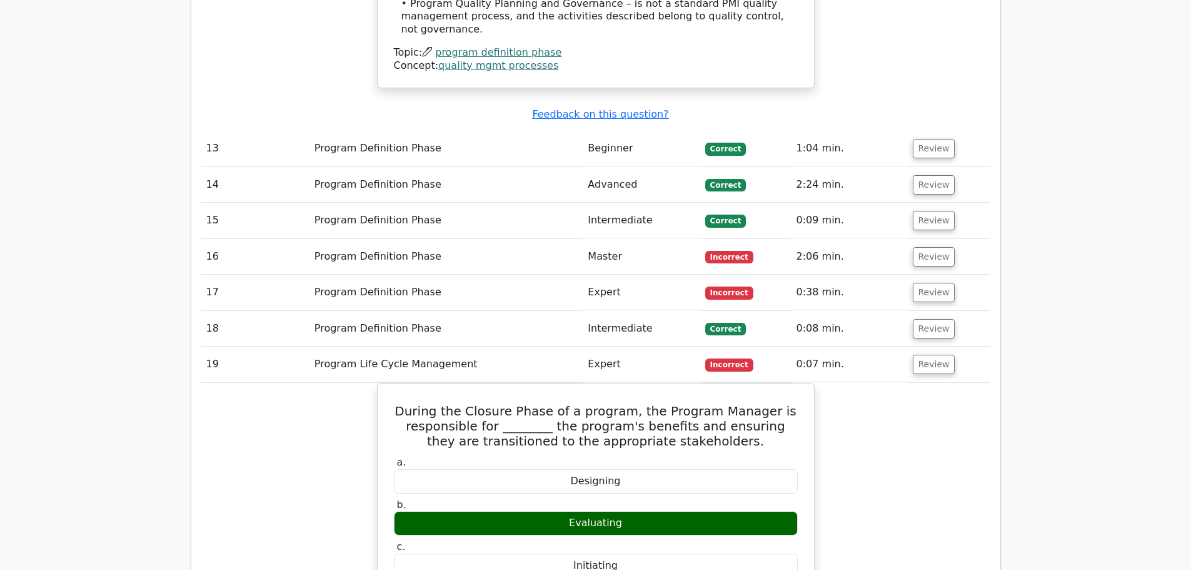
scroll to position [2255, 0]
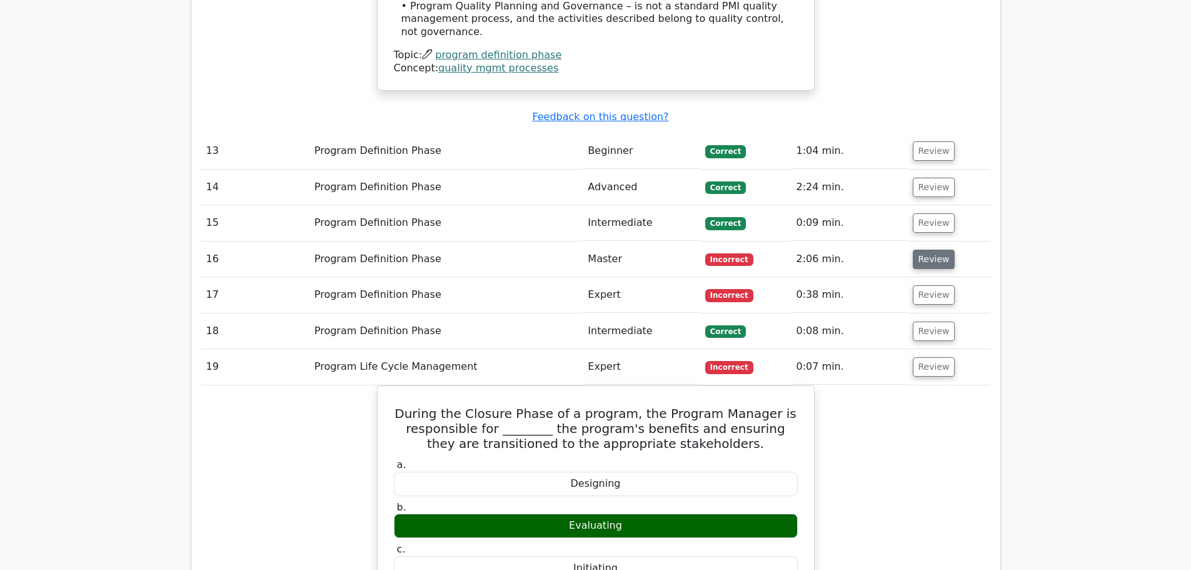
click at [934, 250] on button "Review" at bounding box center [934, 259] width 43 height 19
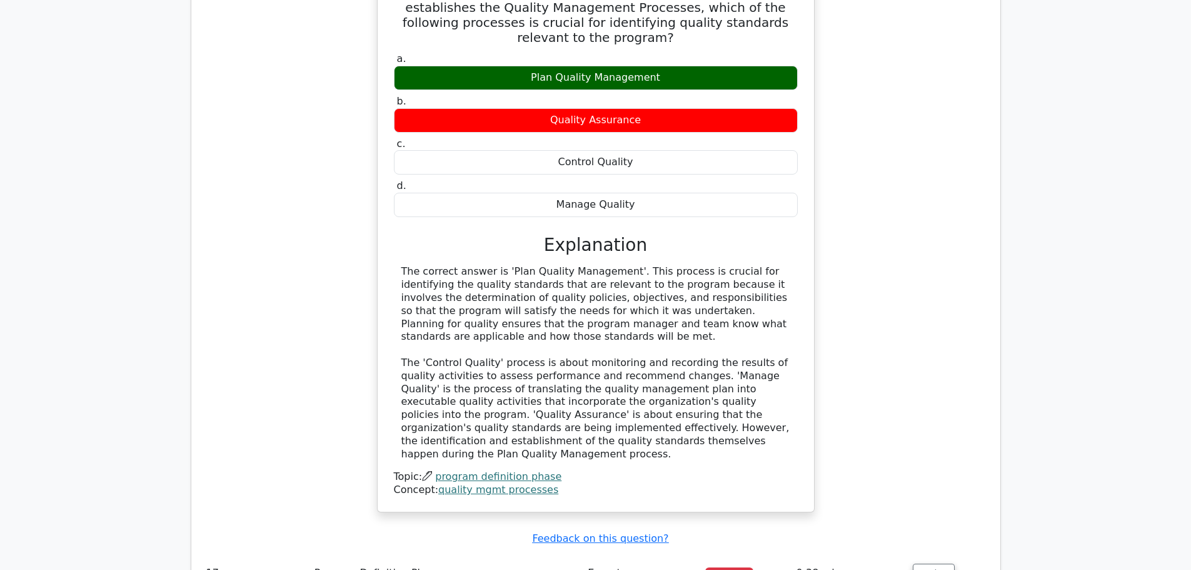
scroll to position [2755, 0]
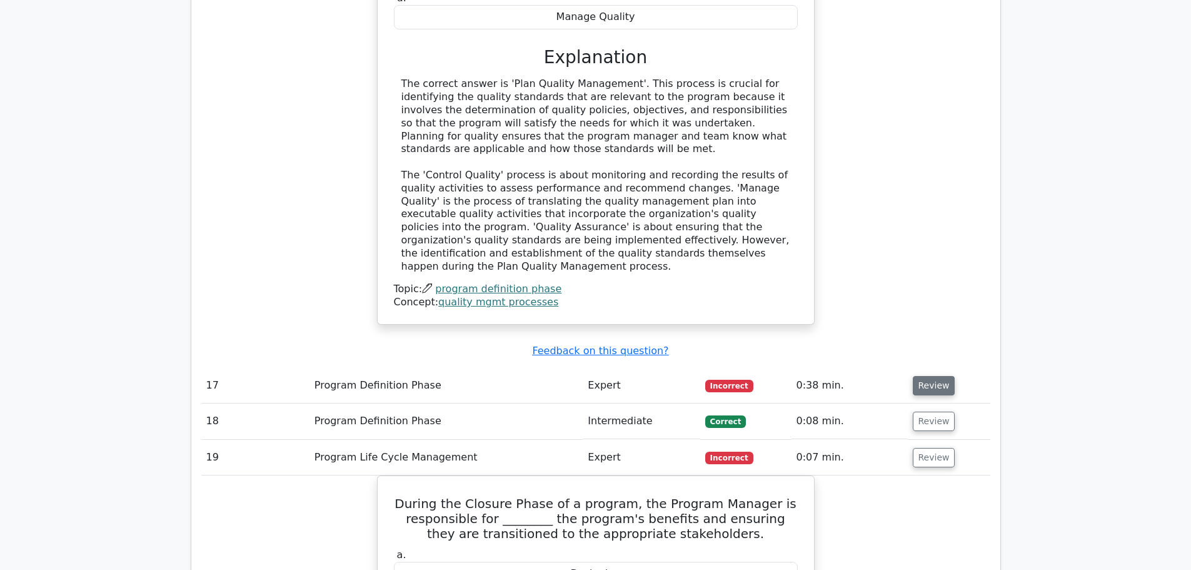
click at [933, 376] on button "Review" at bounding box center [934, 385] width 43 height 19
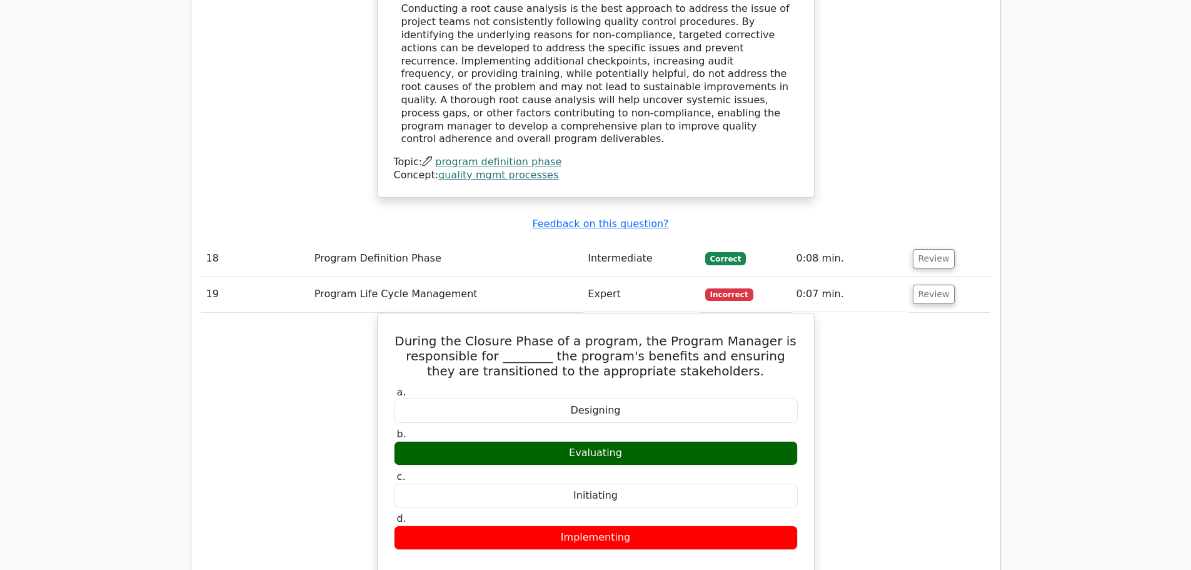
scroll to position [3443, 0]
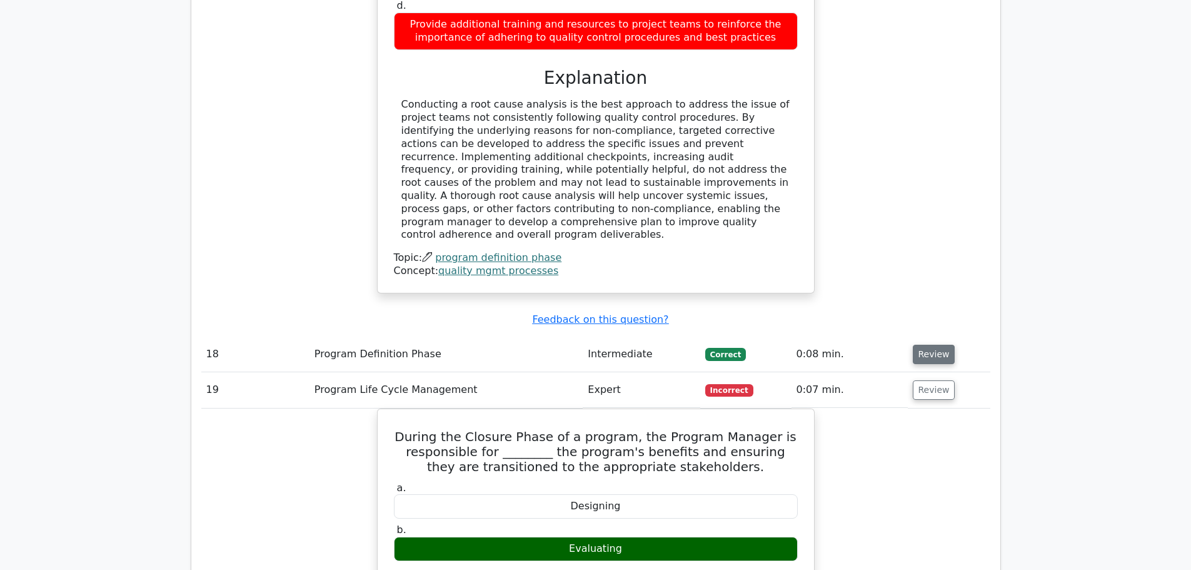
click at [925, 345] on button "Review" at bounding box center [934, 354] width 43 height 19
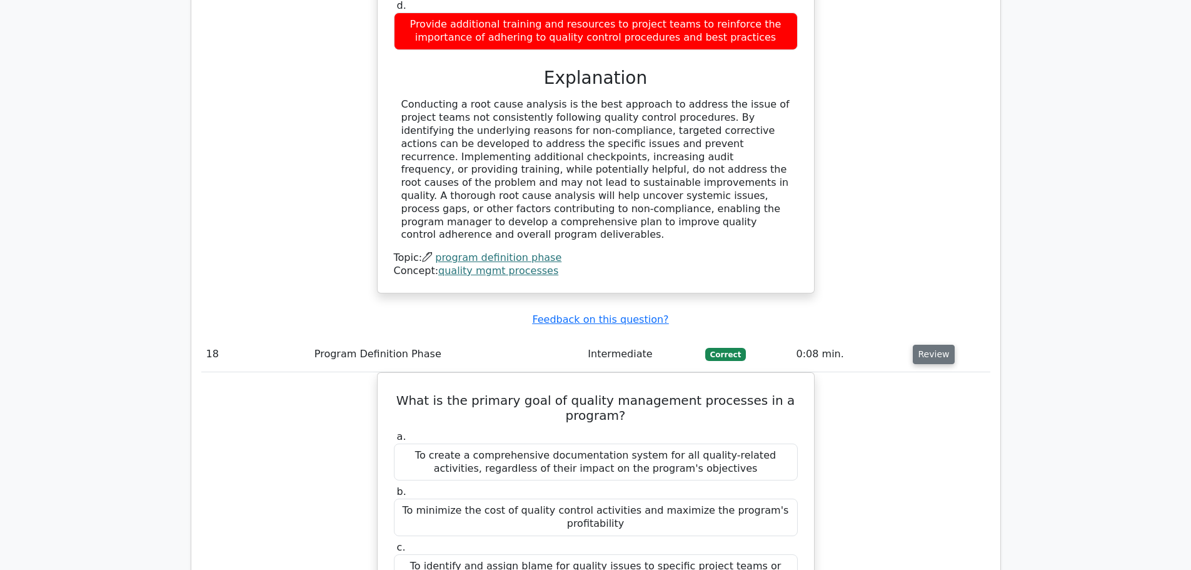
click at [925, 345] on button "Review" at bounding box center [934, 354] width 43 height 19
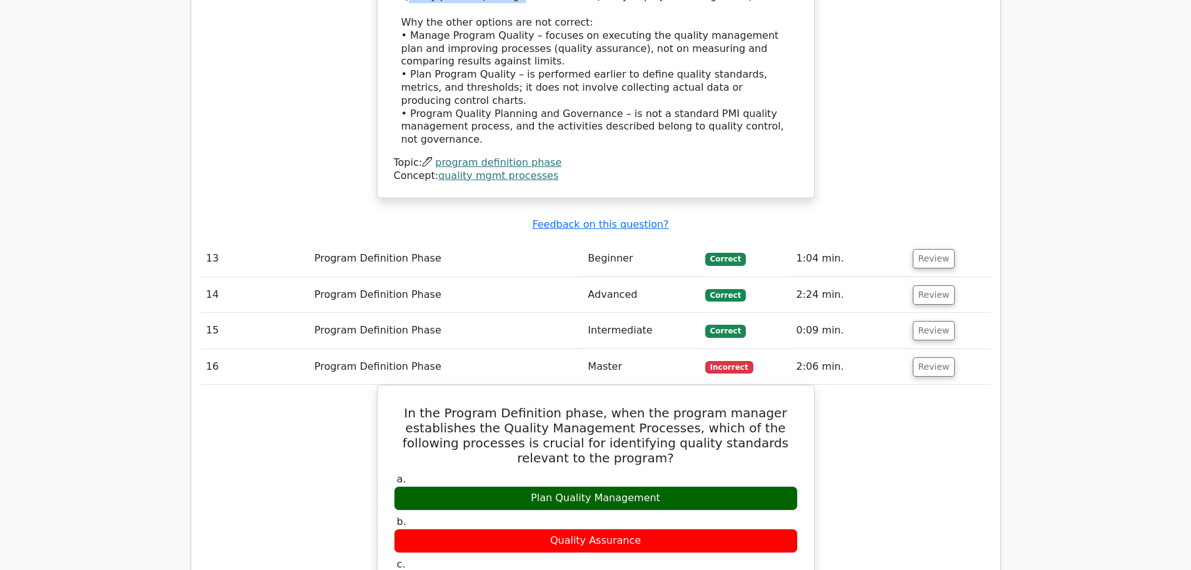
scroll to position [2130, 0]
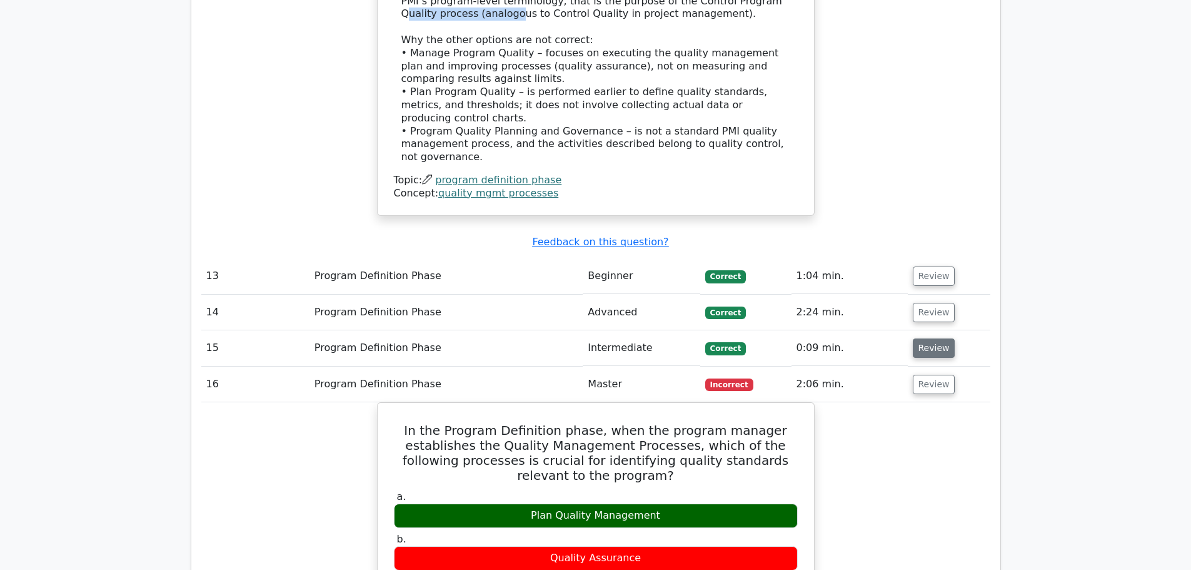
click at [936, 338] on button "Review" at bounding box center [934, 347] width 43 height 19
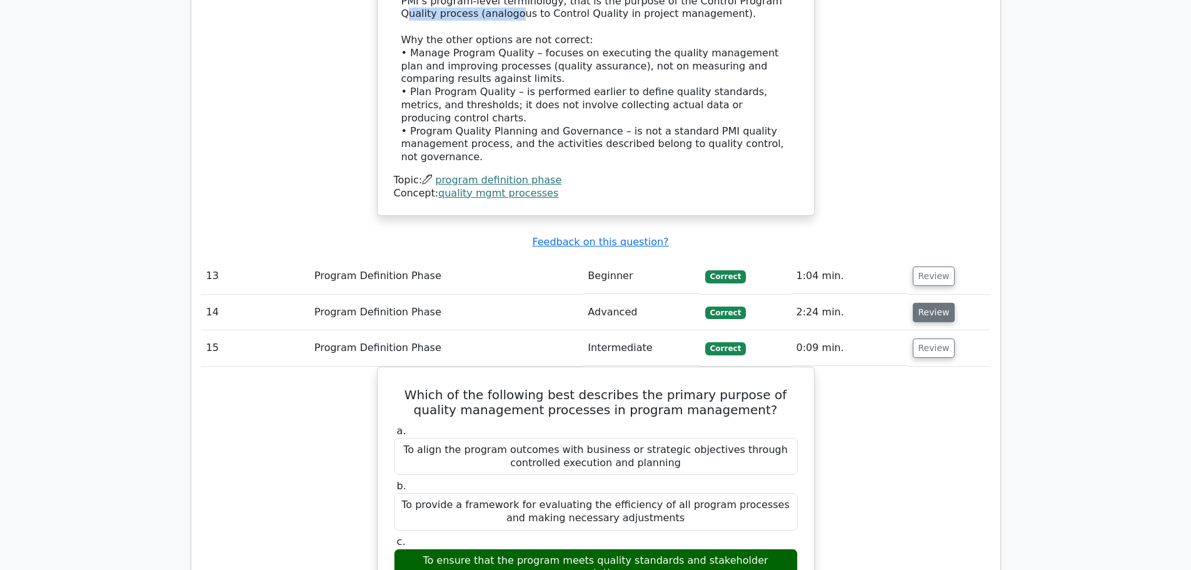
click at [931, 303] on button "Review" at bounding box center [934, 312] width 43 height 19
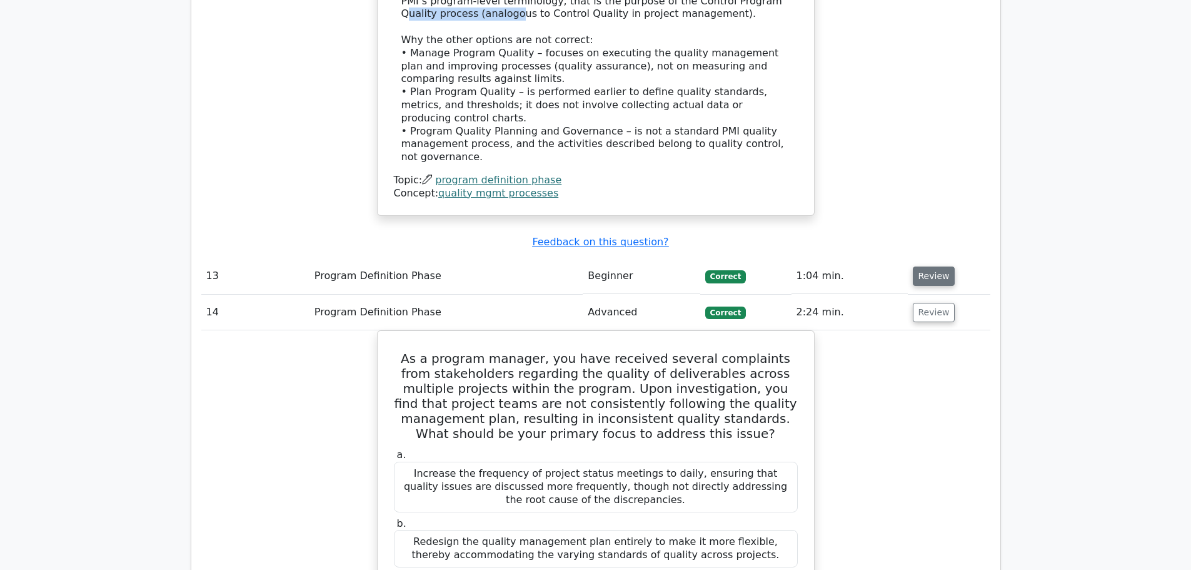
click at [931, 266] on button "Review" at bounding box center [934, 275] width 43 height 19
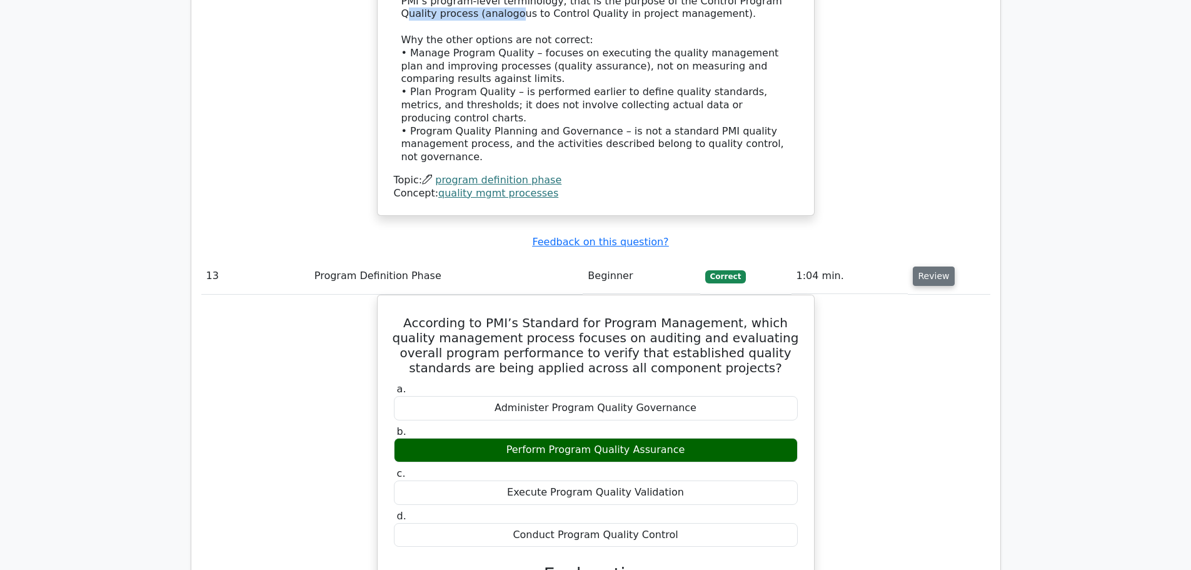
click at [931, 266] on button "Review" at bounding box center [934, 275] width 43 height 19
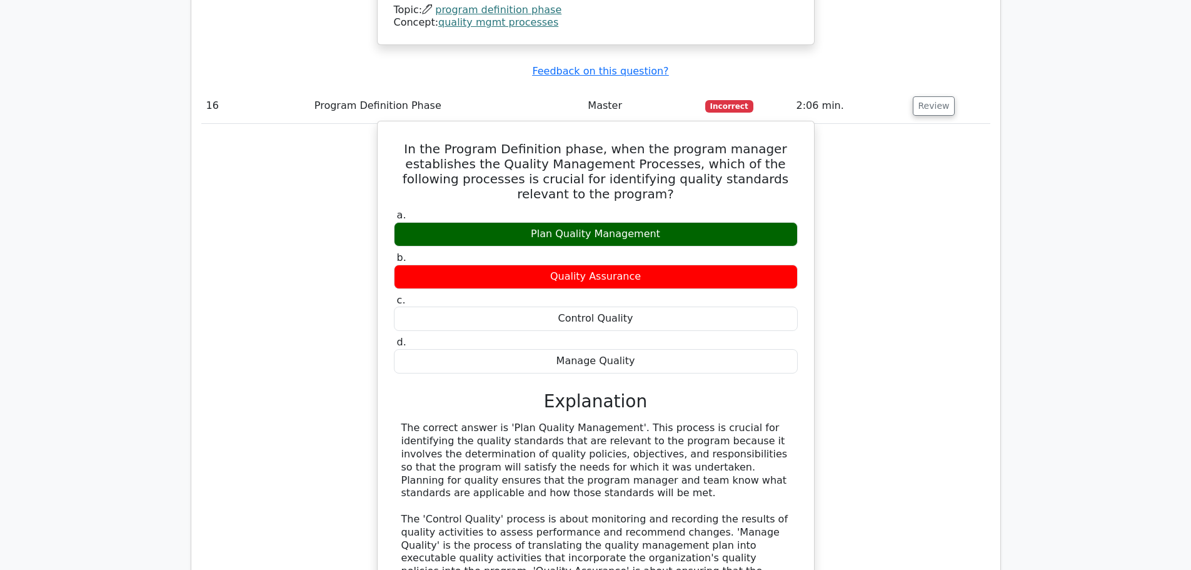
scroll to position [3506, 0]
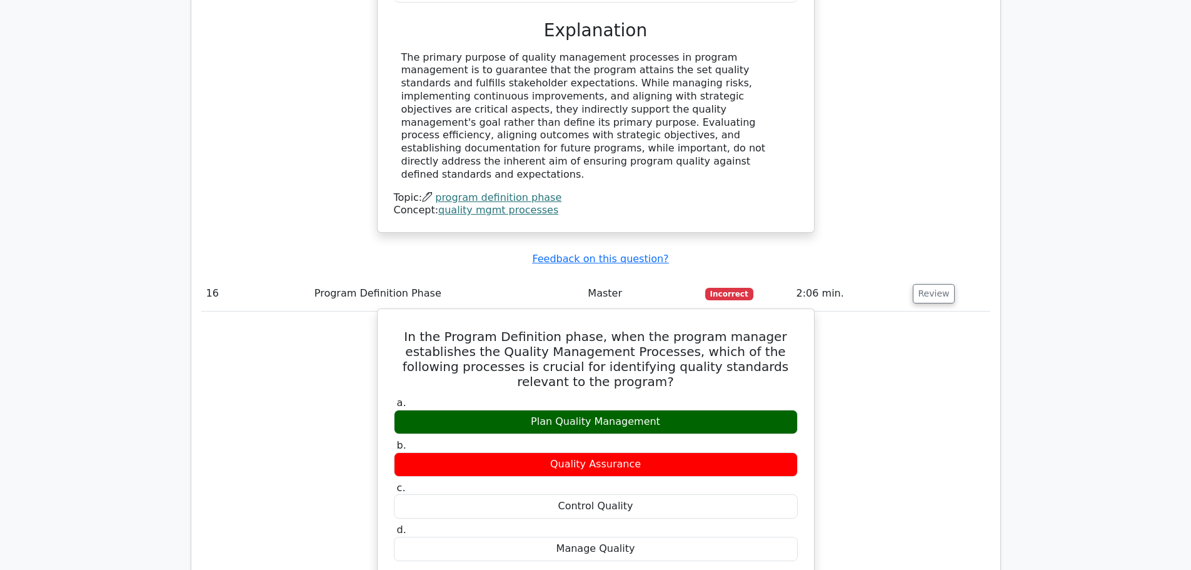
drag, startPoint x: 415, startPoint y: 186, endPoint x: 664, endPoint y: 414, distance: 337.8
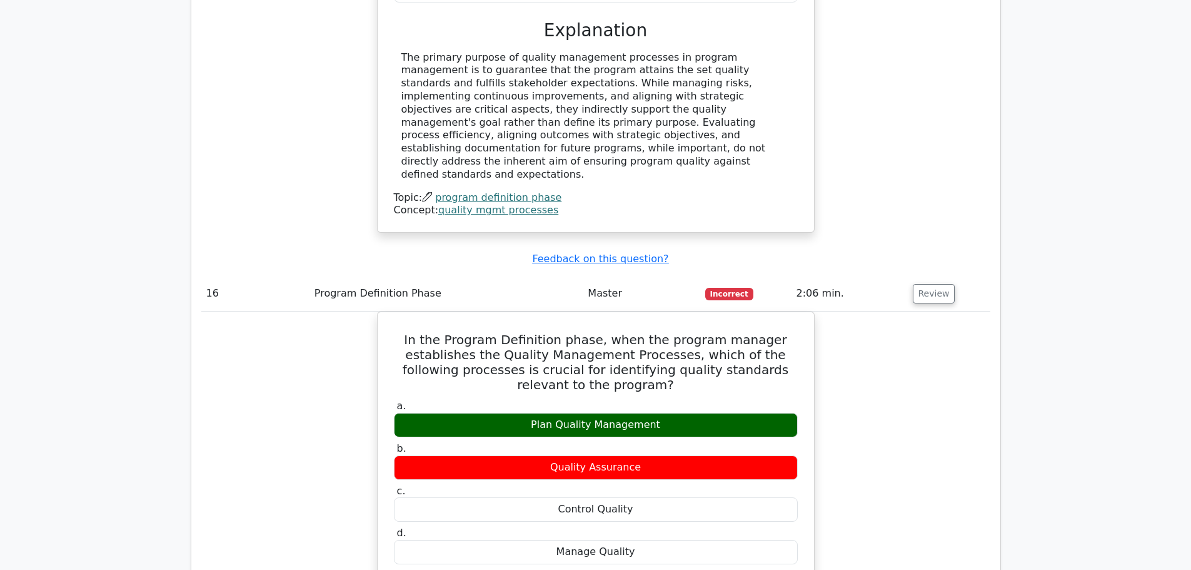
copy div "In the Program Definition phase, when the program manager establishes the Quali…"
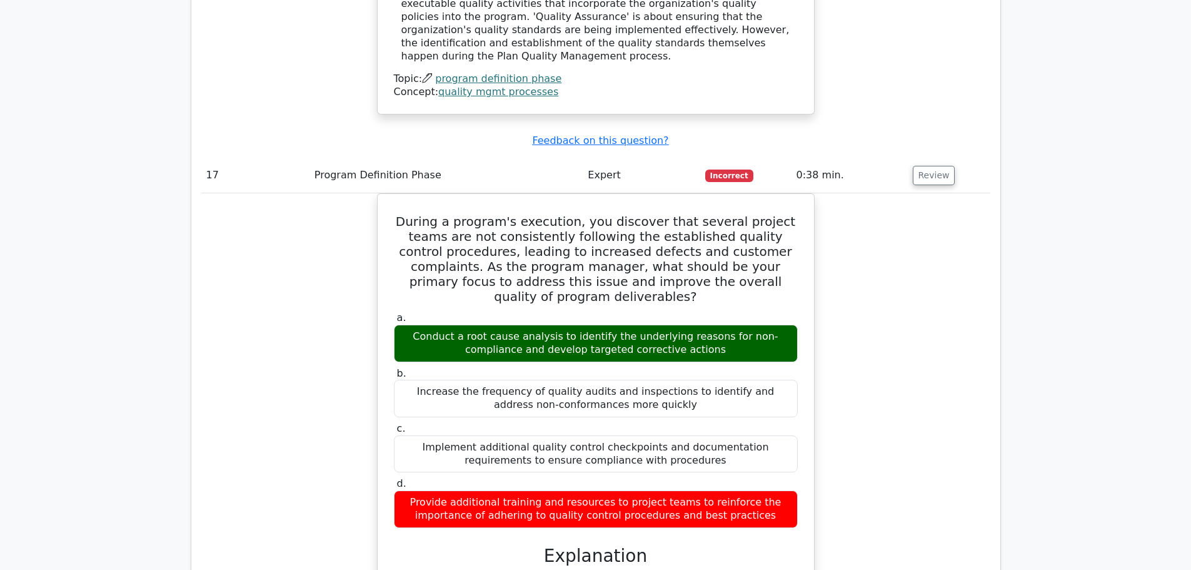
scroll to position [4194, 0]
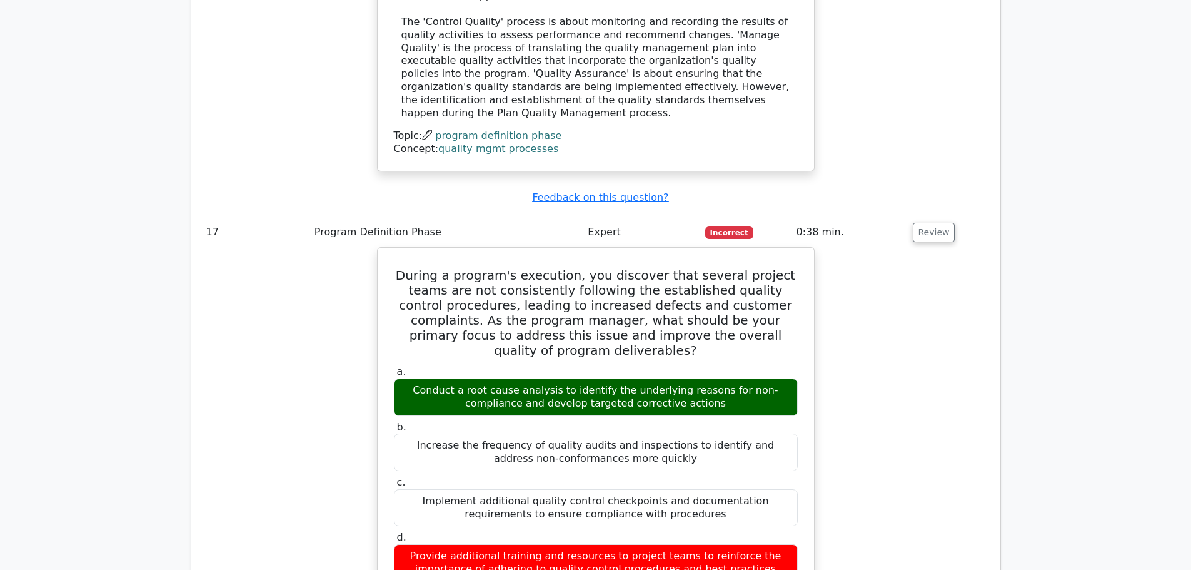
drag, startPoint x: 396, startPoint y: 109, endPoint x: 731, endPoint y: 396, distance: 441.4
click at [731, 396] on div "During a program's execution, you discover that several project teams are not c…" at bounding box center [596, 536] width 427 height 567
copy div "During a program's execution, you discover that several project teams are not c…"
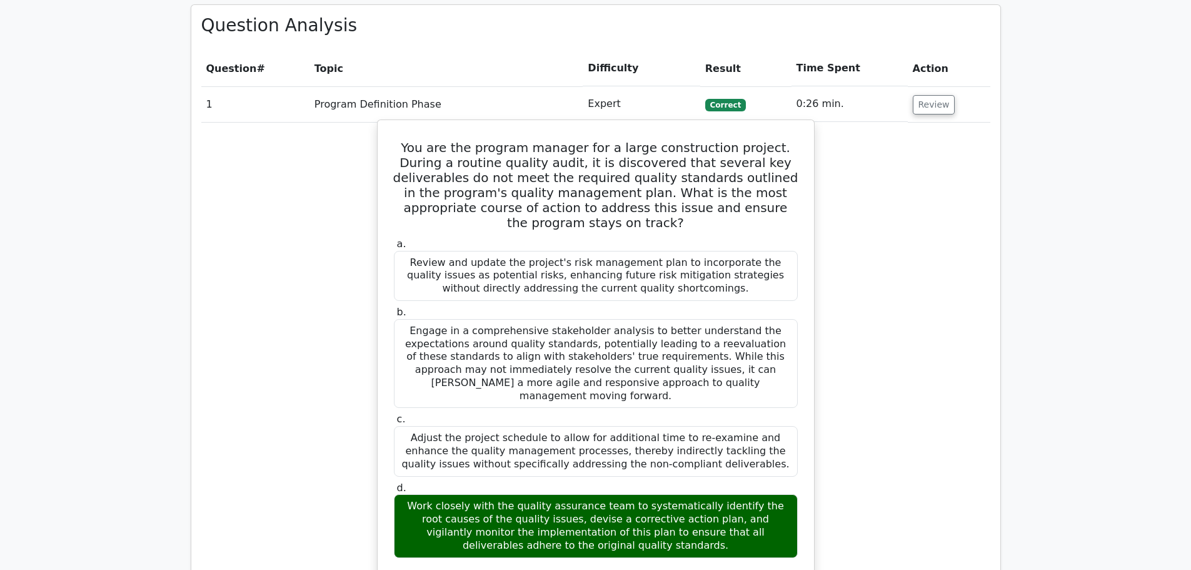
scroll to position [459, 0]
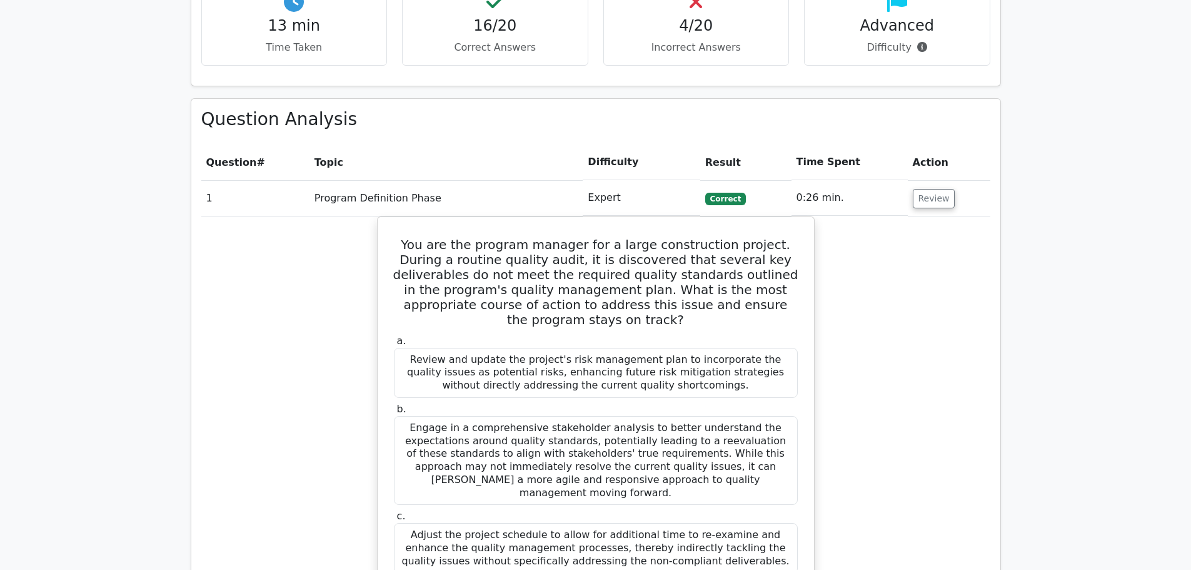
click at [315, 191] on td "Program Definition Phase" at bounding box center [447, 198] width 274 height 36
drag, startPoint x: 547, startPoint y: 206, endPoint x: 587, endPoint y: 197, distance: 40.4
click at [548, 206] on td "Program Definition Phase" at bounding box center [447, 198] width 274 height 36
click at [942, 203] on button "Review" at bounding box center [934, 198] width 43 height 19
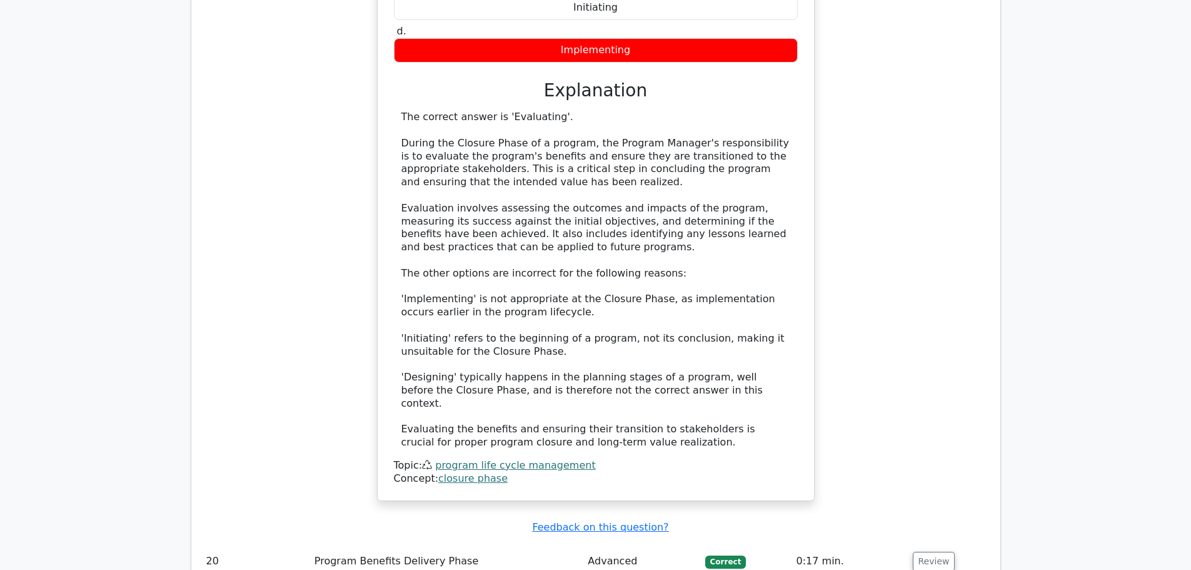
scroll to position [4756, 0]
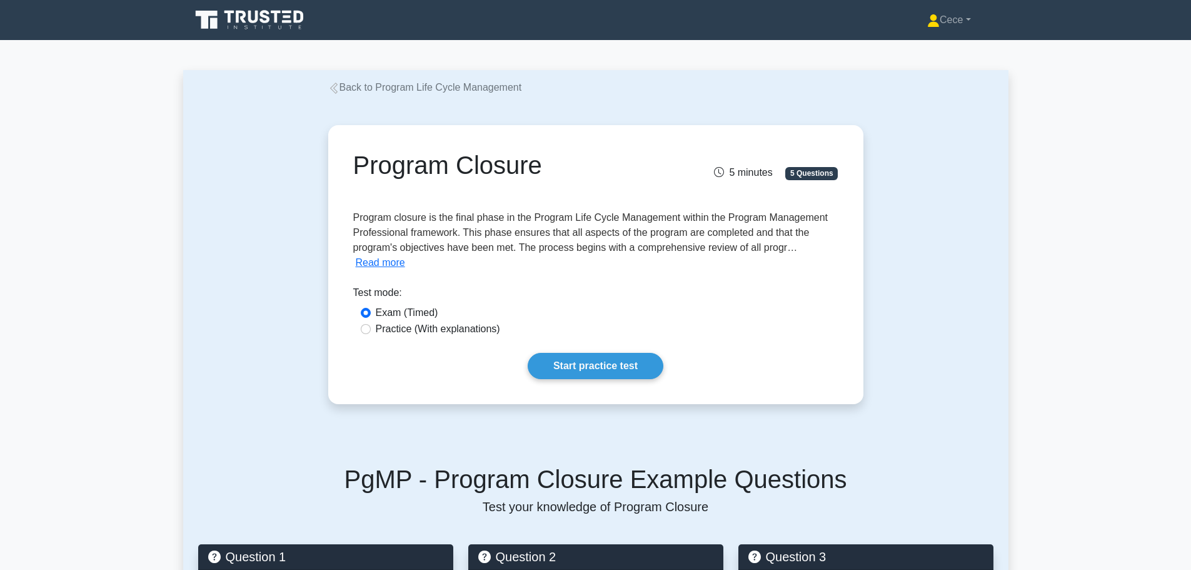
click at [348, 88] on link "Back to Program Life Cycle Management" at bounding box center [425, 87] width 194 height 11
